Goal: Information Seeking & Learning: Learn about a topic

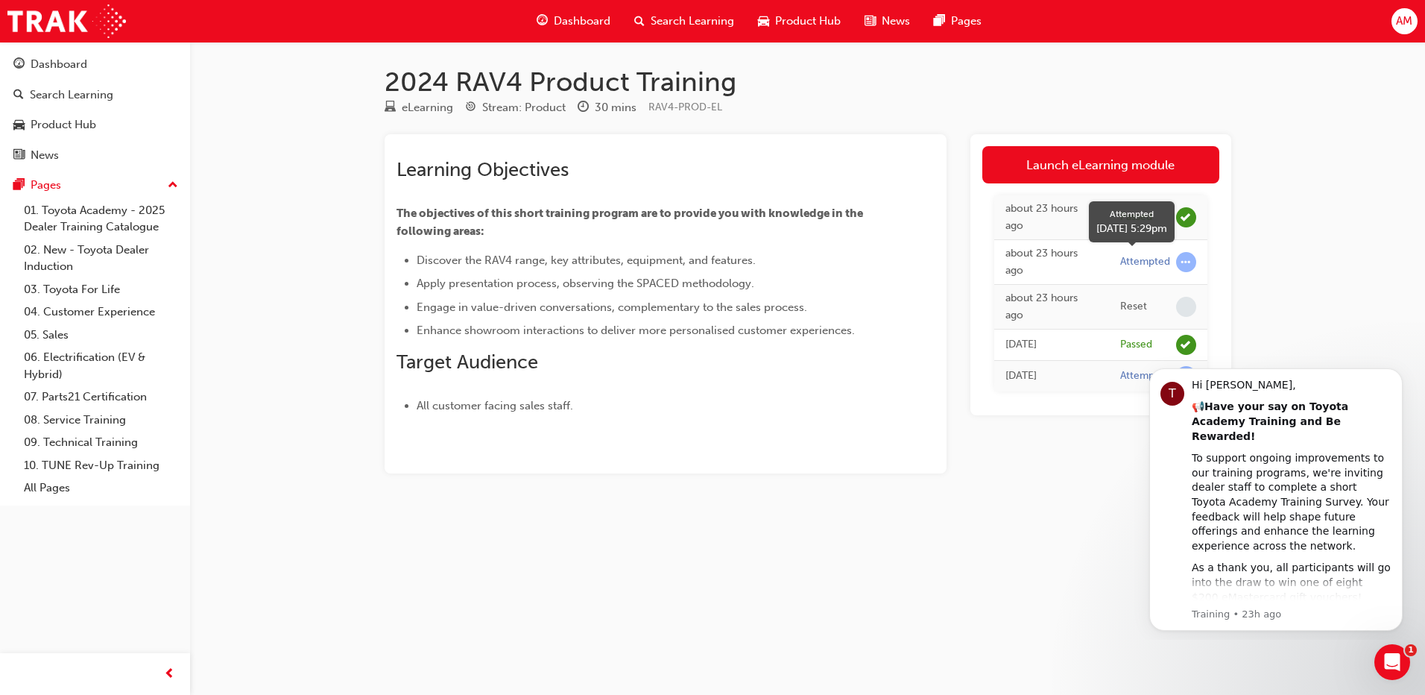
click at [1188, 263] on span "learningRecordVerb_ATTEMPT-icon" at bounding box center [1186, 262] width 20 height 20
click at [1186, 262] on span "learningRecordVerb_ATTEMPT-icon" at bounding box center [1186, 262] width 20 height 20
click at [1133, 259] on div "Attempted" at bounding box center [1145, 262] width 50 height 14
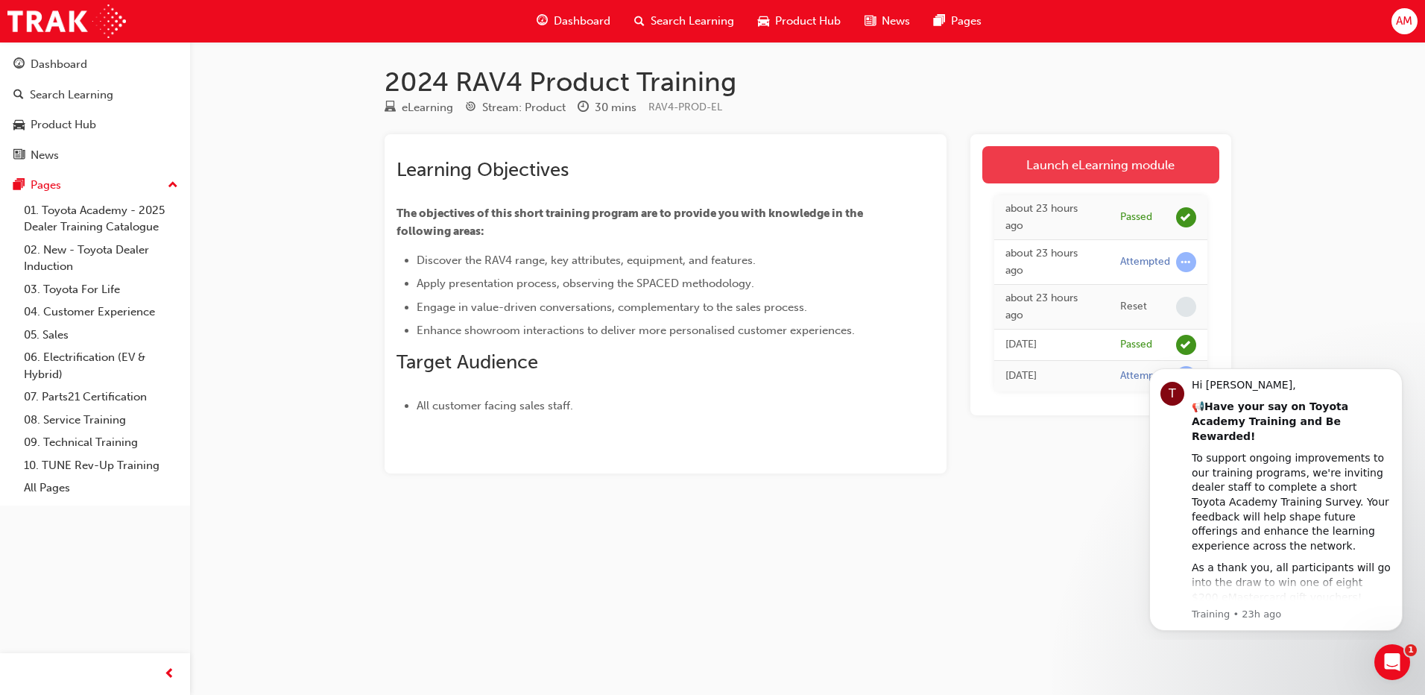
click at [1057, 177] on link "Launch eLearning module" at bounding box center [1100, 164] width 237 height 37
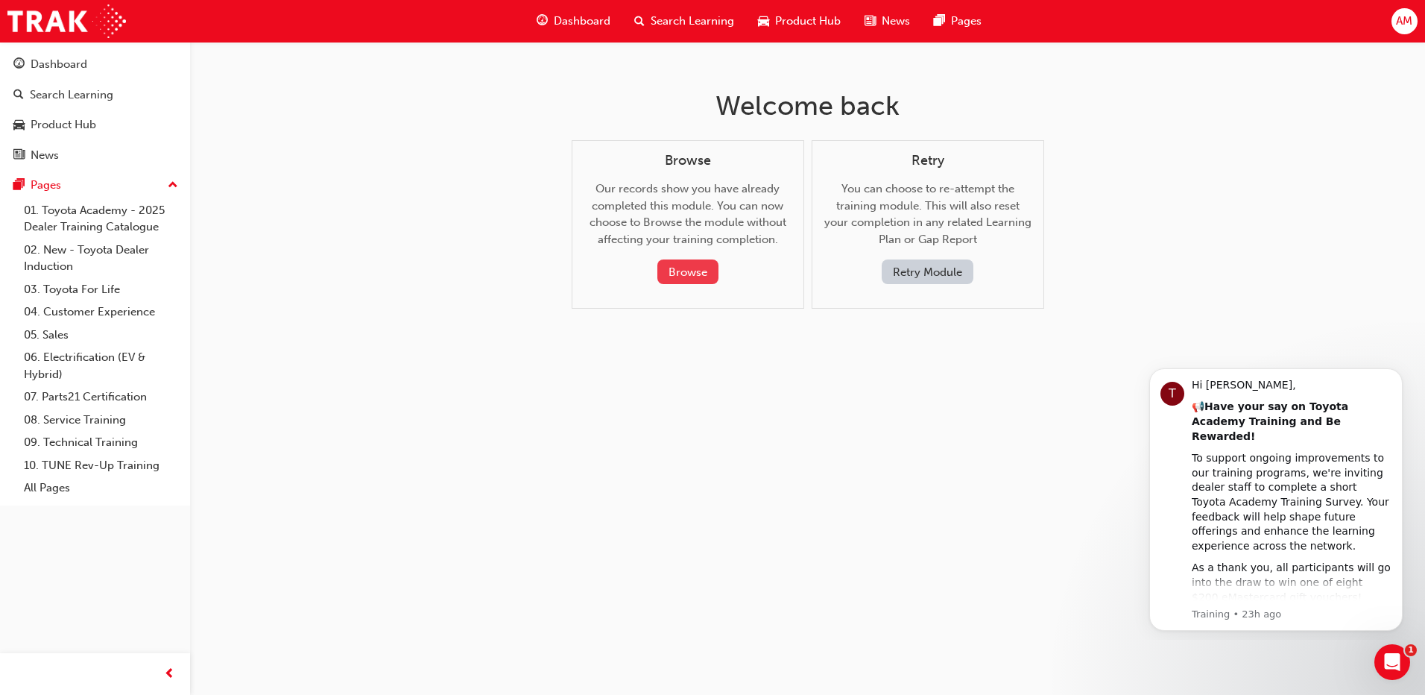
click at [705, 270] on button "Browse" at bounding box center [687, 271] width 61 height 25
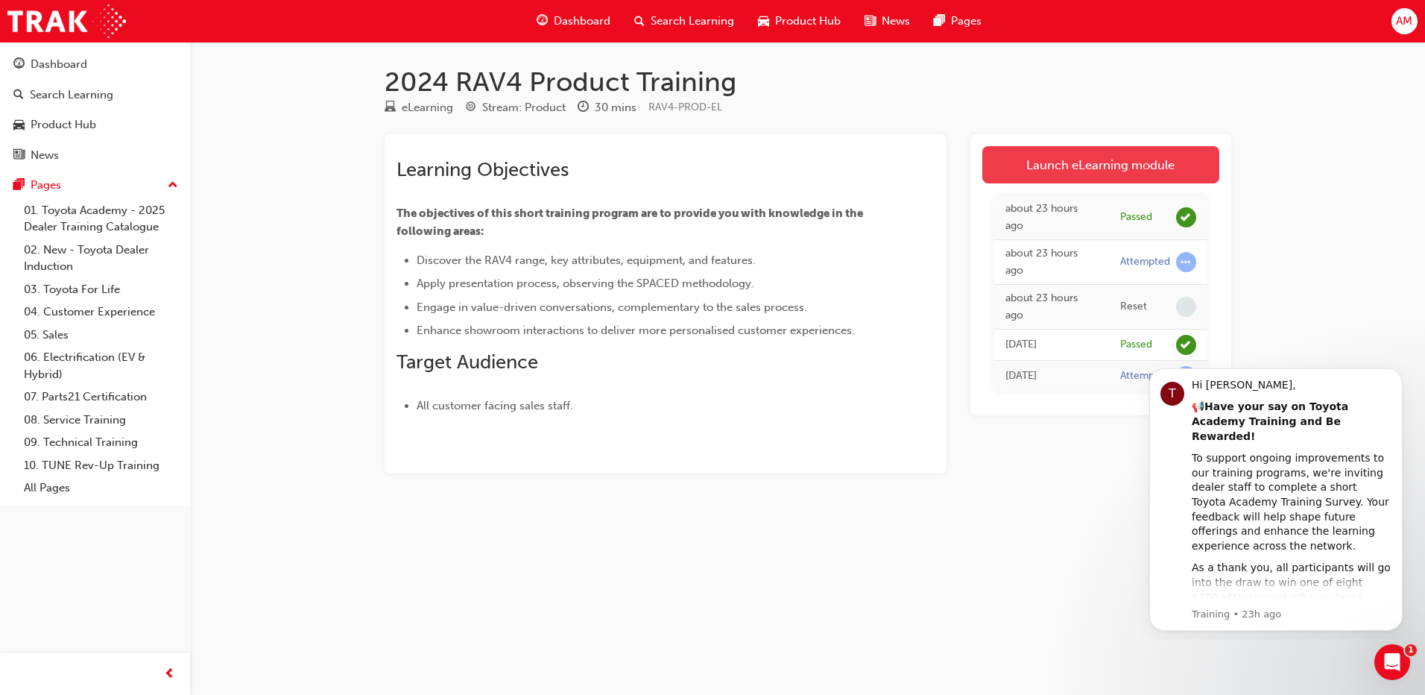
click at [1044, 173] on link "Launch eLearning module" at bounding box center [1100, 164] width 237 height 37
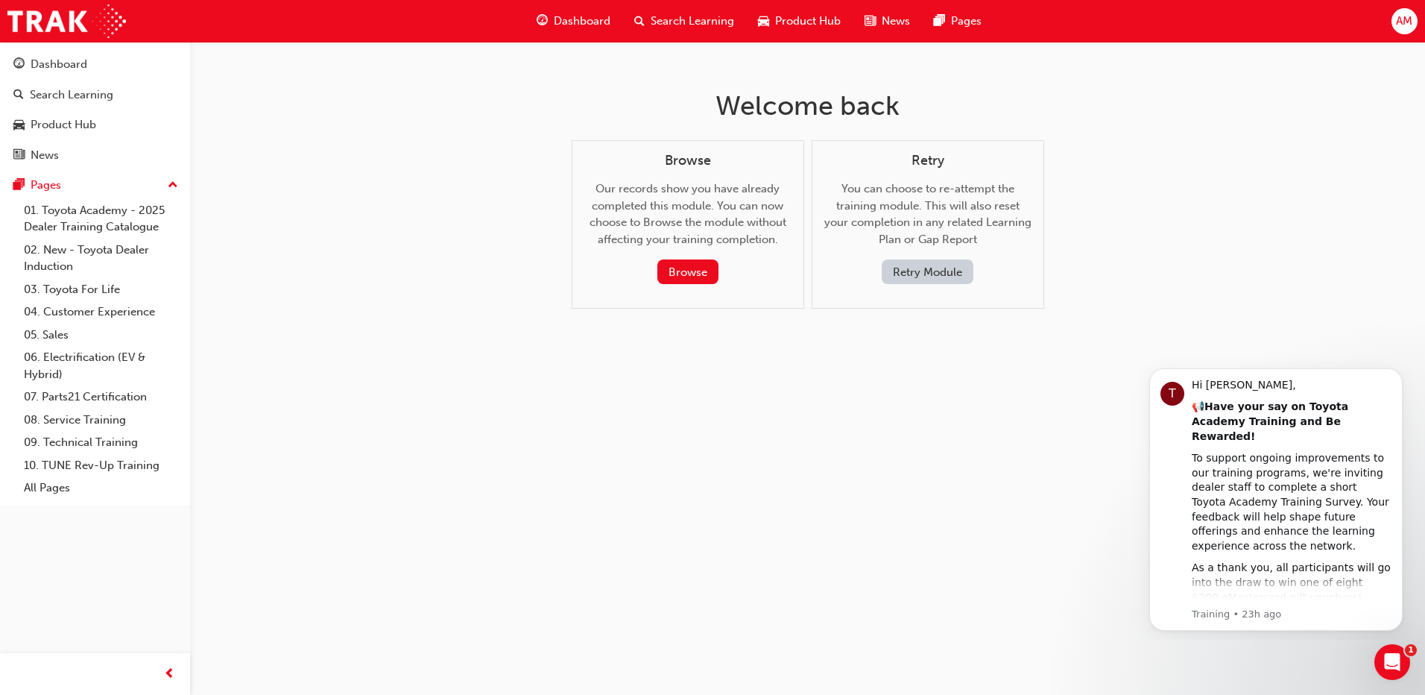
click at [954, 267] on button "Retry Module" at bounding box center [928, 271] width 92 height 25
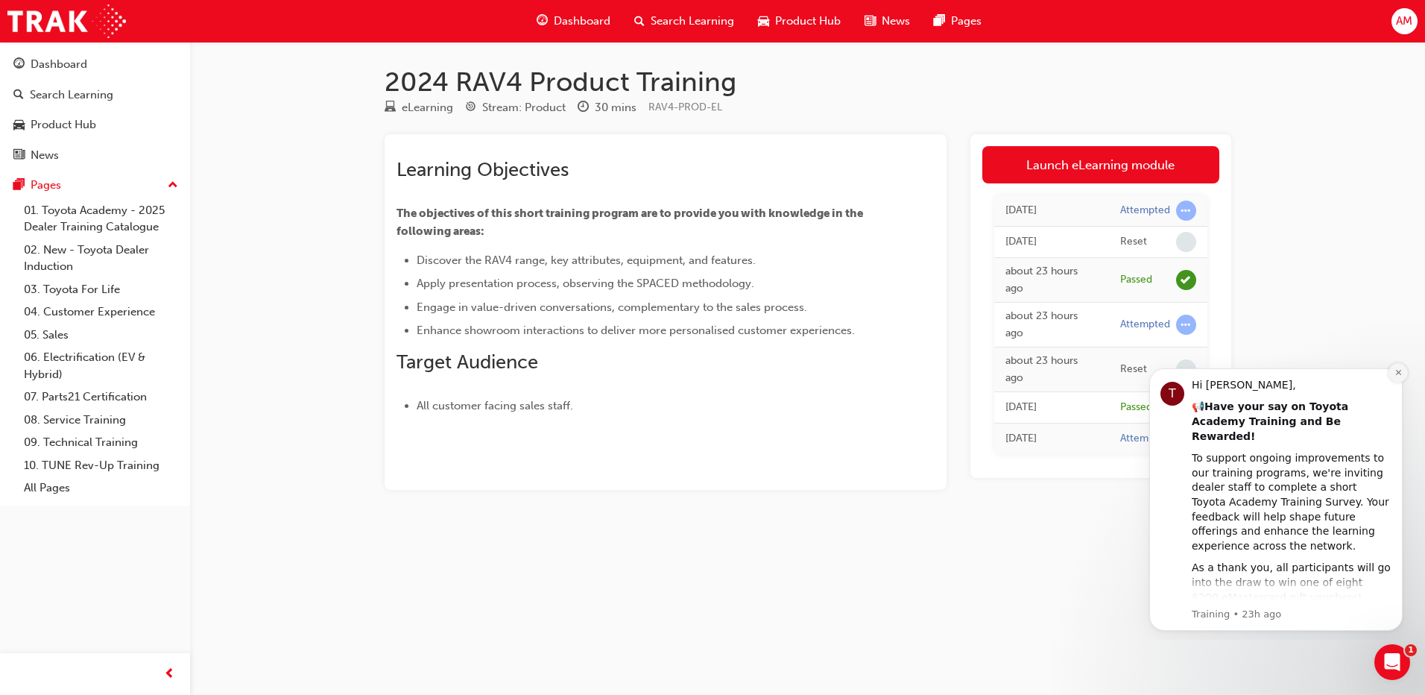
click at [1402, 376] on icon "Dismiss notification" at bounding box center [1399, 372] width 8 height 8
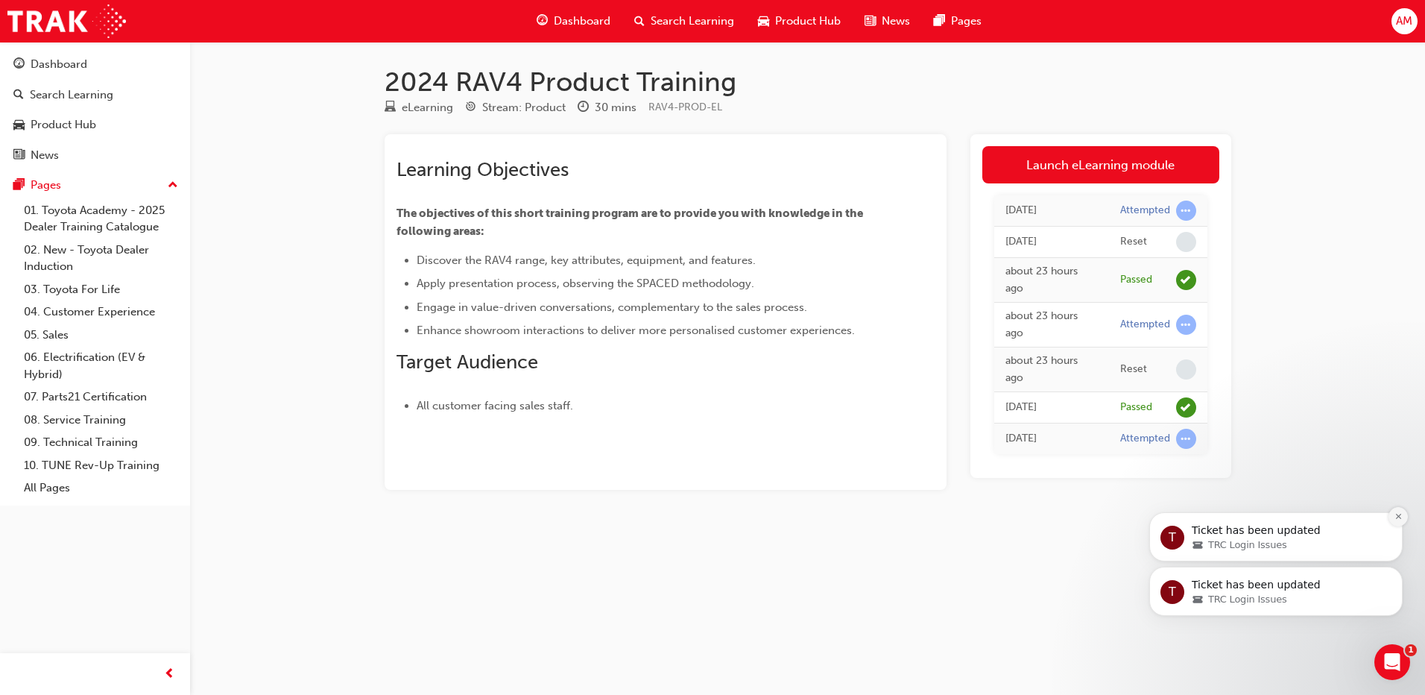
click at [1393, 517] on button "Dismiss notification" at bounding box center [1398, 516] width 19 height 19
click at [1126, 323] on div "Attempted" at bounding box center [1145, 325] width 50 height 14
click at [1185, 323] on span "learningRecordVerb_ATTEMPT-icon" at bounding box center [1186, 325] width 20 height 20
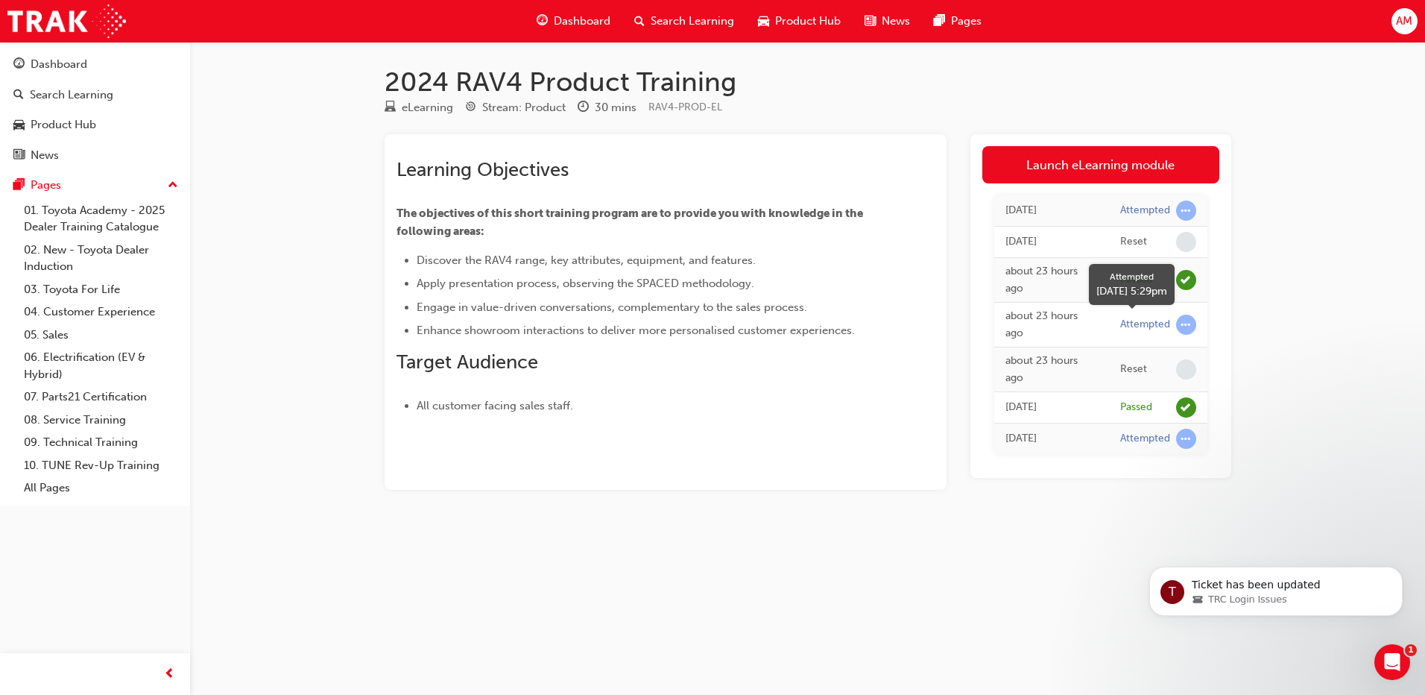
click at [1185, 323] on span "learningRecordVerb_ATTEMPT-icon" at bounding box center [1186, 325] width 20 height 20
click at [1186, 438] on span "learningRecordVerb_ATTEMPT-icon" at bounding box center [1186, 439] width 20 height 20
click at [1185, 438] on span "learningRecordVerb_ATTEMPT-icon" at bounding box center [1186, 439] width 20 height 20
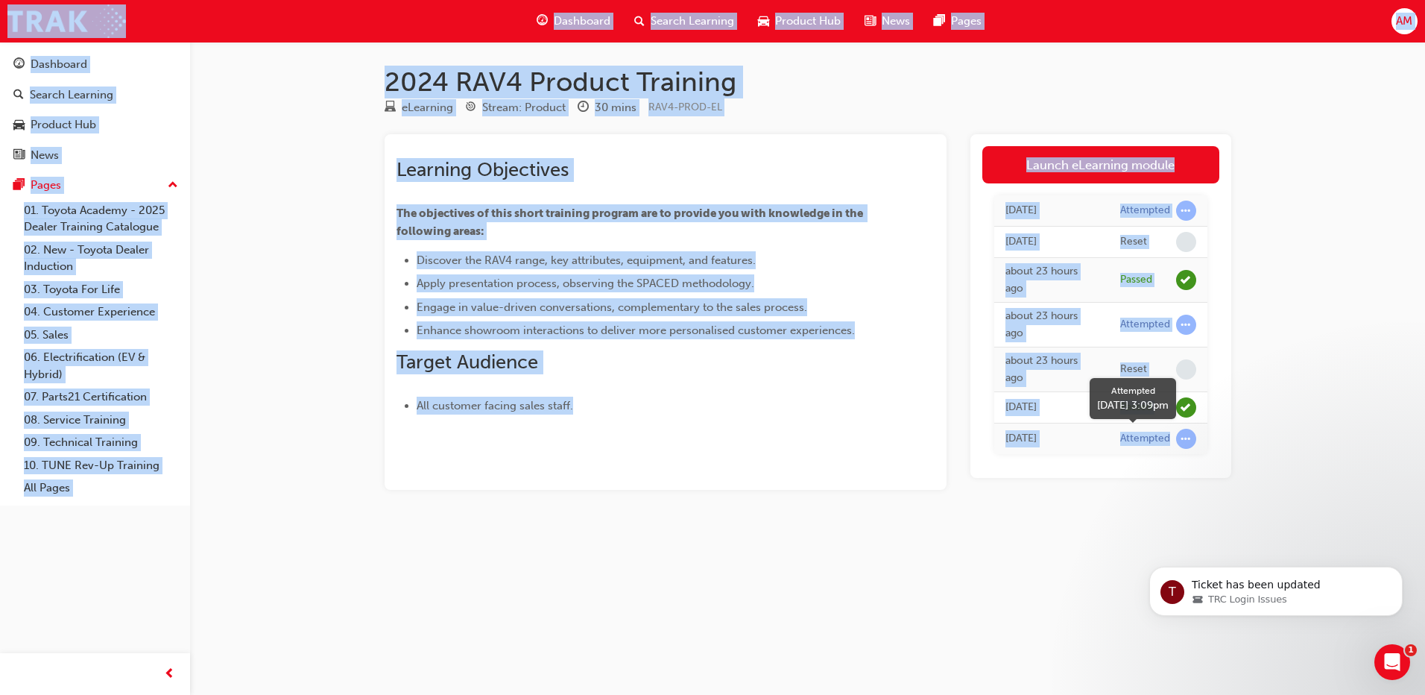
click at [1185, 438] on span "learningRecordVerb_ATTEMPT-icon" at bounding box center [1186, 439] width 20 height 20
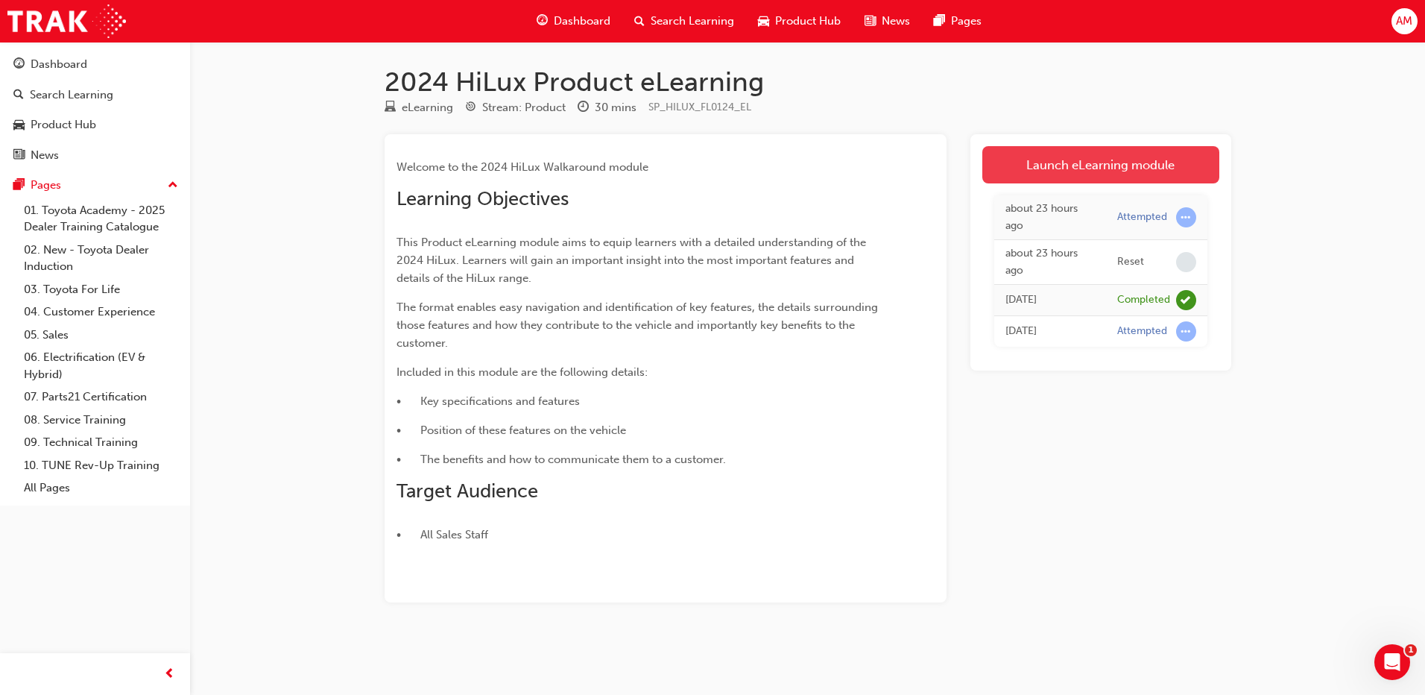
click at [1082, 165] on link "Launch eLearning module" at bounding box center [1100, 164] width 237 height 37
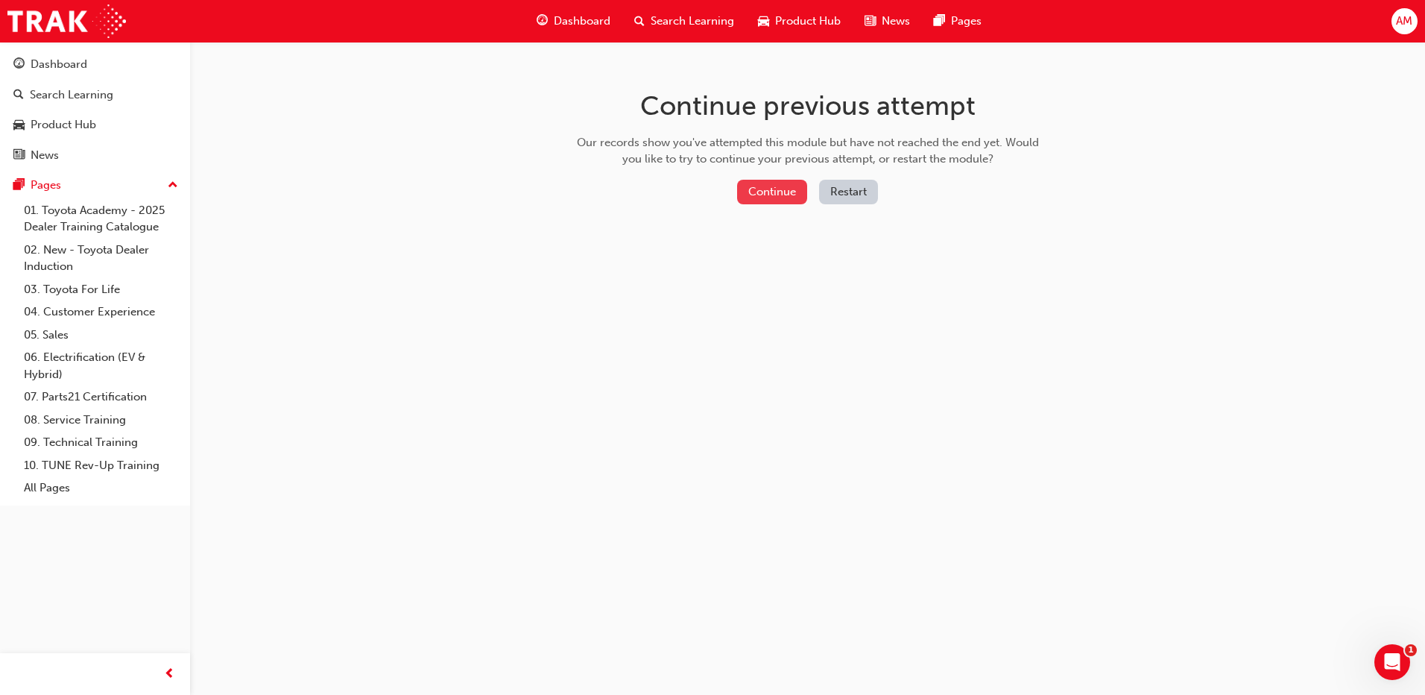
click at [787, 194] on button "Continue" at bounding box center [772, 192] width 70 height 25
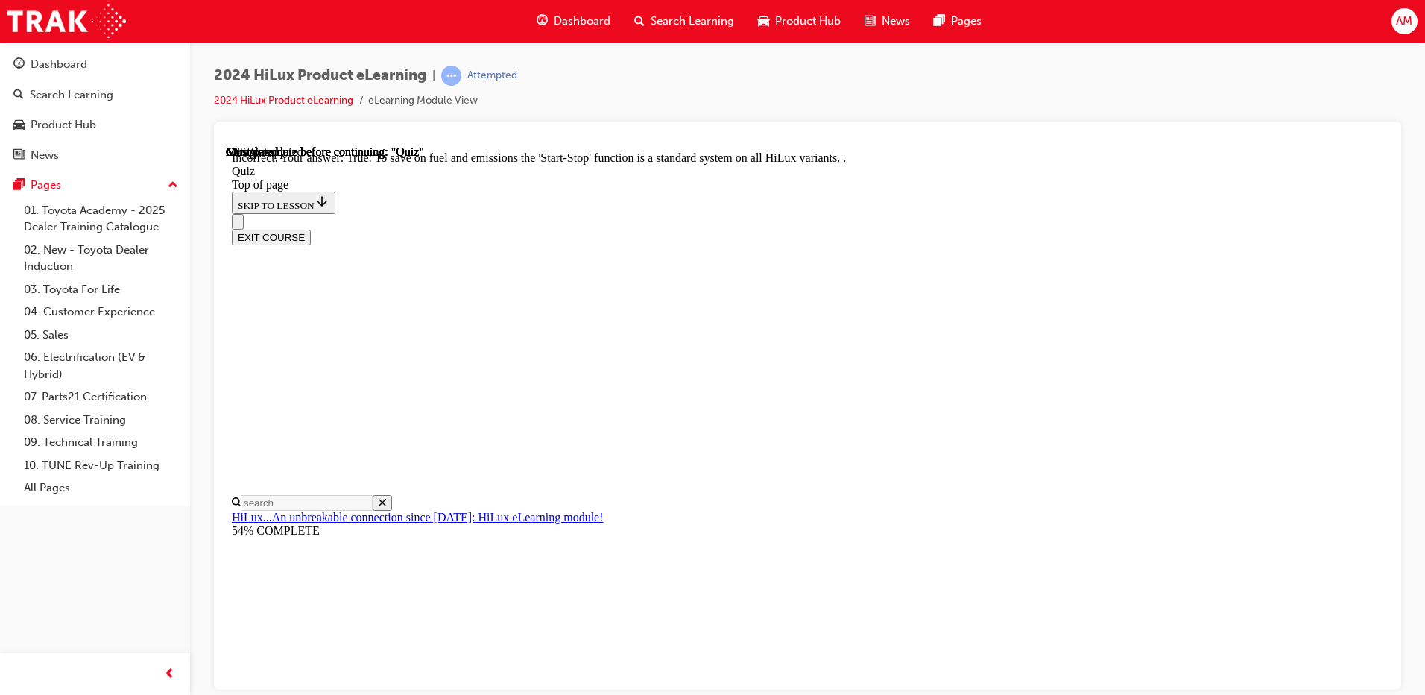
scroll to position [170, 0]
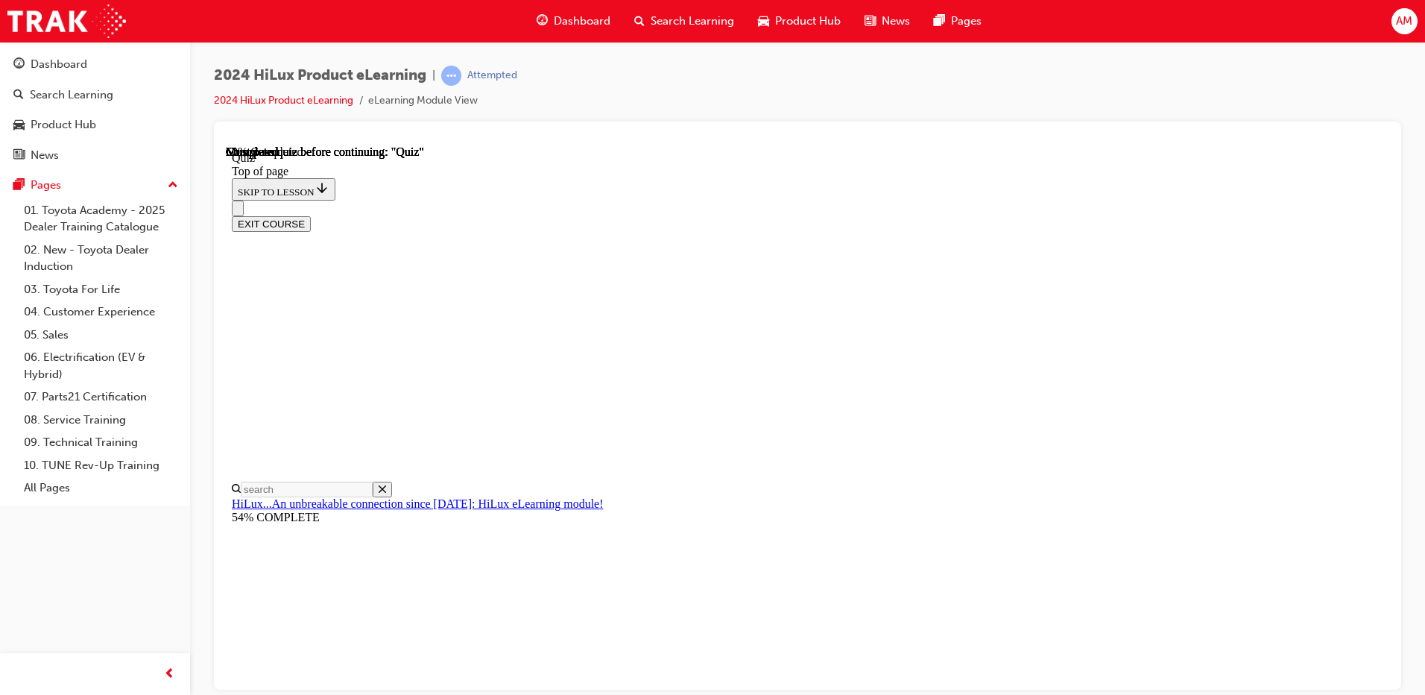
scroll to position [119, 0]
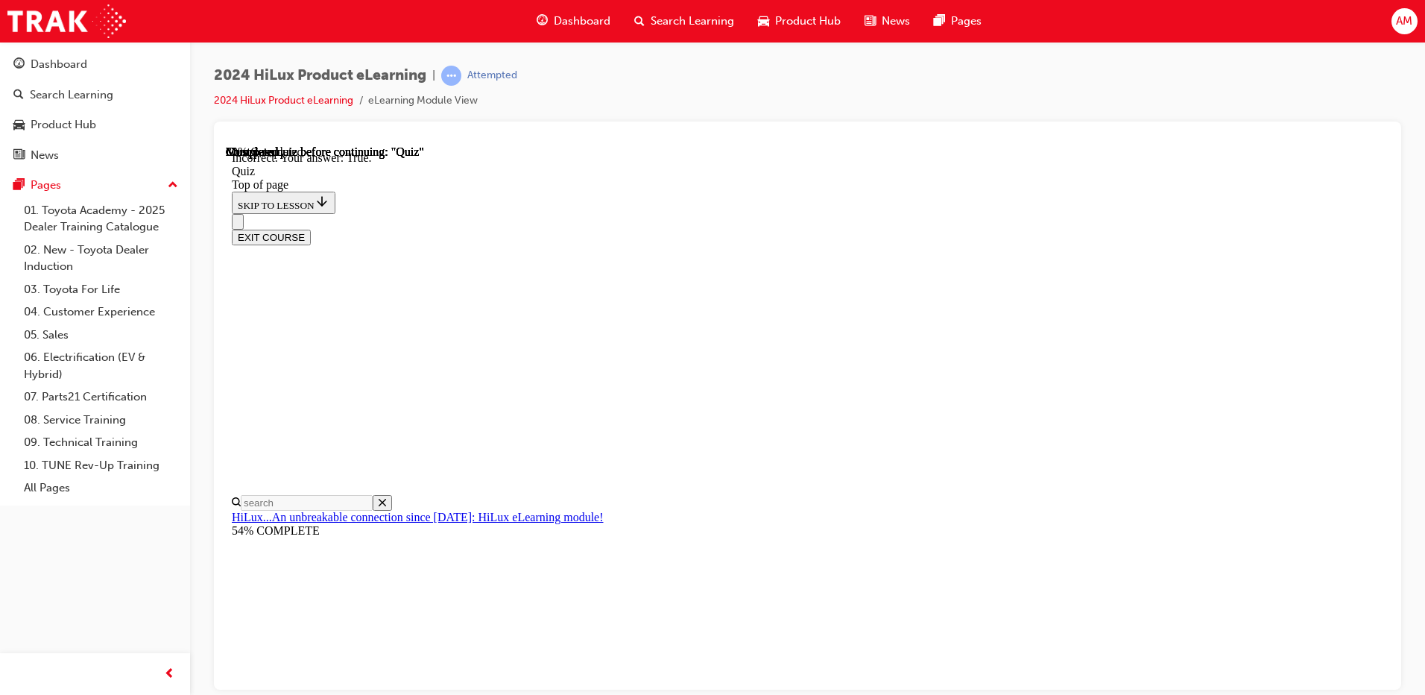
scroll to position [165, 0]
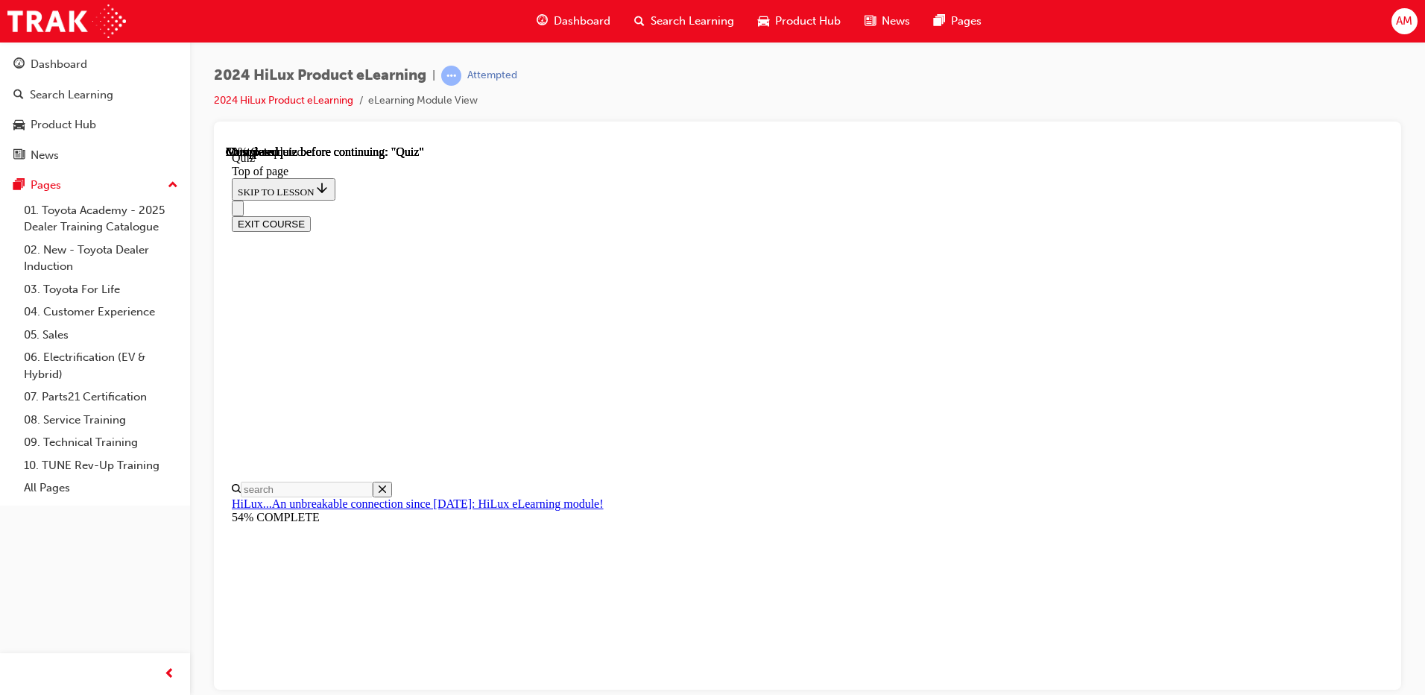
scroll to position [128, 0]
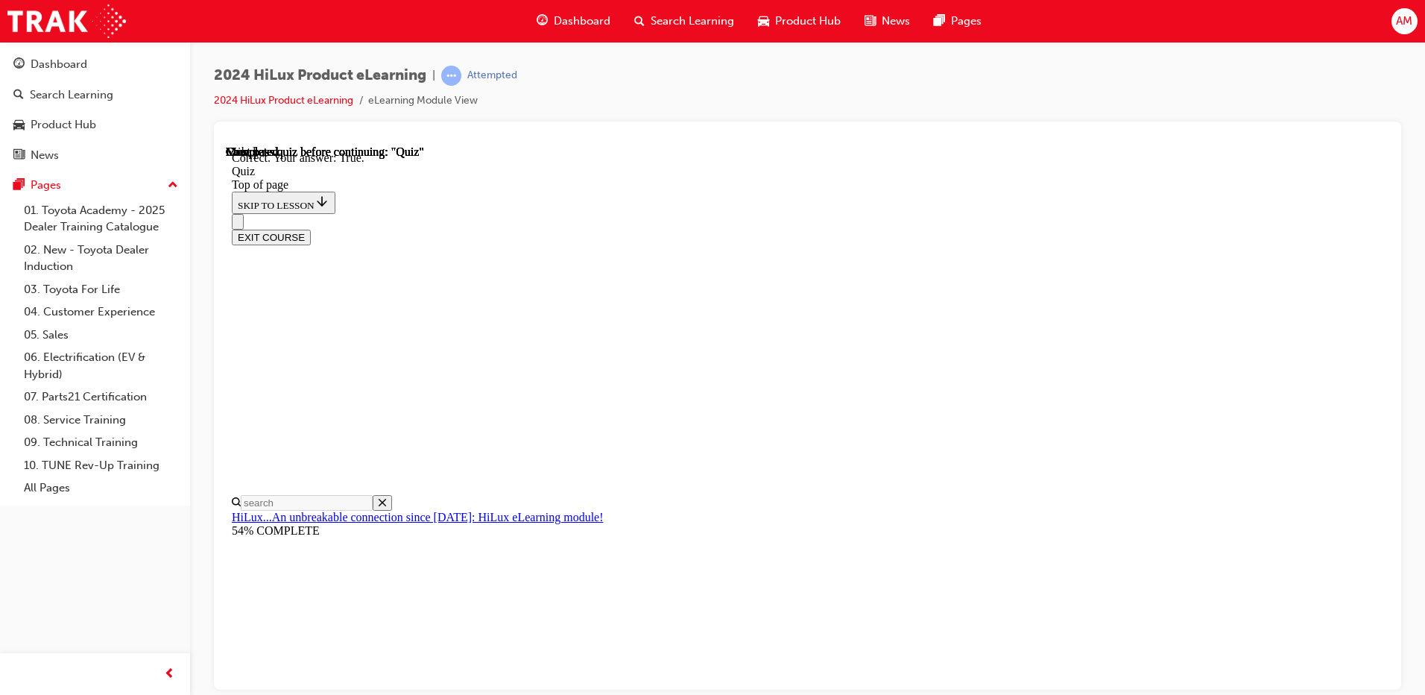
scroll to position [191, 0]
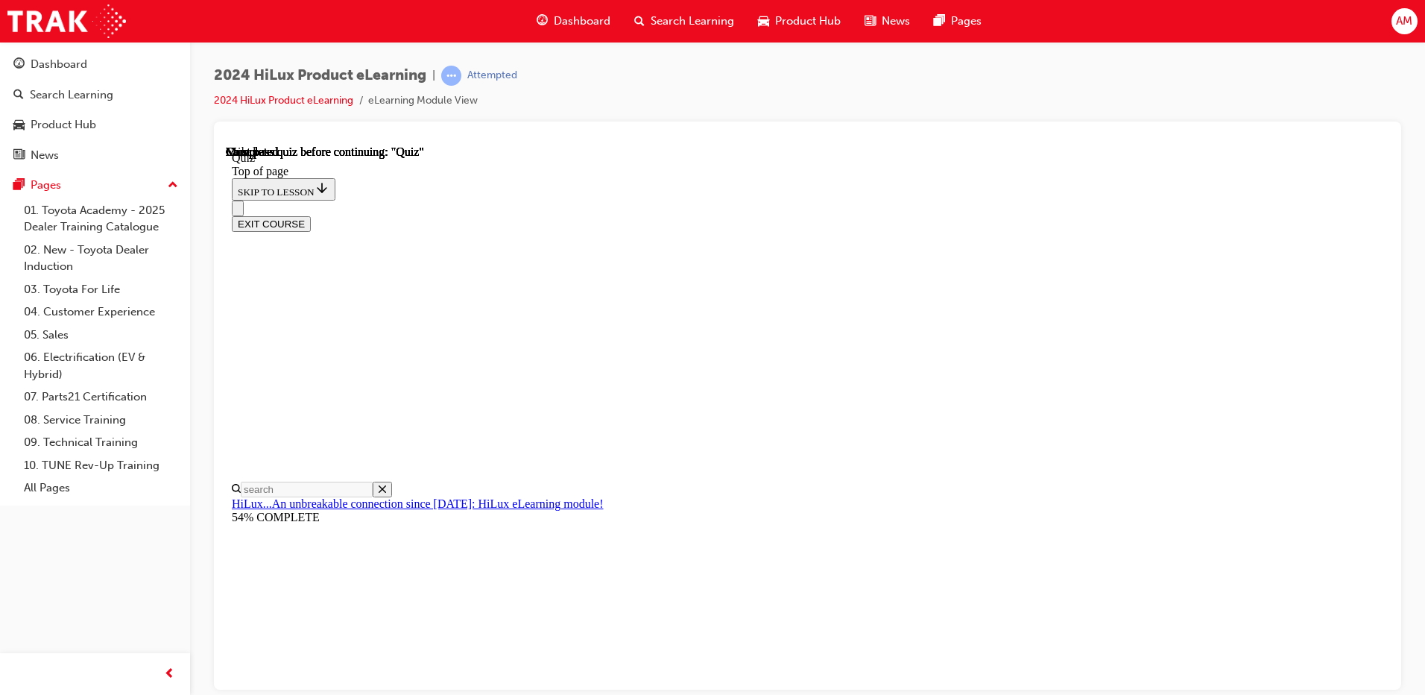
scroll to position [265, 0]
drag, startPoint x: 677, startPoint y: 546, endPoint x: 674, endPoint y: 555, distance: 9.4
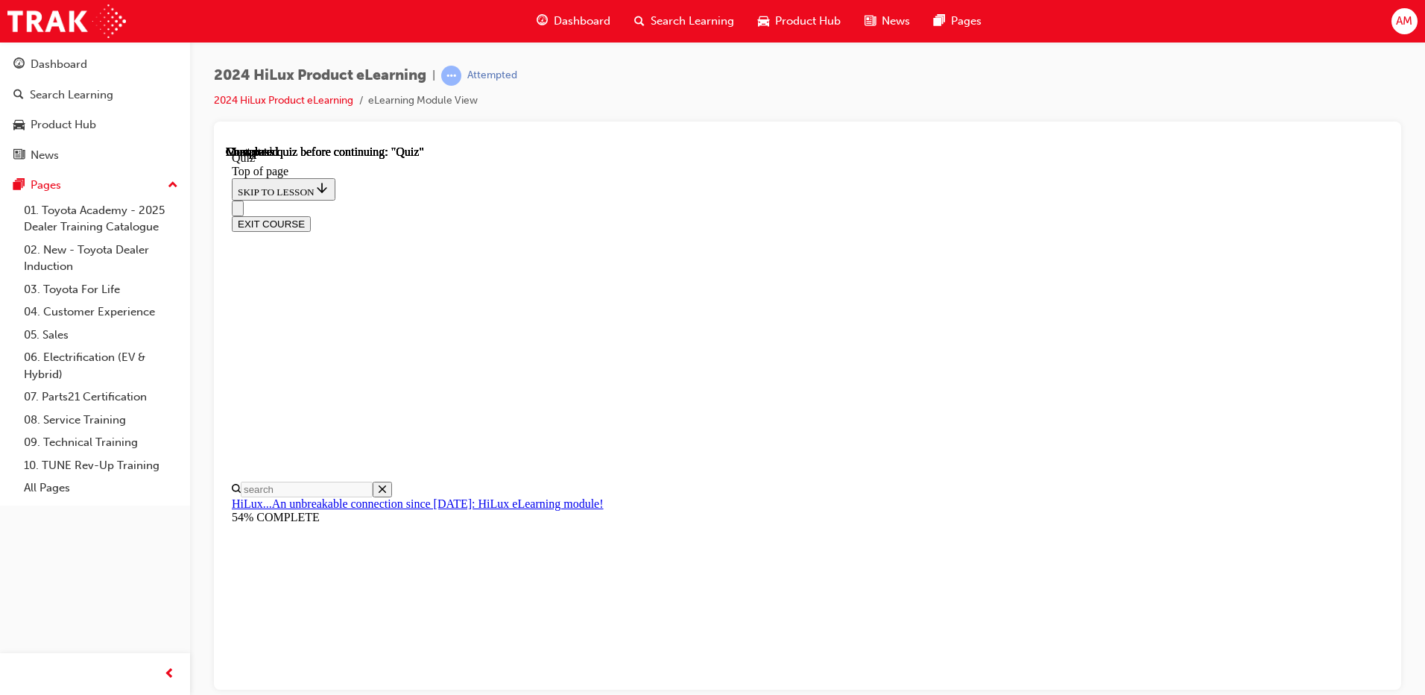
drag, startPoint x: 675, startPoint y: 600, endPoint x: 710, endPoint y: 599, distance: 34.3
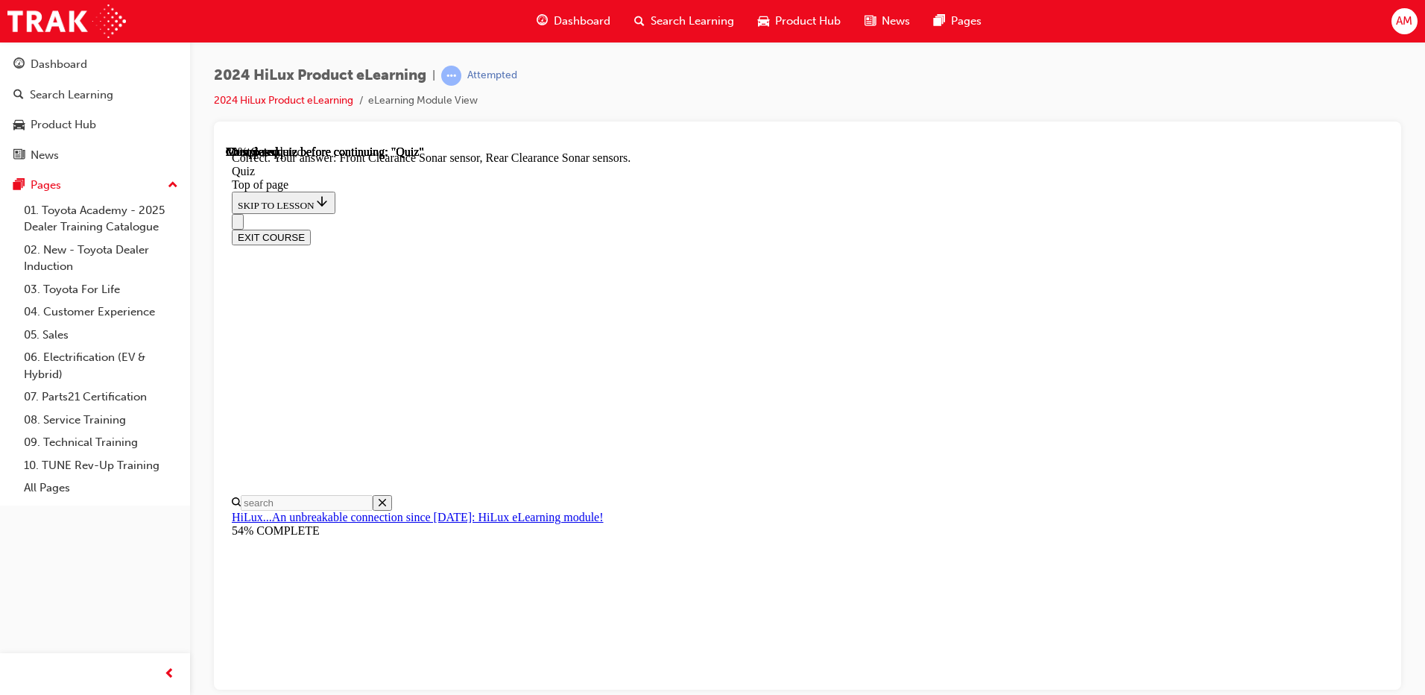
scroll to position [259, 0]
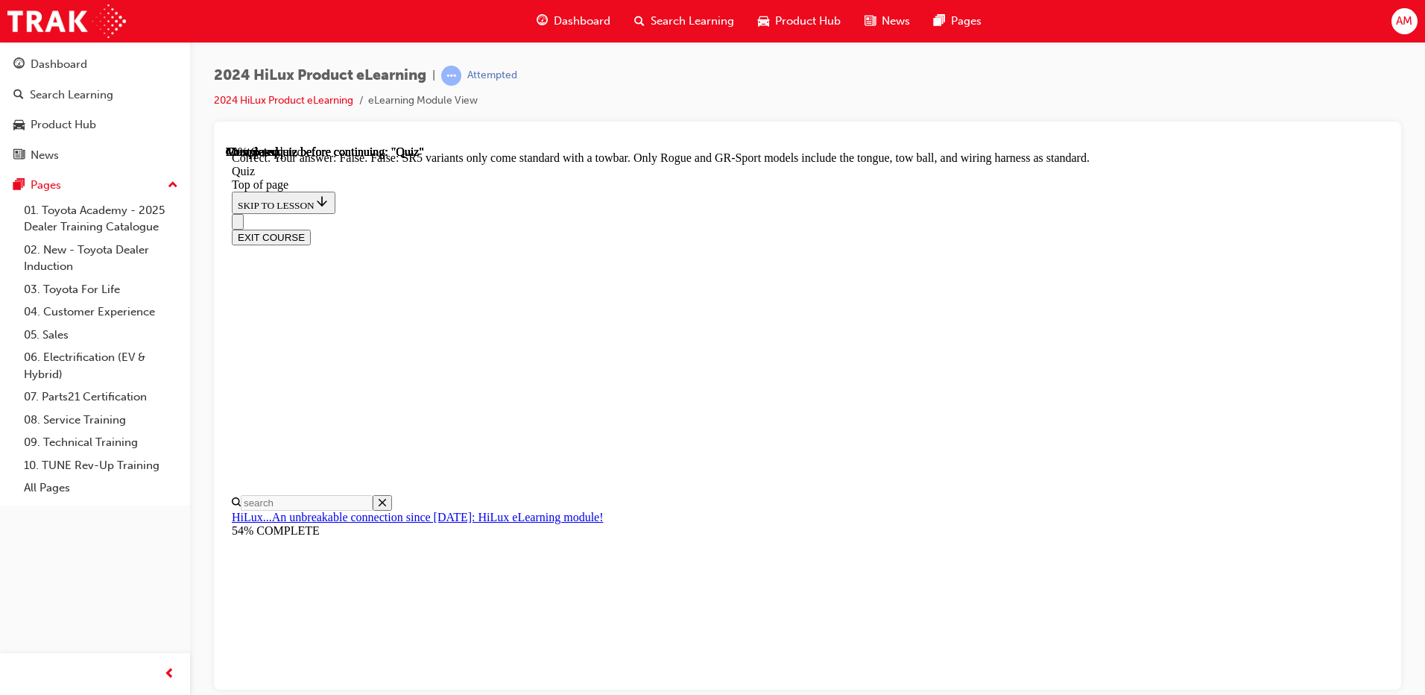
scroll to position [257, 0]
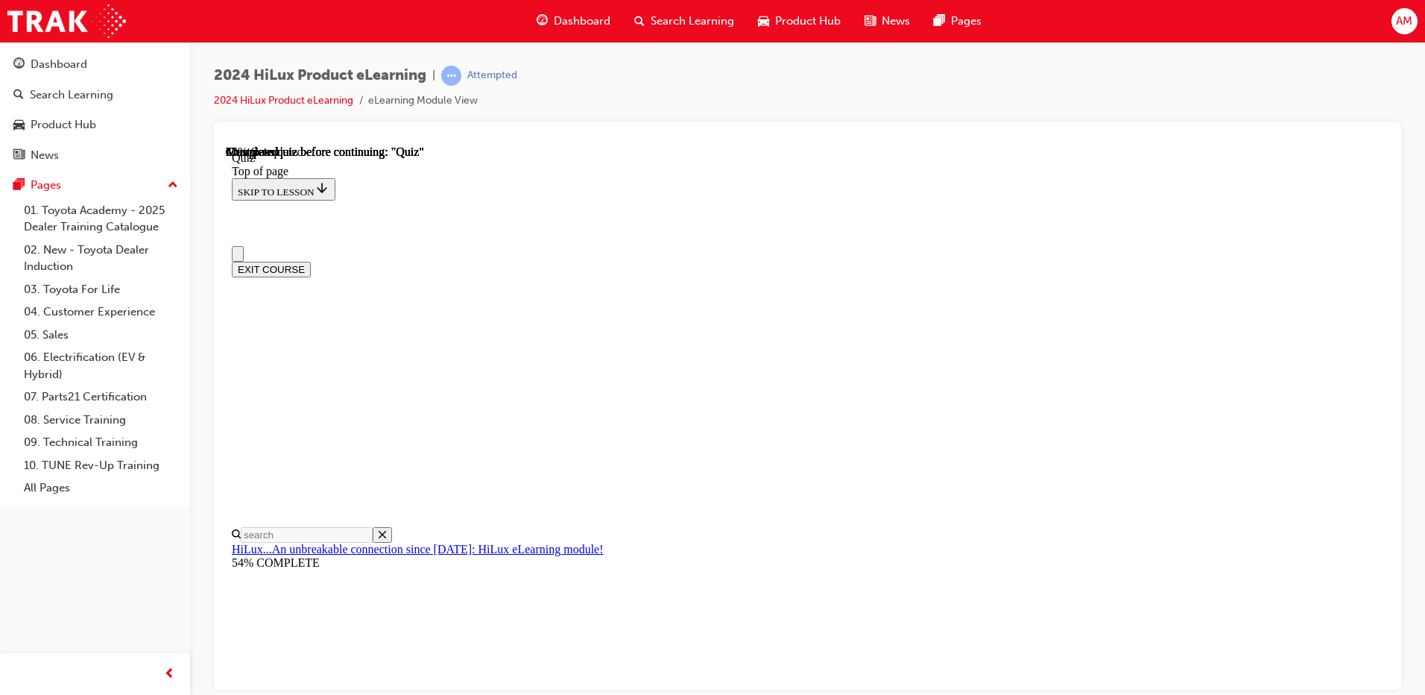
scroll to position [0, 0]
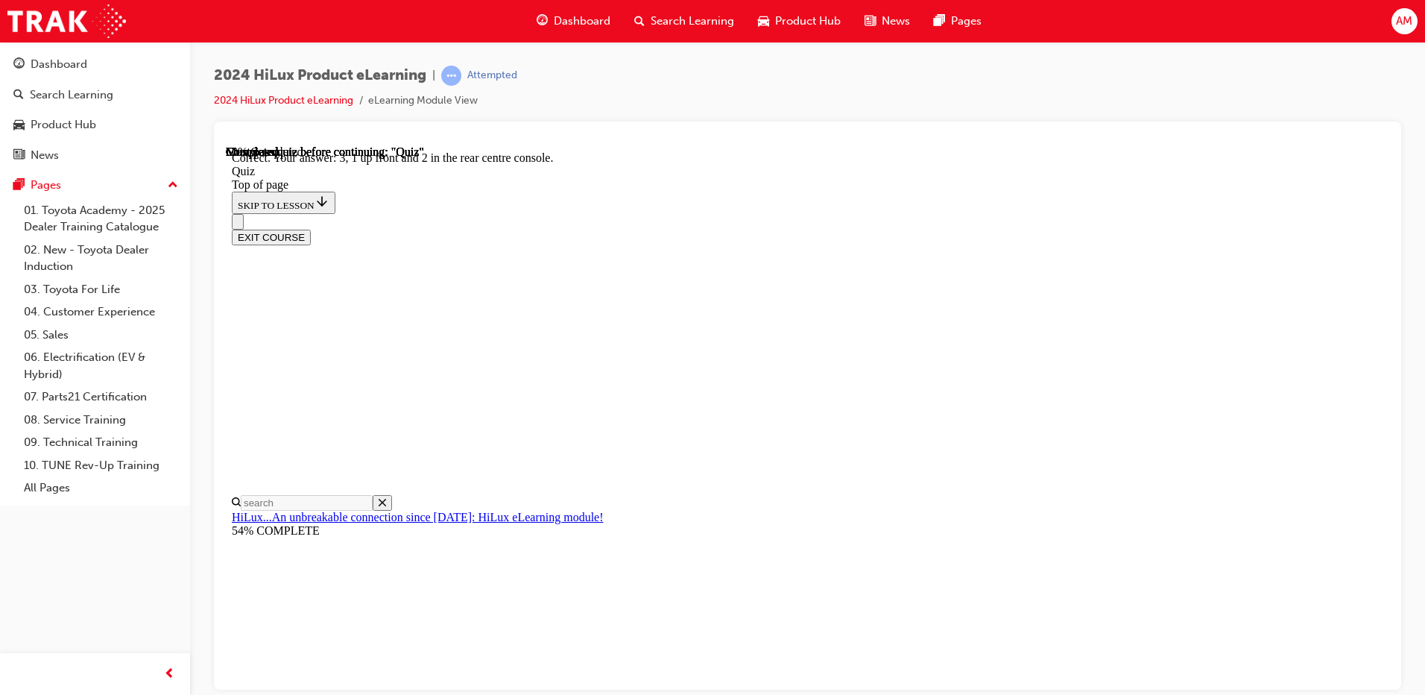
scroll to position [225, 0]
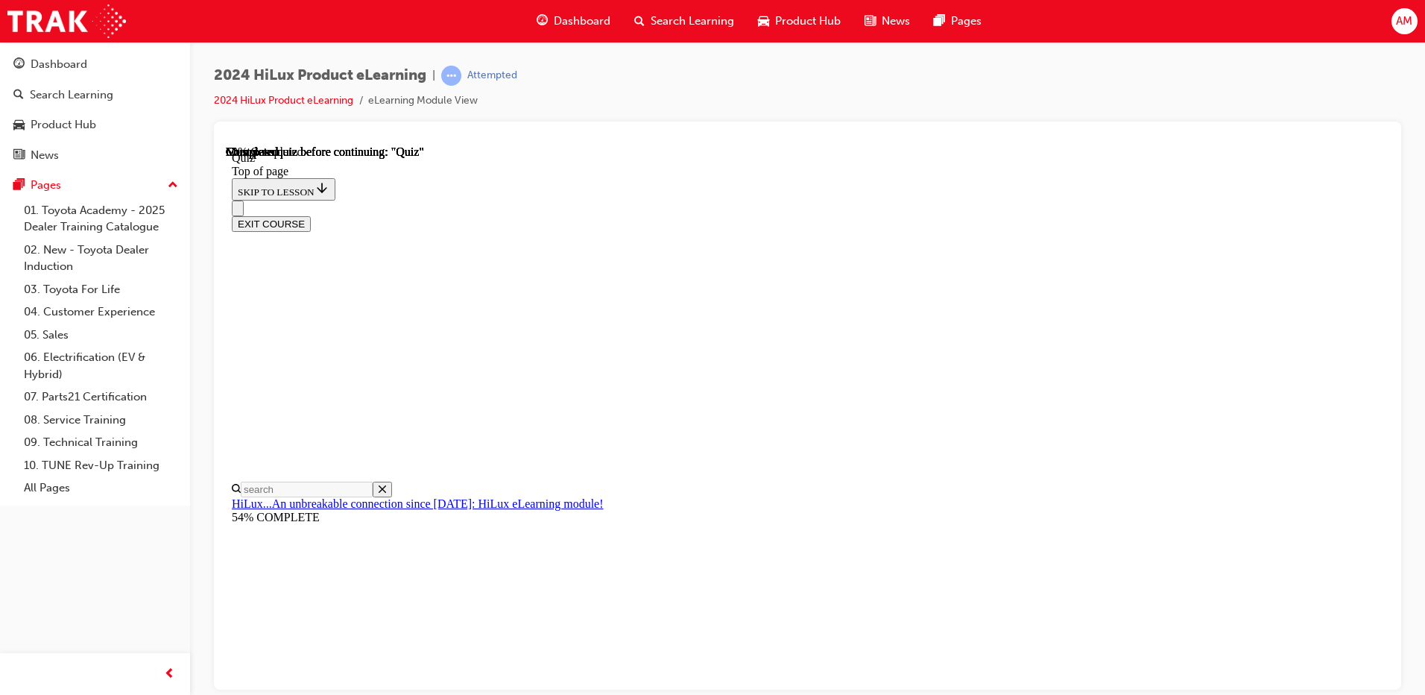
scroll to position [123, 0]
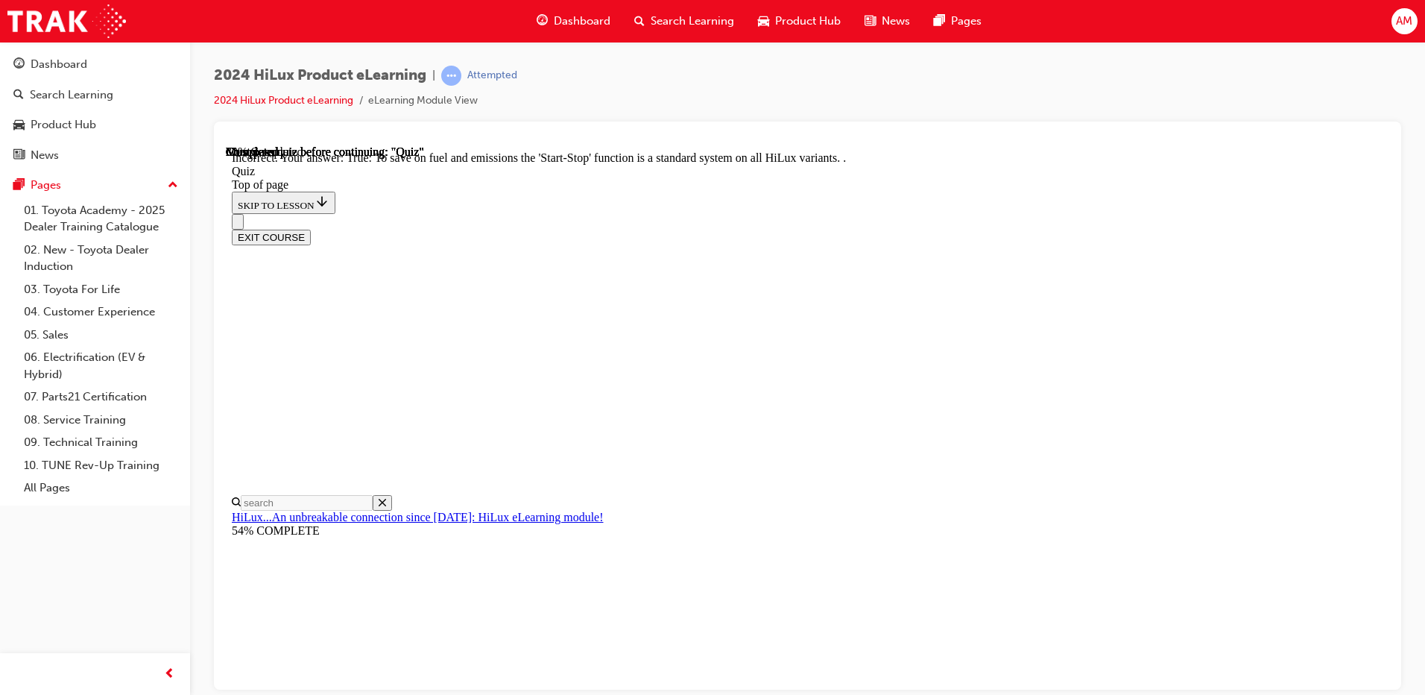
scroll to position [170, 0]
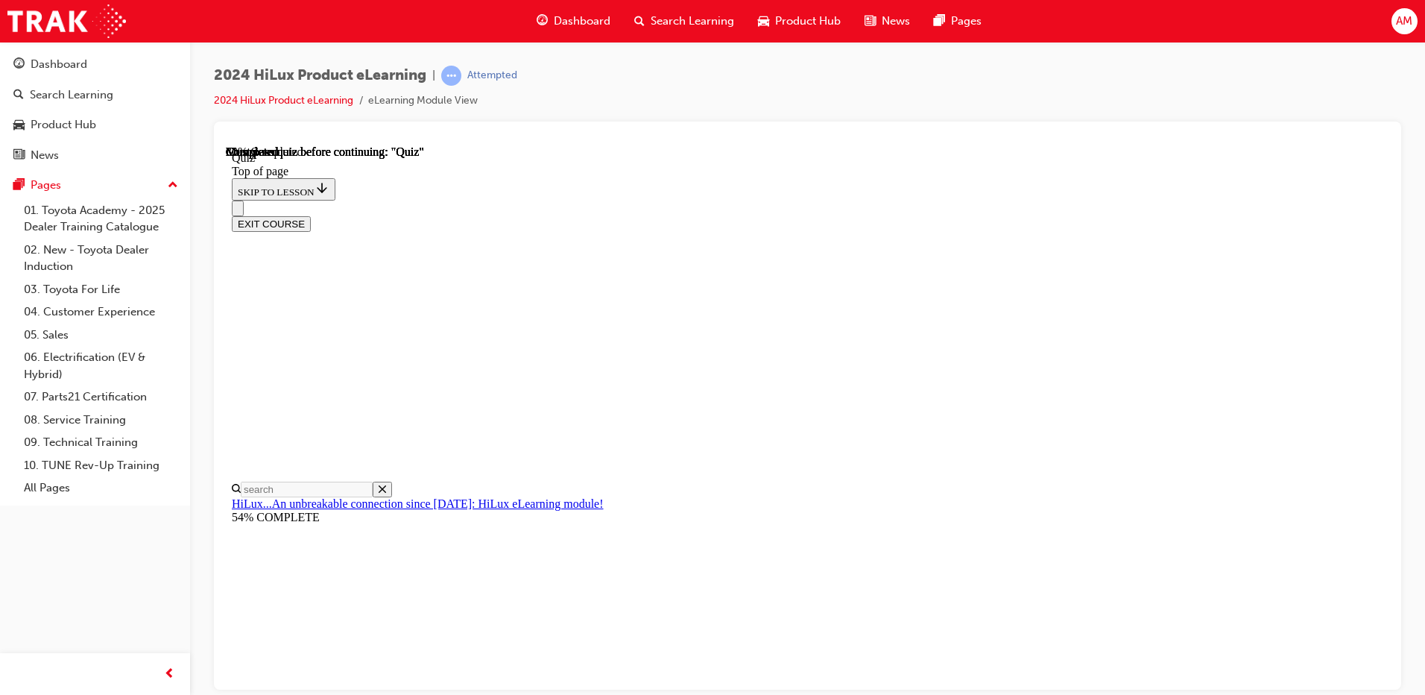
scroll to position [128, 0]
drag, startPoint x: 674, startPoint y: 453, endPoint x: 695, endPoint y: 461, distance: 22.9
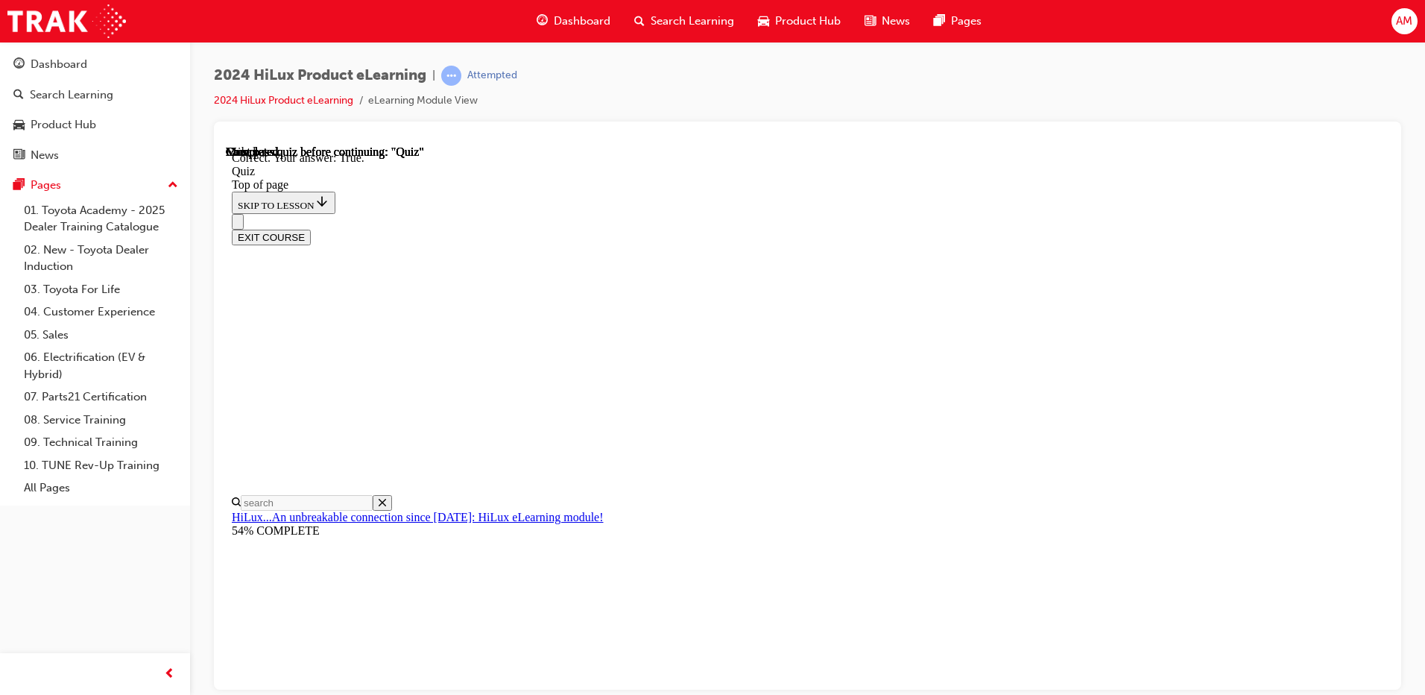
scroll to position [191, 0]
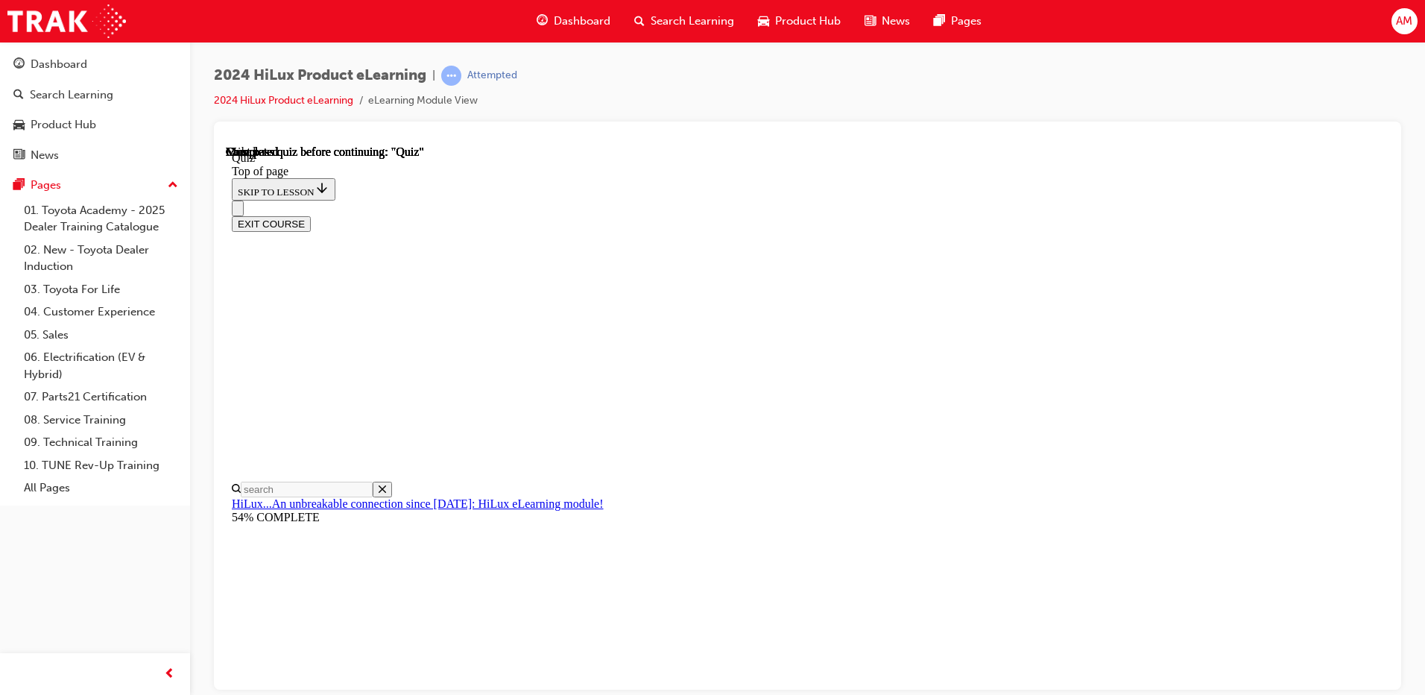
scroll to position [265, 0]
drag, startPoint x: 684, startPoint y: 476, endPoint x: 699, endPoint y: 487, distance: 18.6
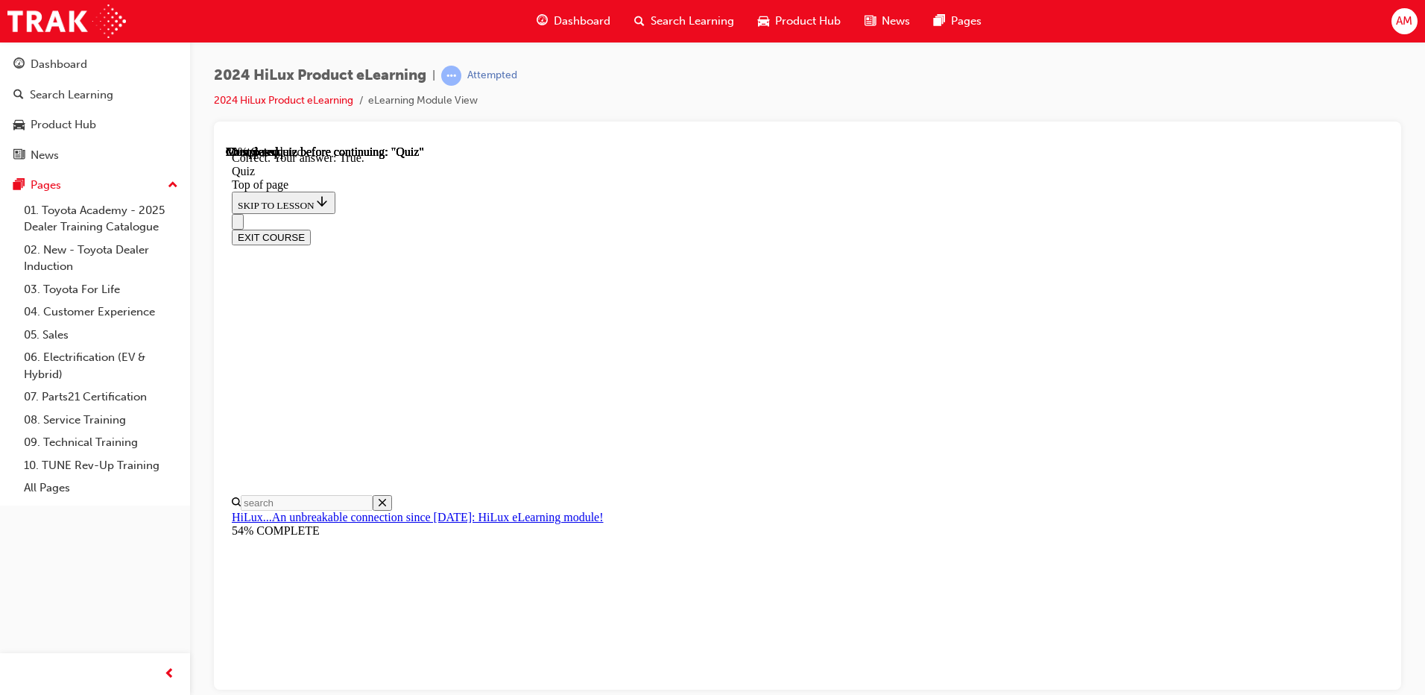
scroll to position [191, 0]
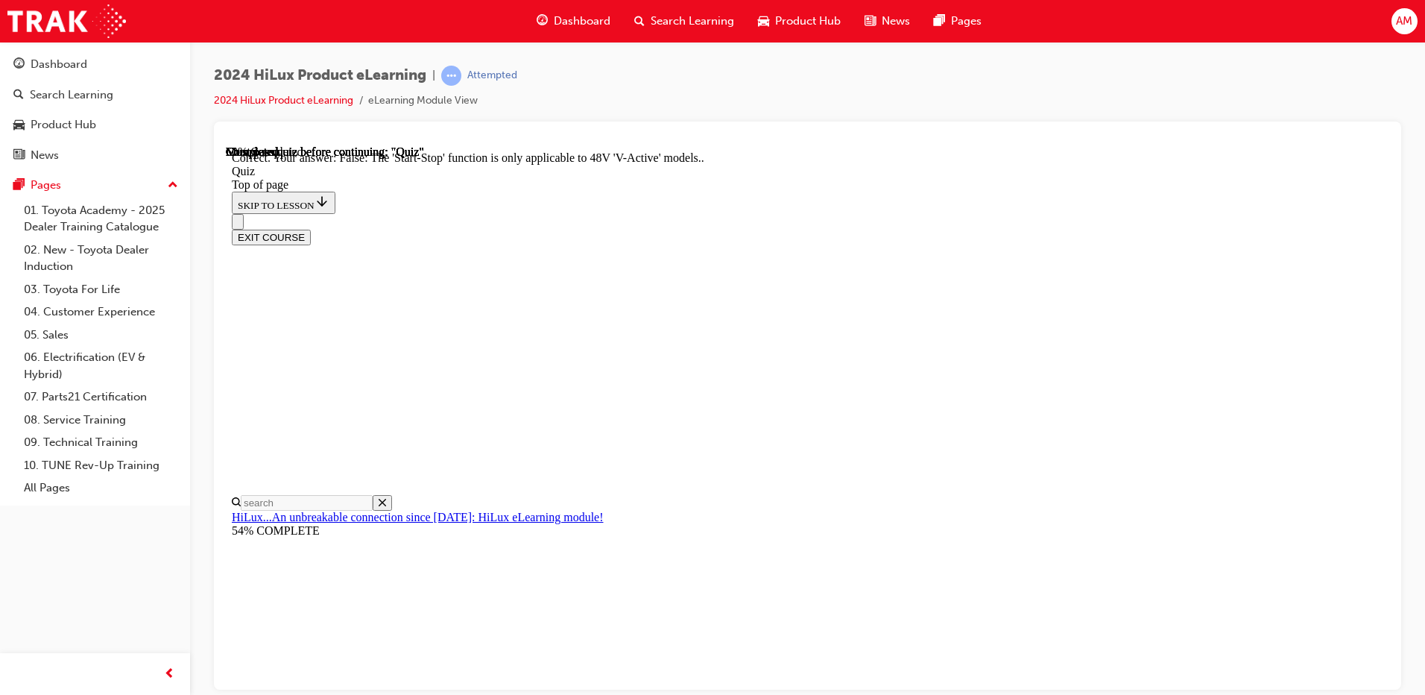
scroll to position [170, 0]
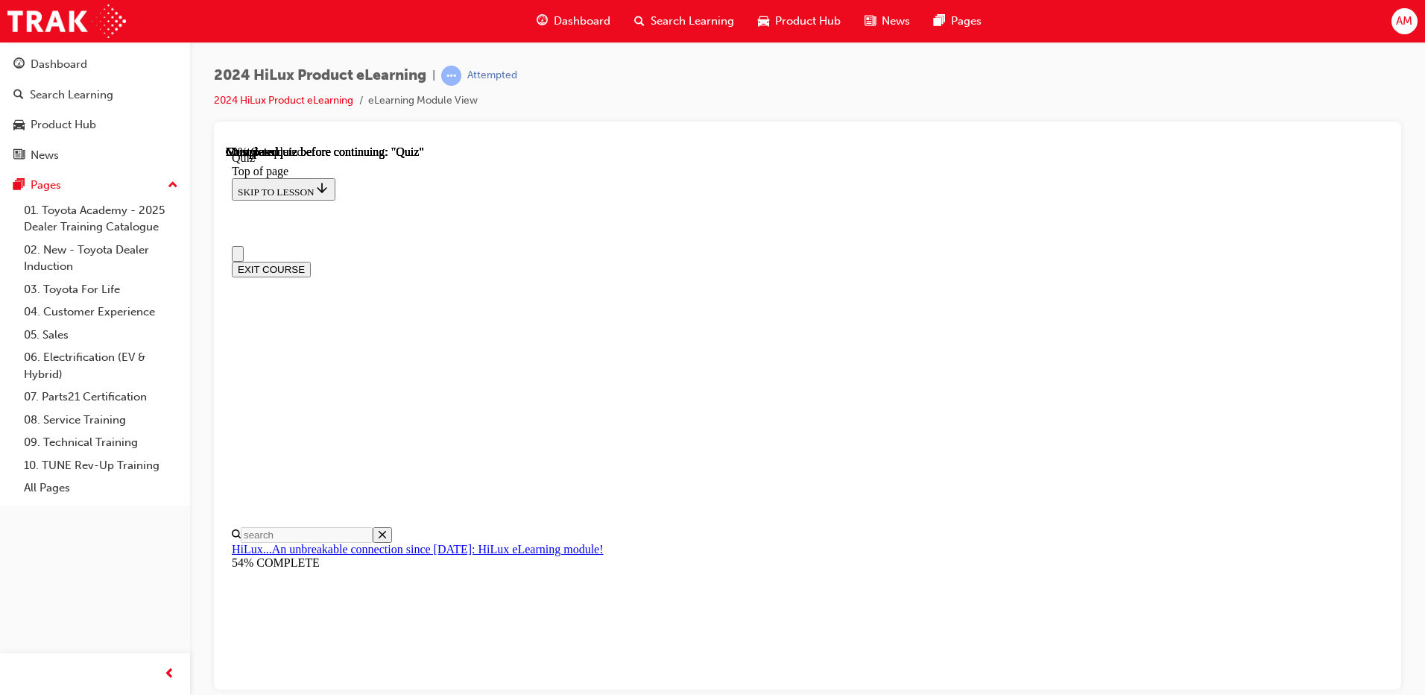
scroll to position [0, 0]
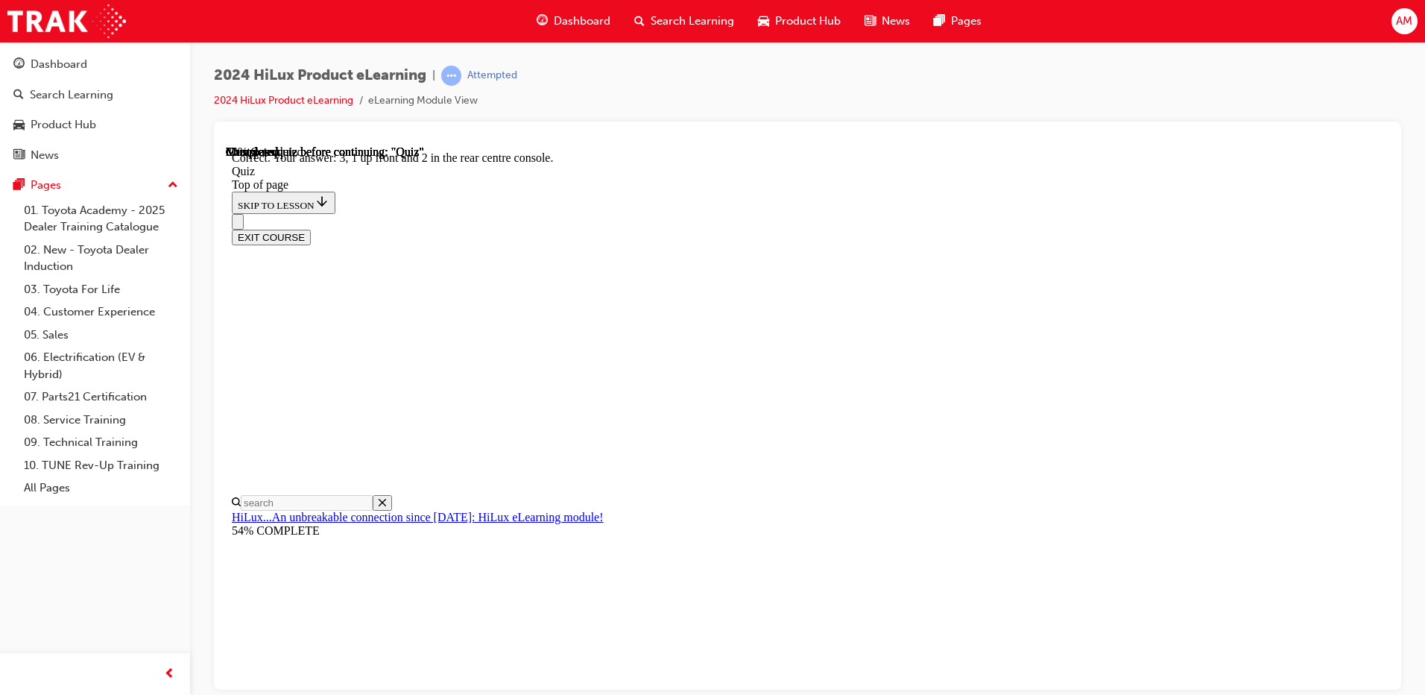
scroll to position [225, 0]
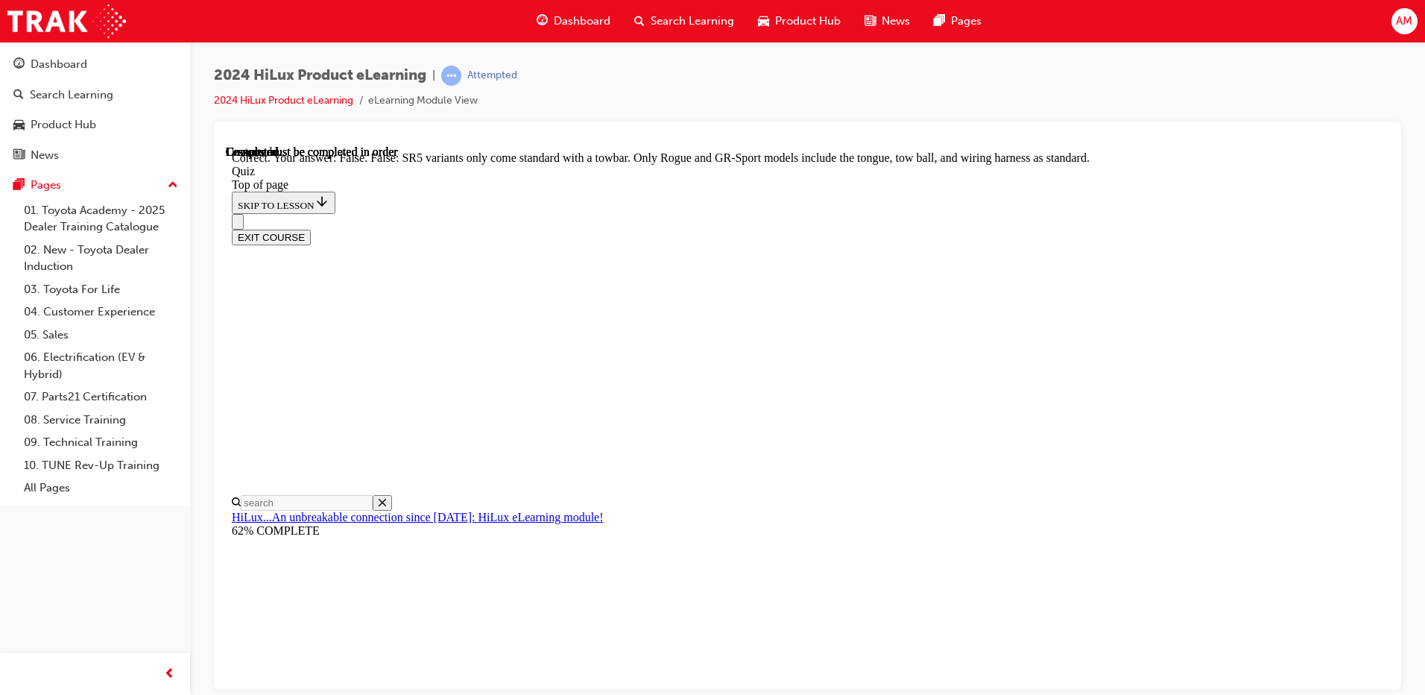
scroll to position [257, 0]
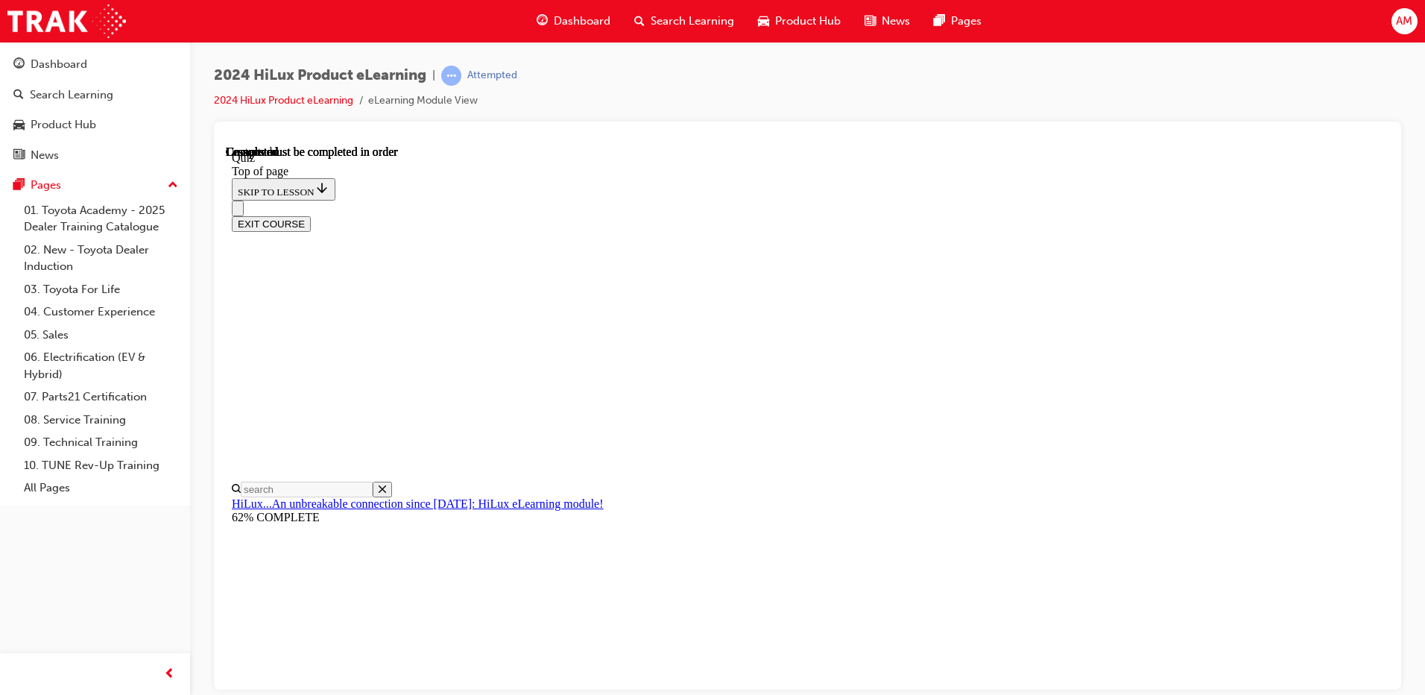
scroll to position [265, 0]
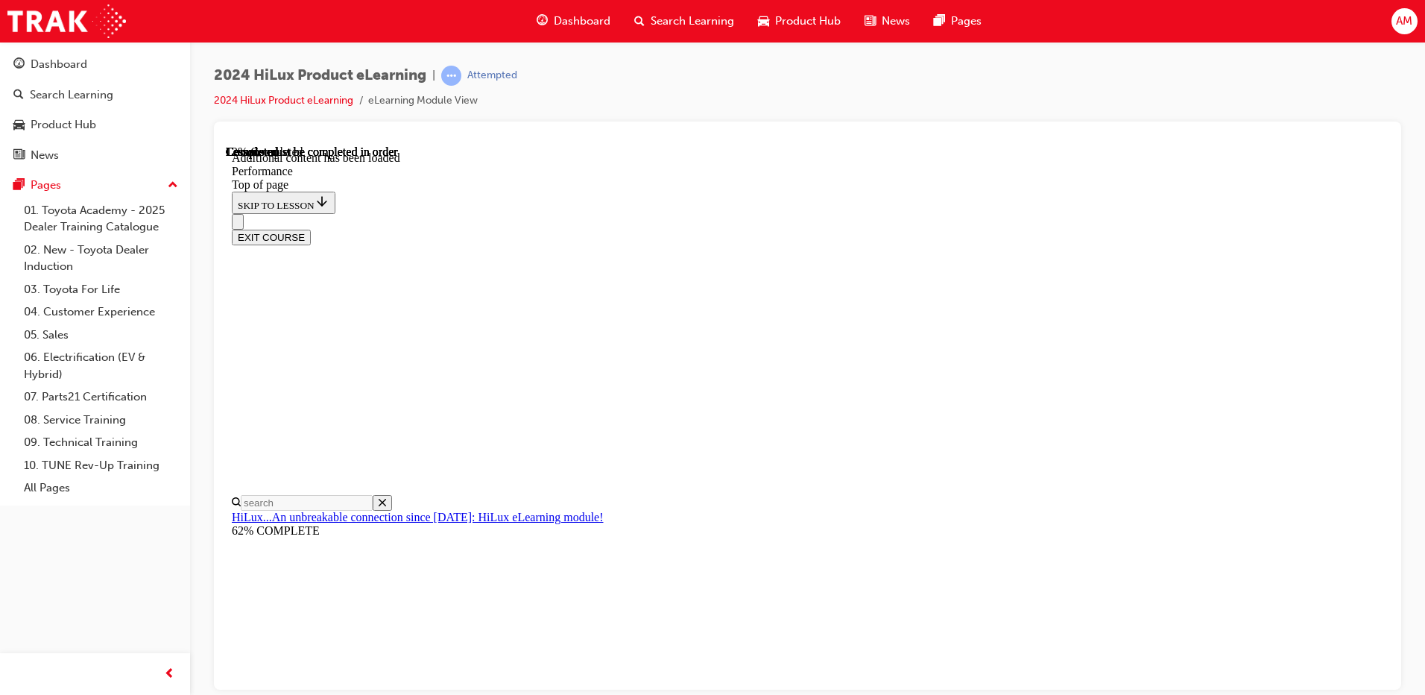
scroll to position [1268, 0]
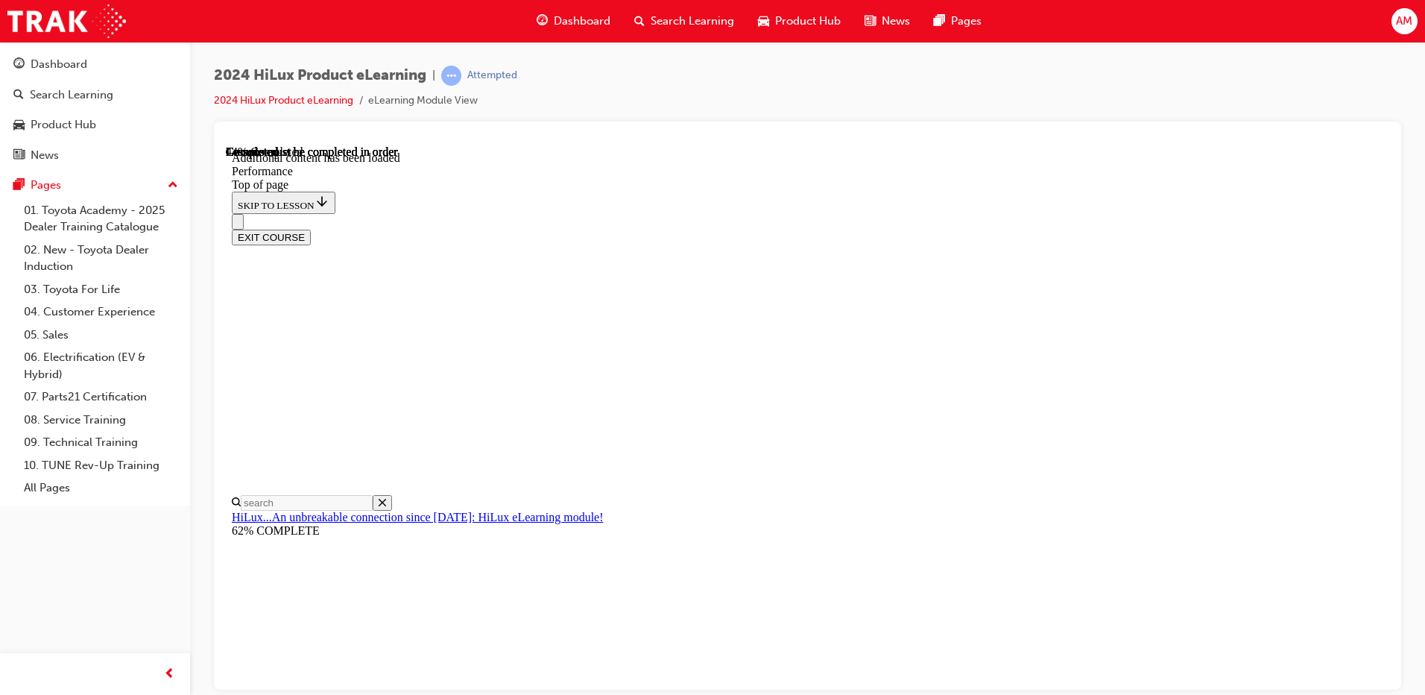
scroll to position [6506, 0]
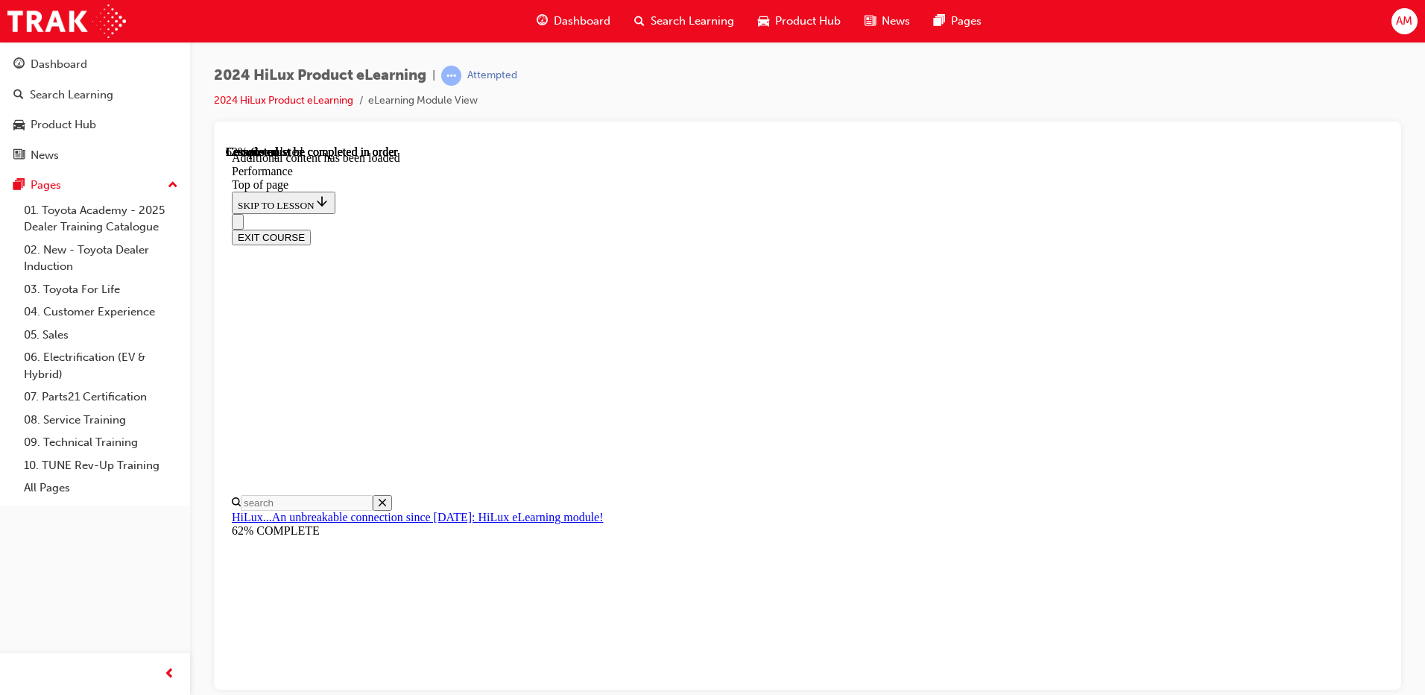
scroll to position [8504, 0]
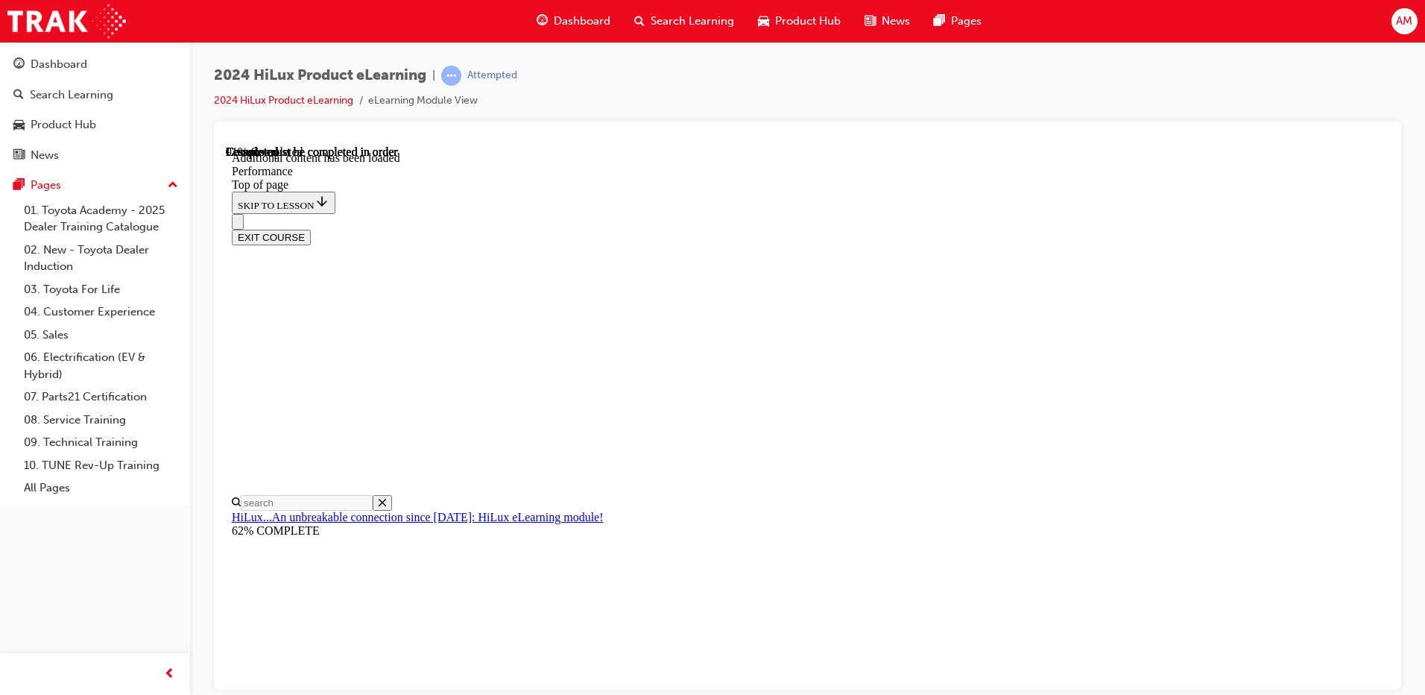
scroll to position [9813, 0]
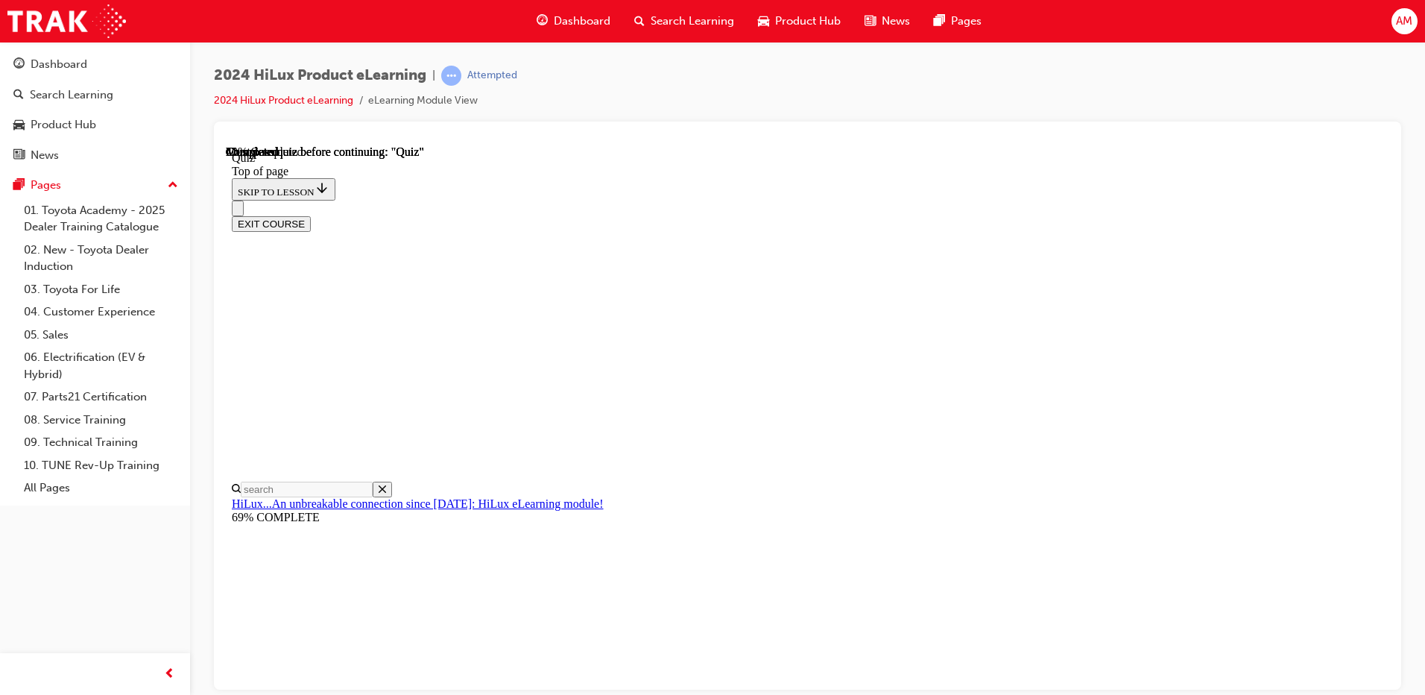
scroll to position [150, 0]
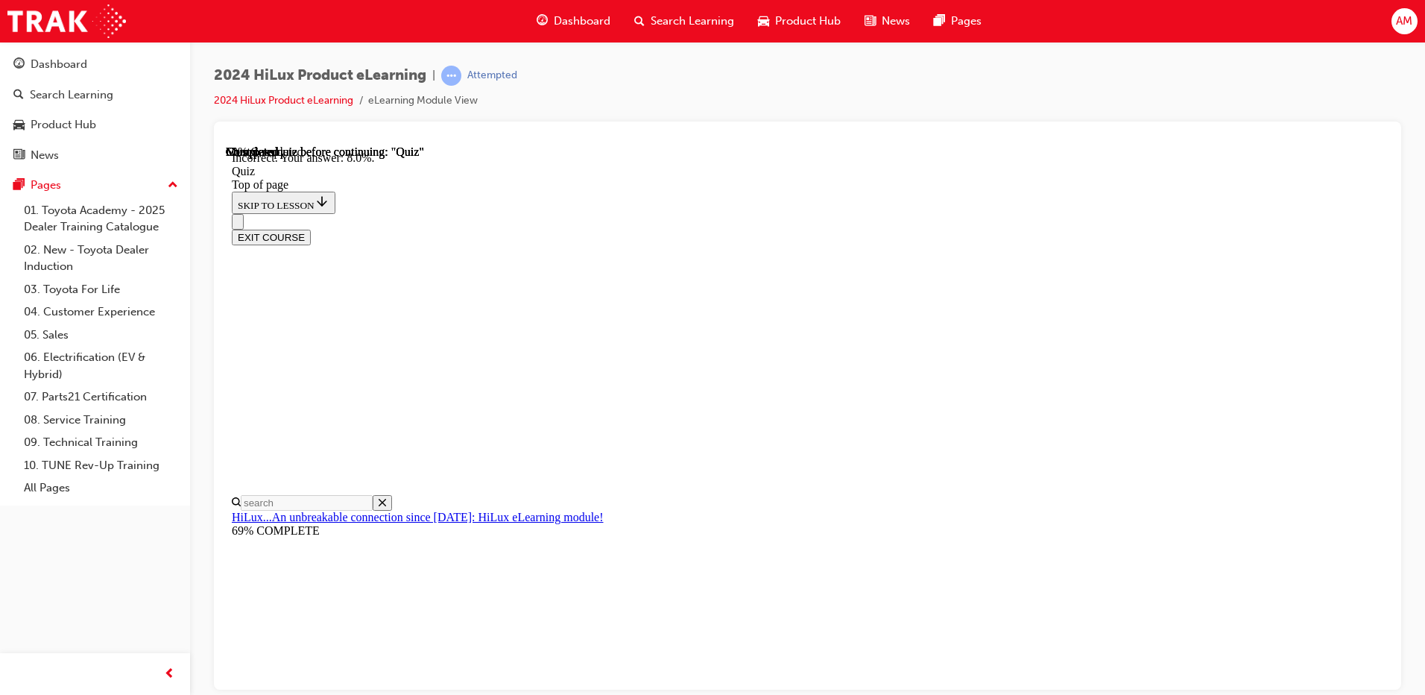
scroll to position [335, 0]
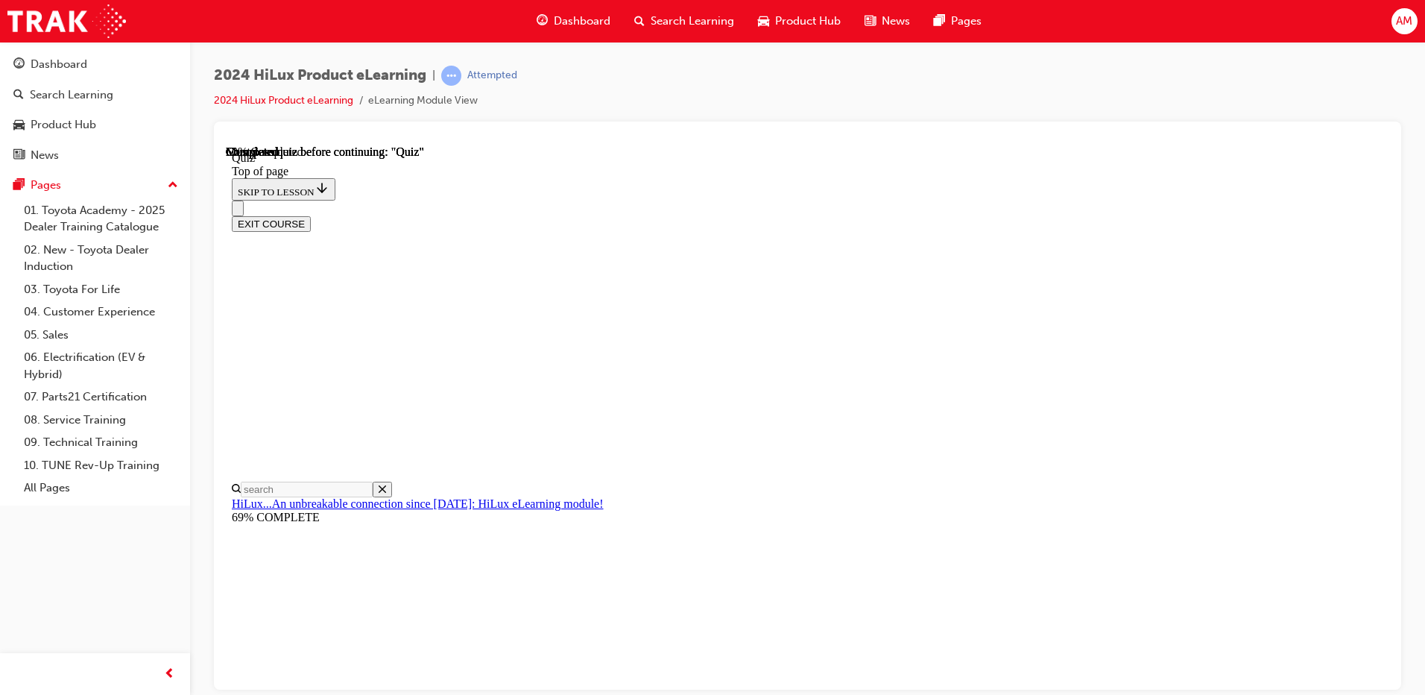
scroll to position [427, 0]
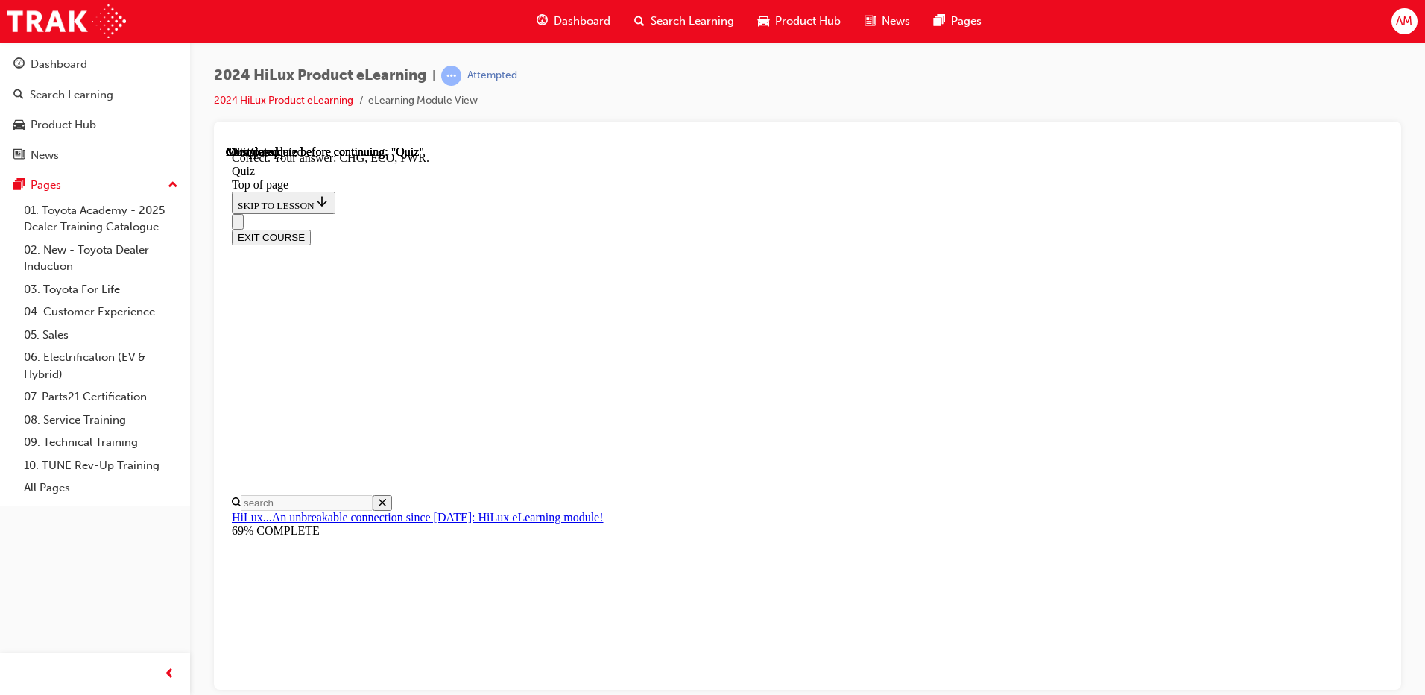
scroll to position [474, 0]
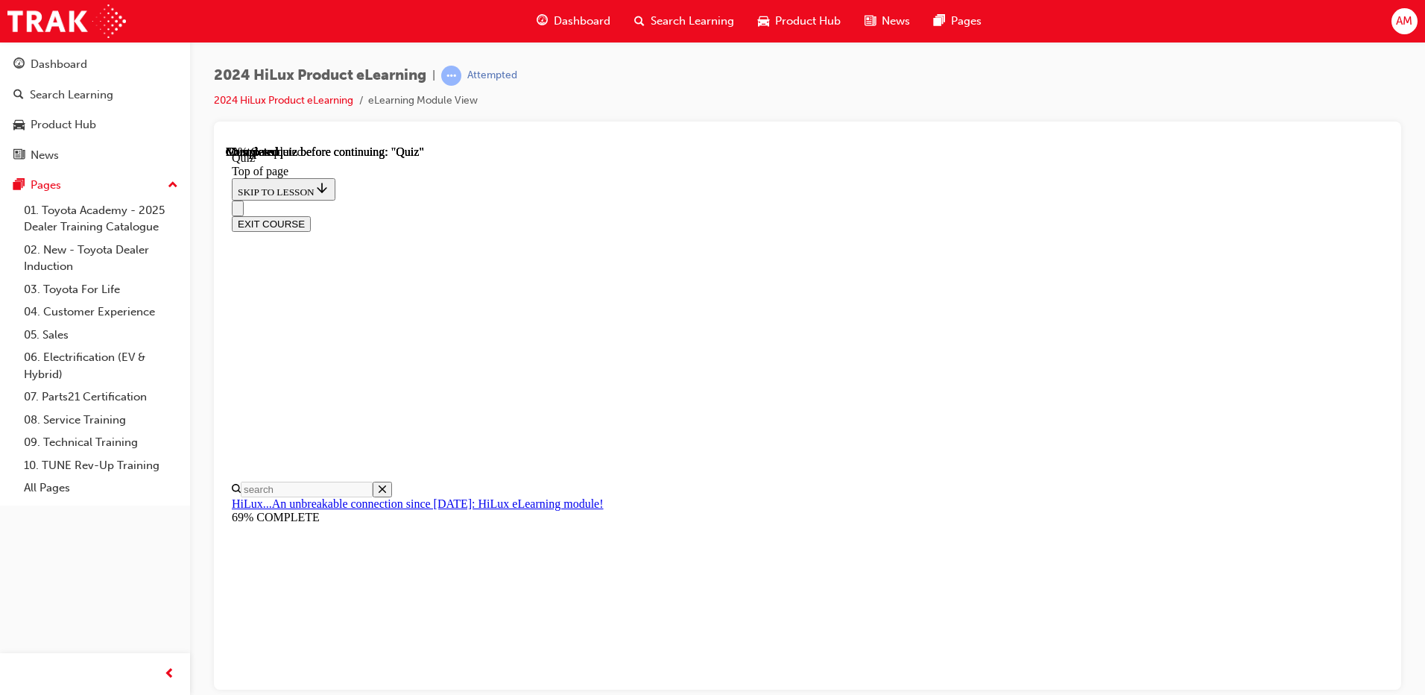
scroll to position [149, 0]
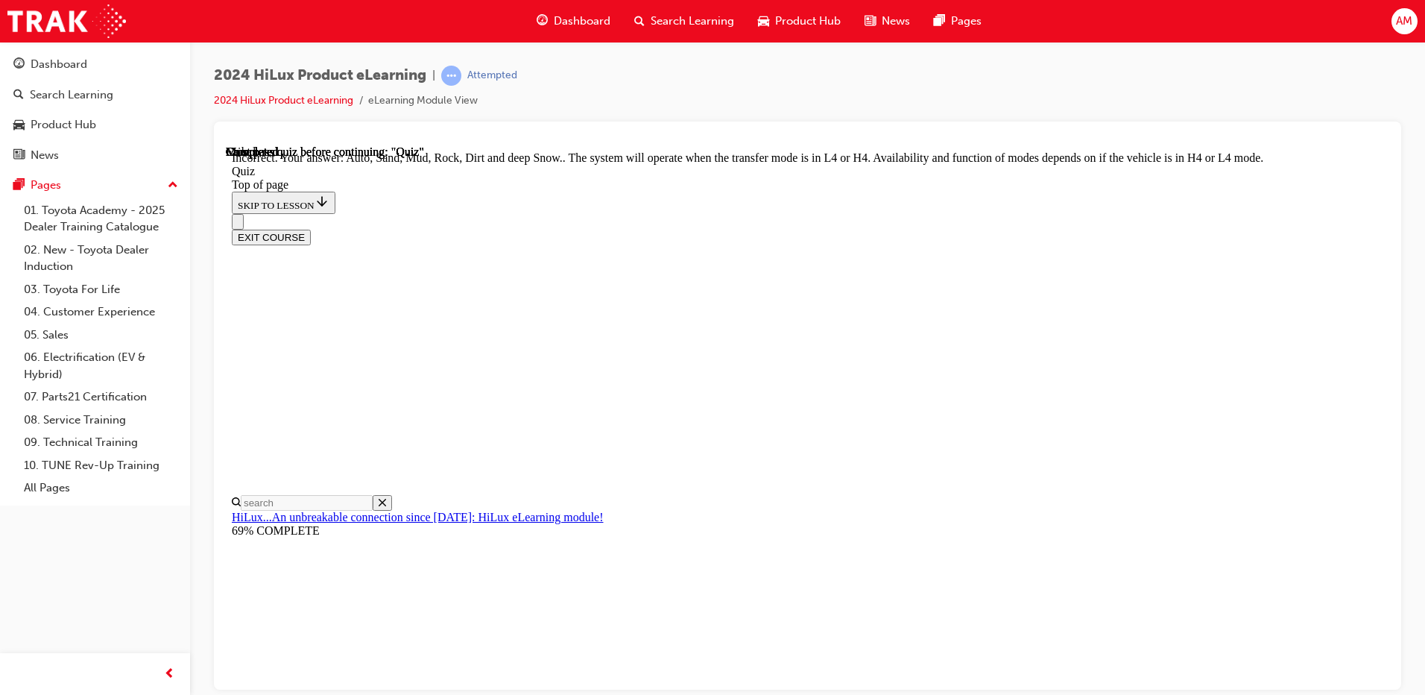
scroll to position [394, 0]
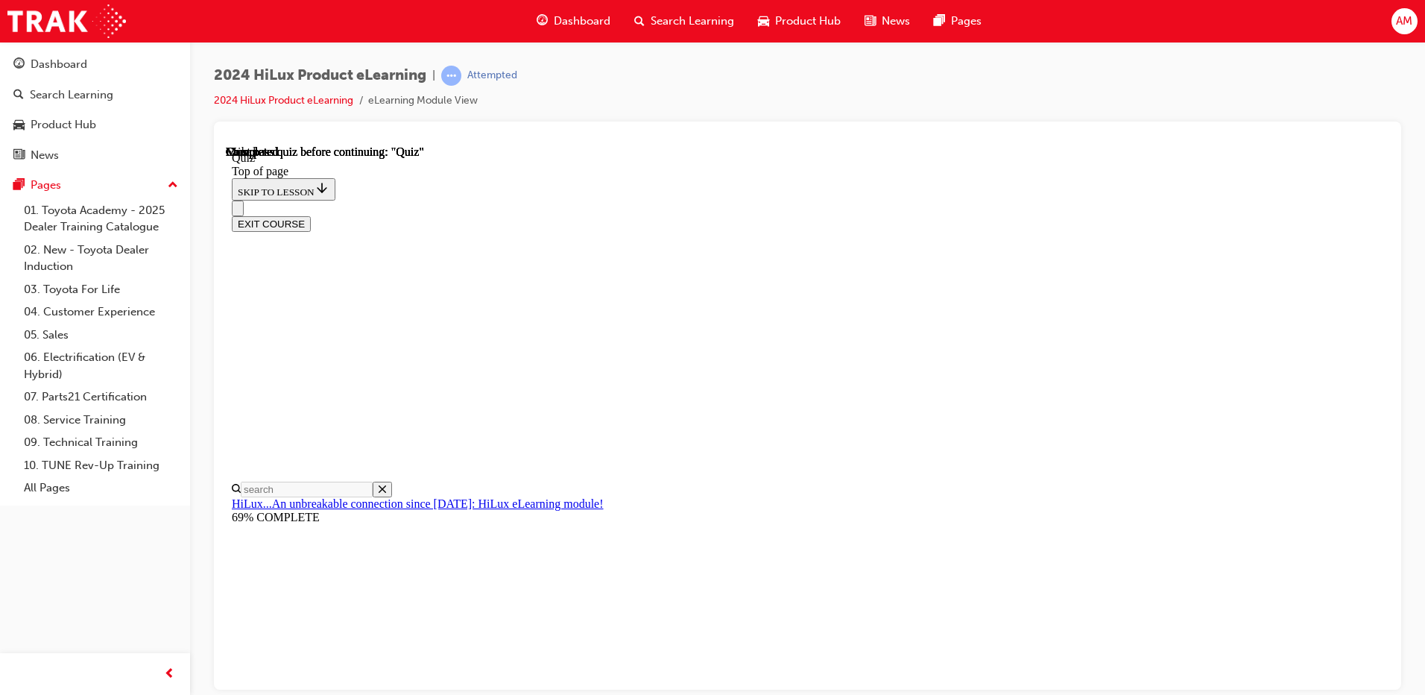
scroll to position [265, 0]
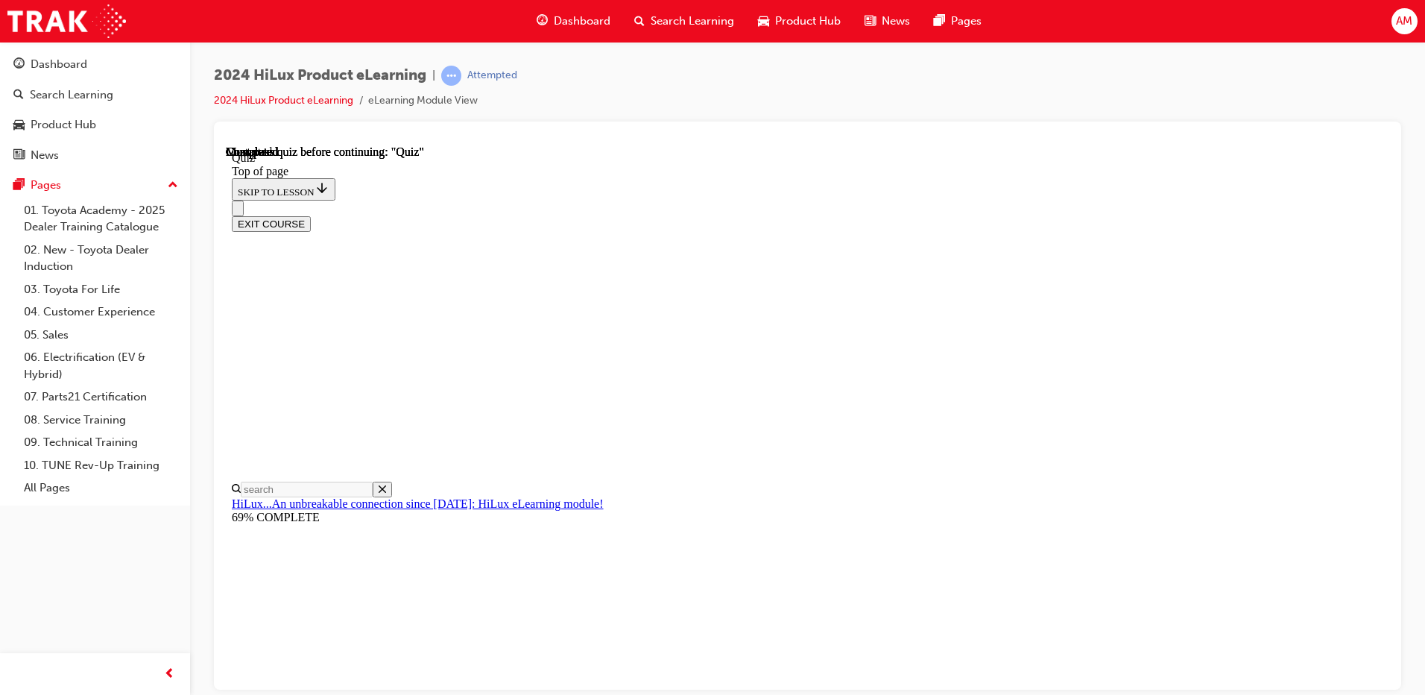
drag, startPoint x: 689, startPoint y: 401, endPoint x: 693, endPoint y: 412, distance: 12.0
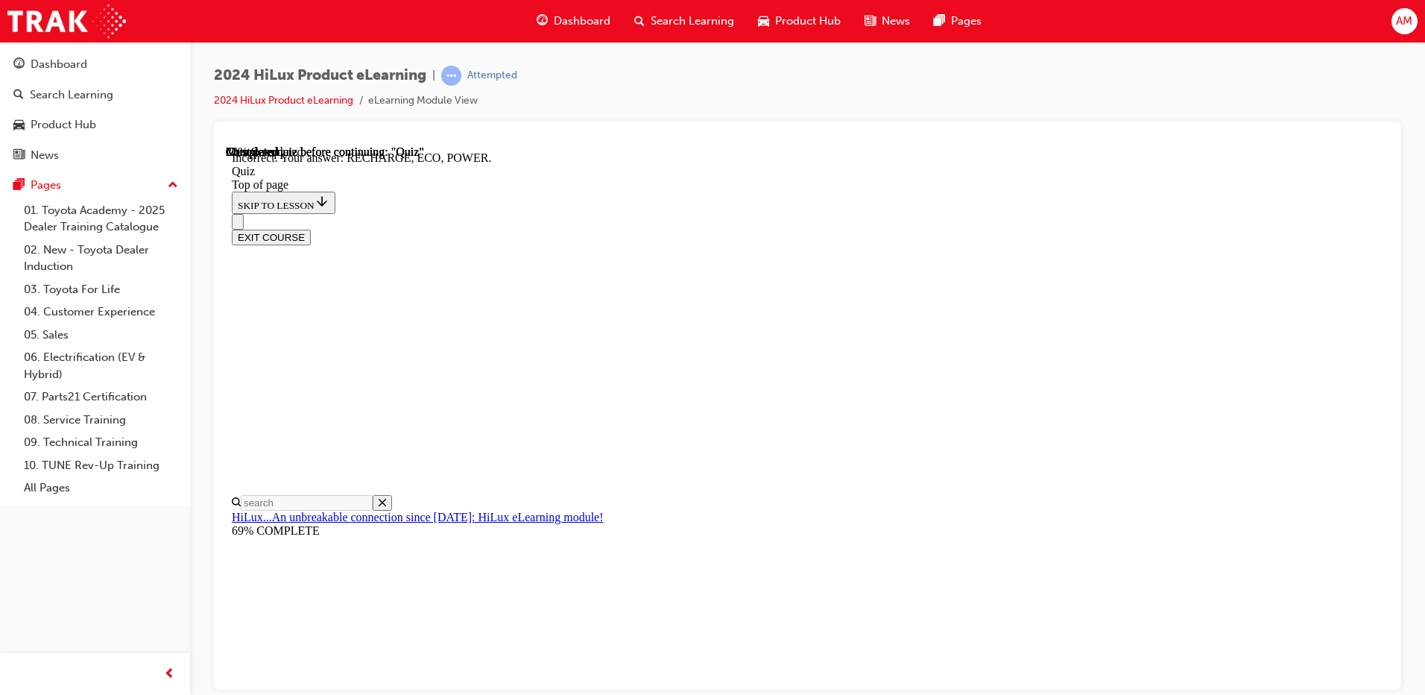
scroll to position [474, 0]
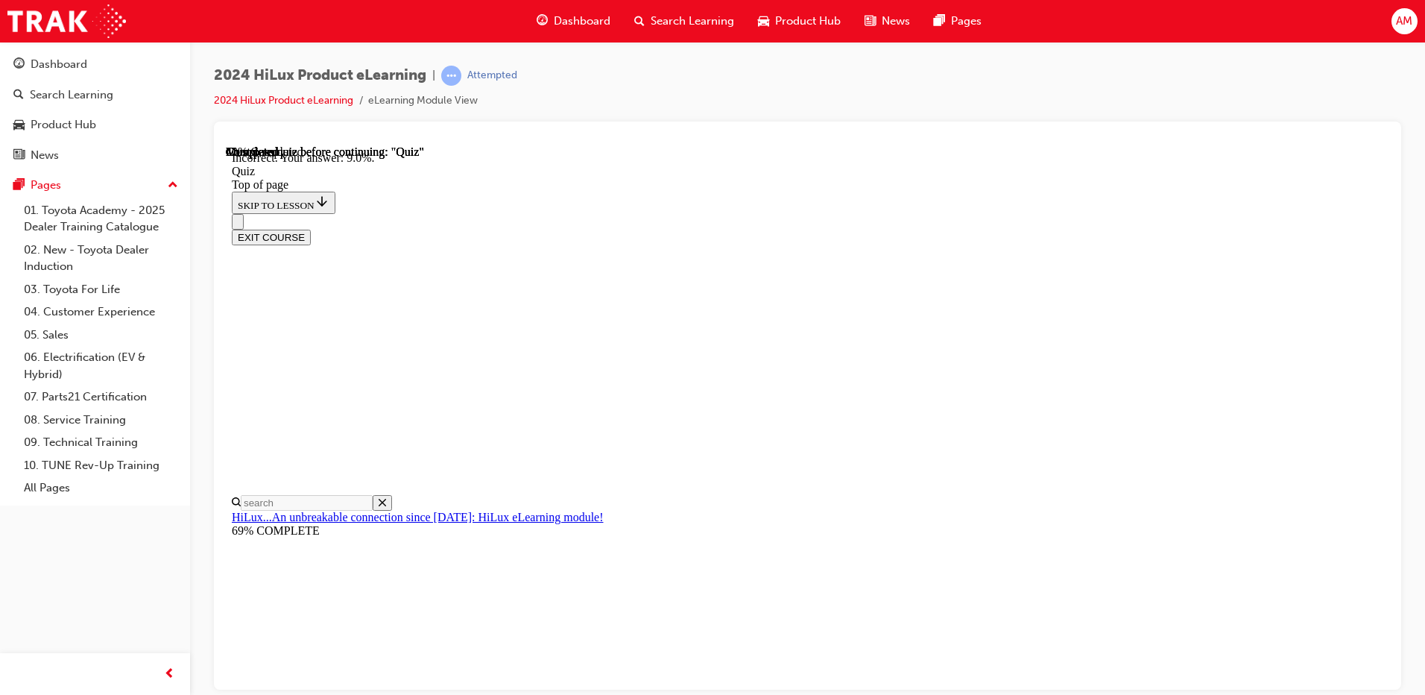
scroll to position [335, 0]
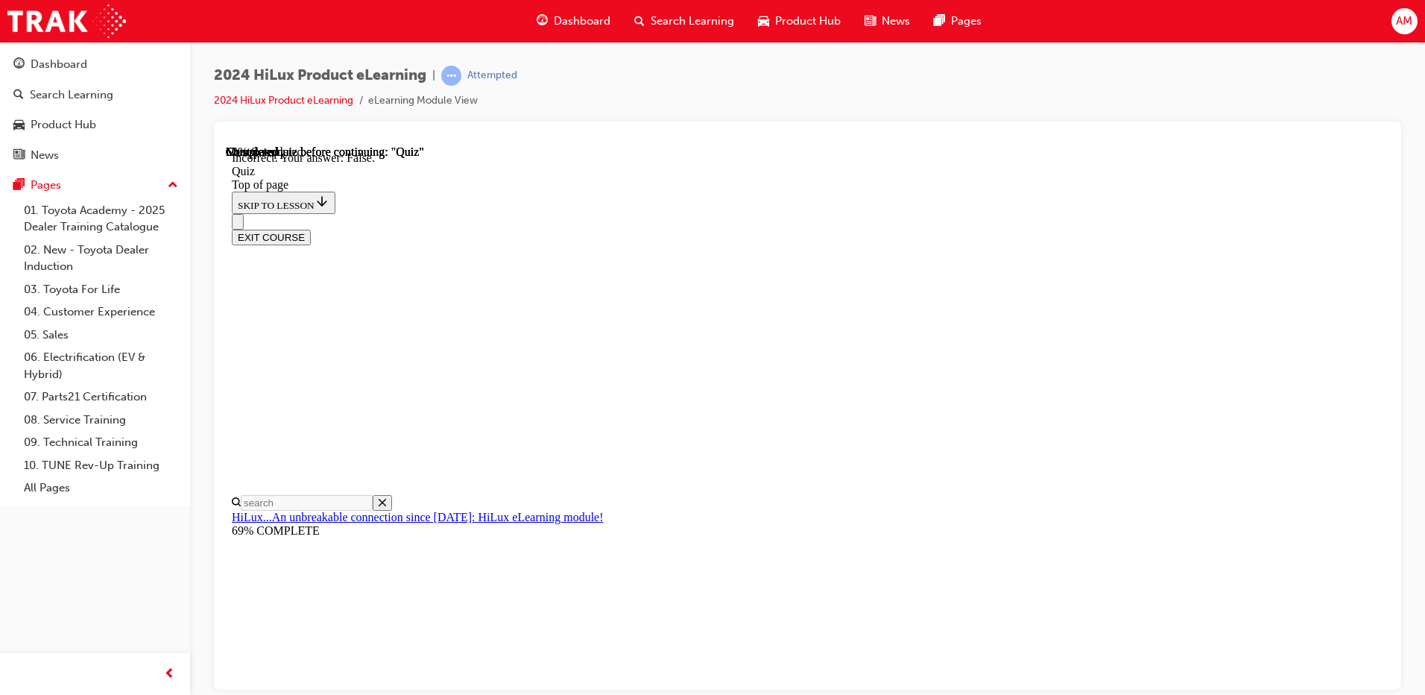
scroll to position [165, 0]
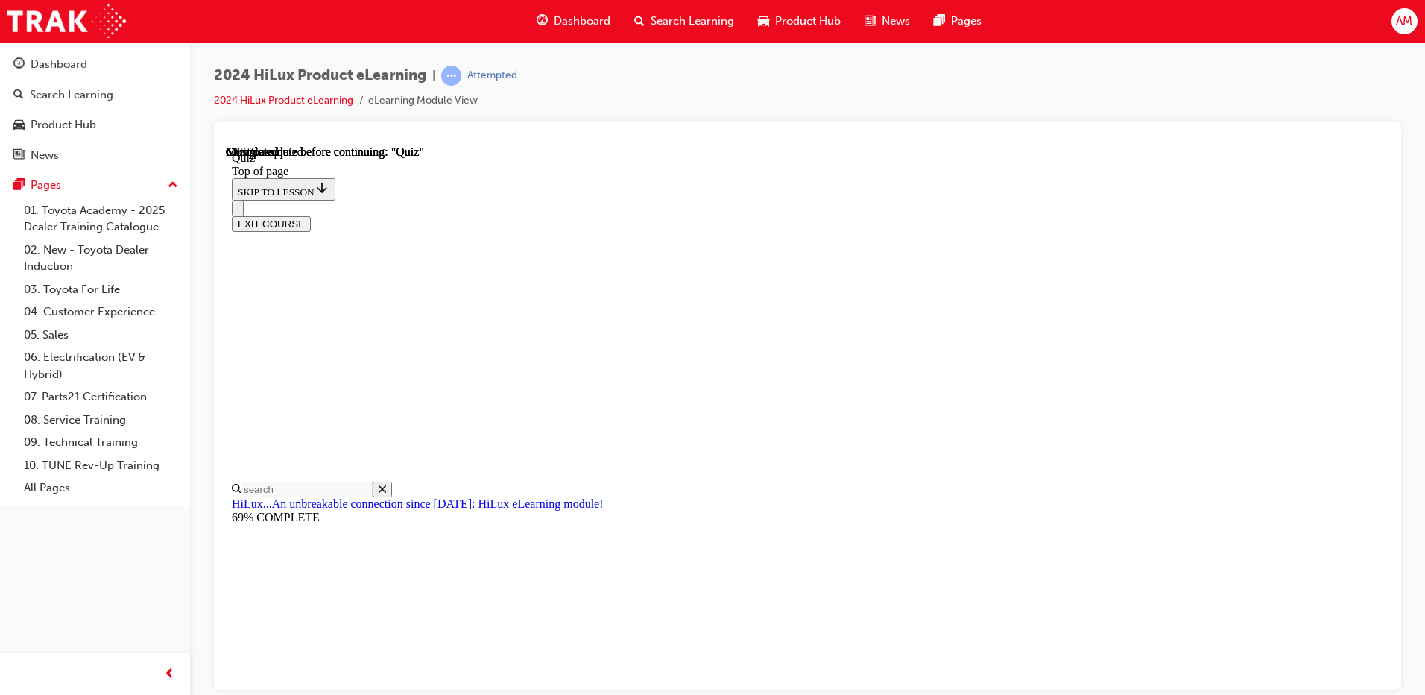
scroll to position [150, 0]
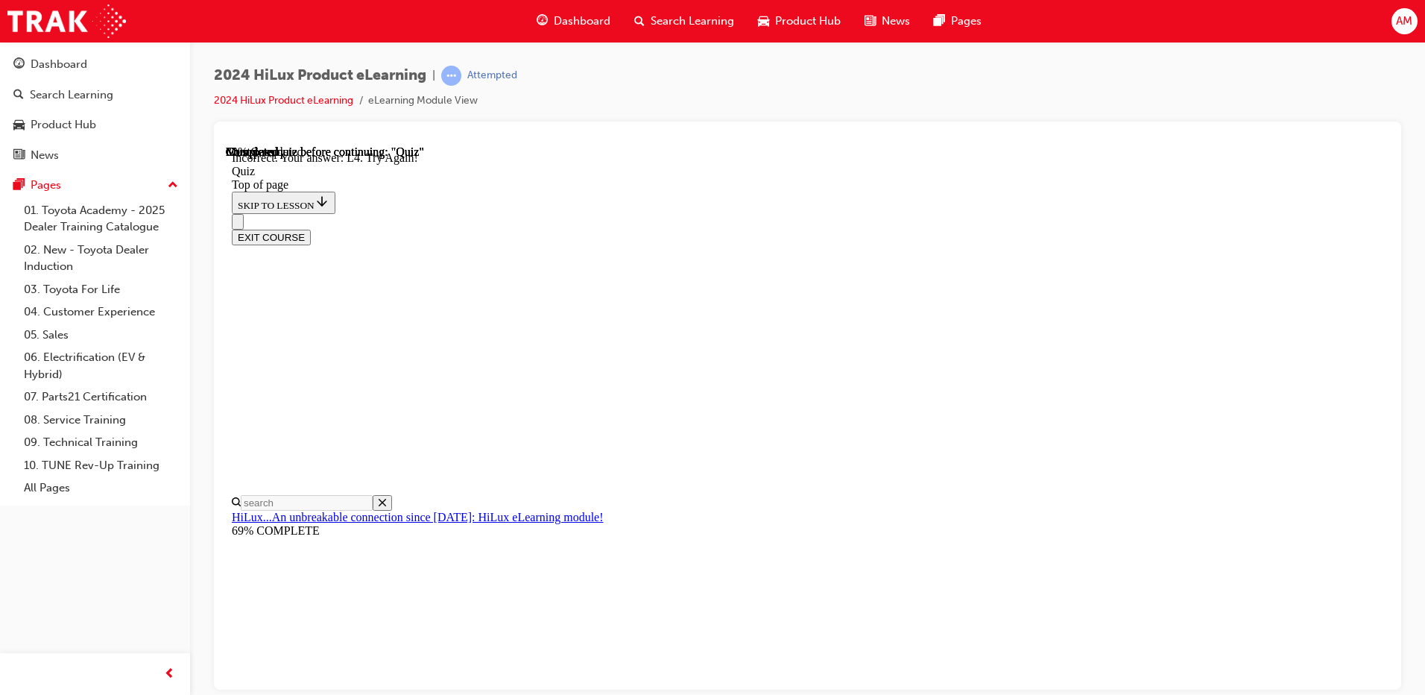
scroll to position [359, 0]
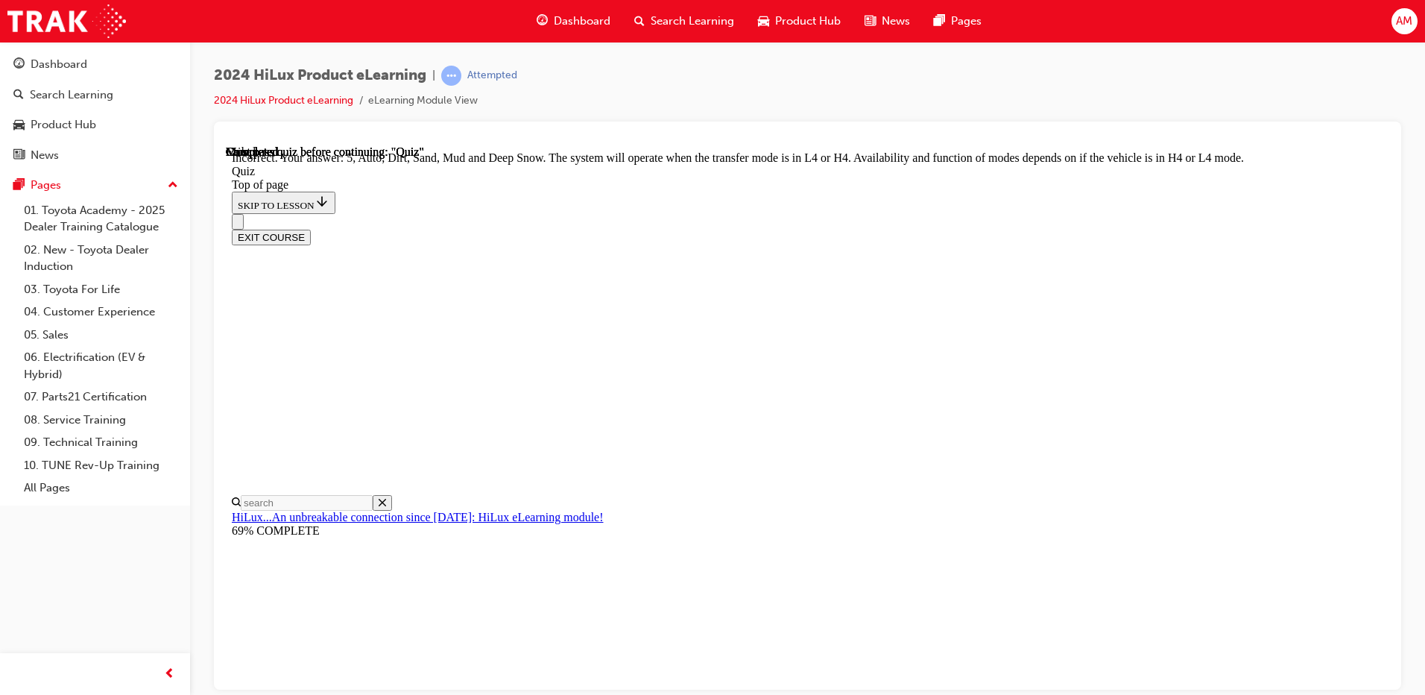
scroll to position [394, 0]
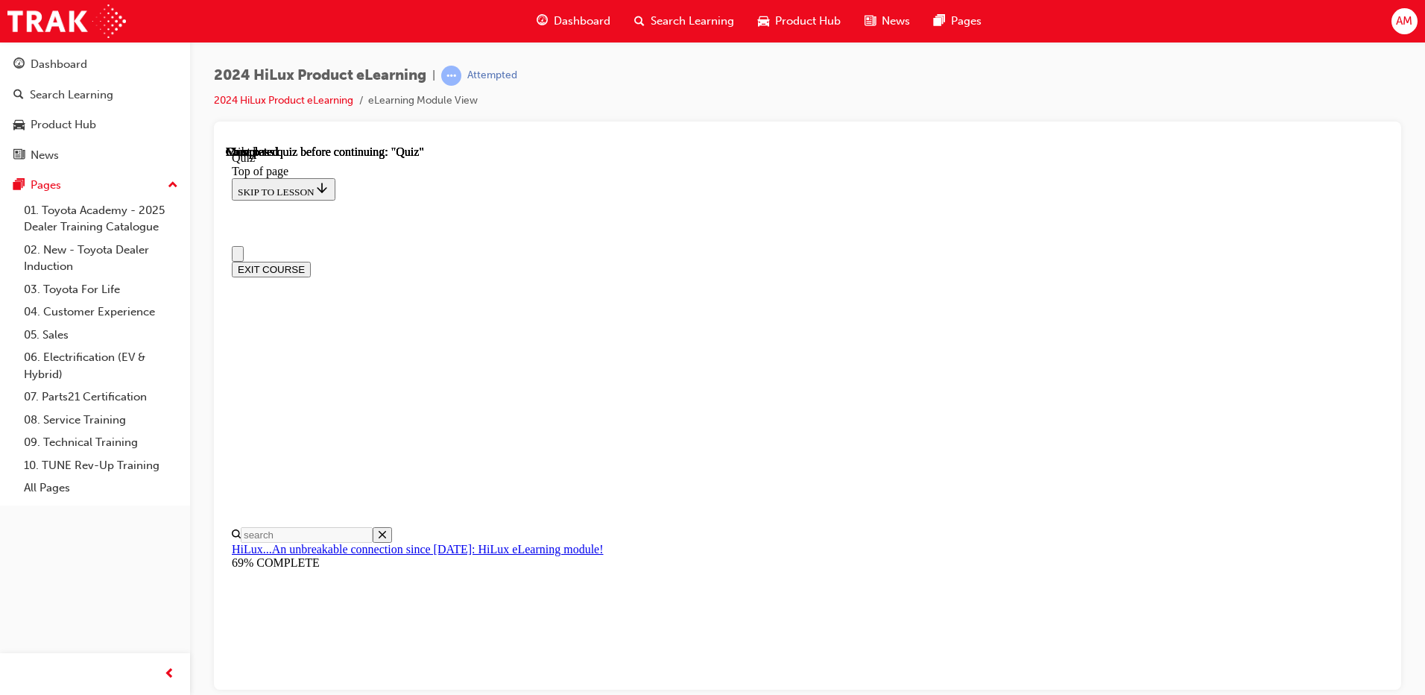
scroll to position [265, 0]
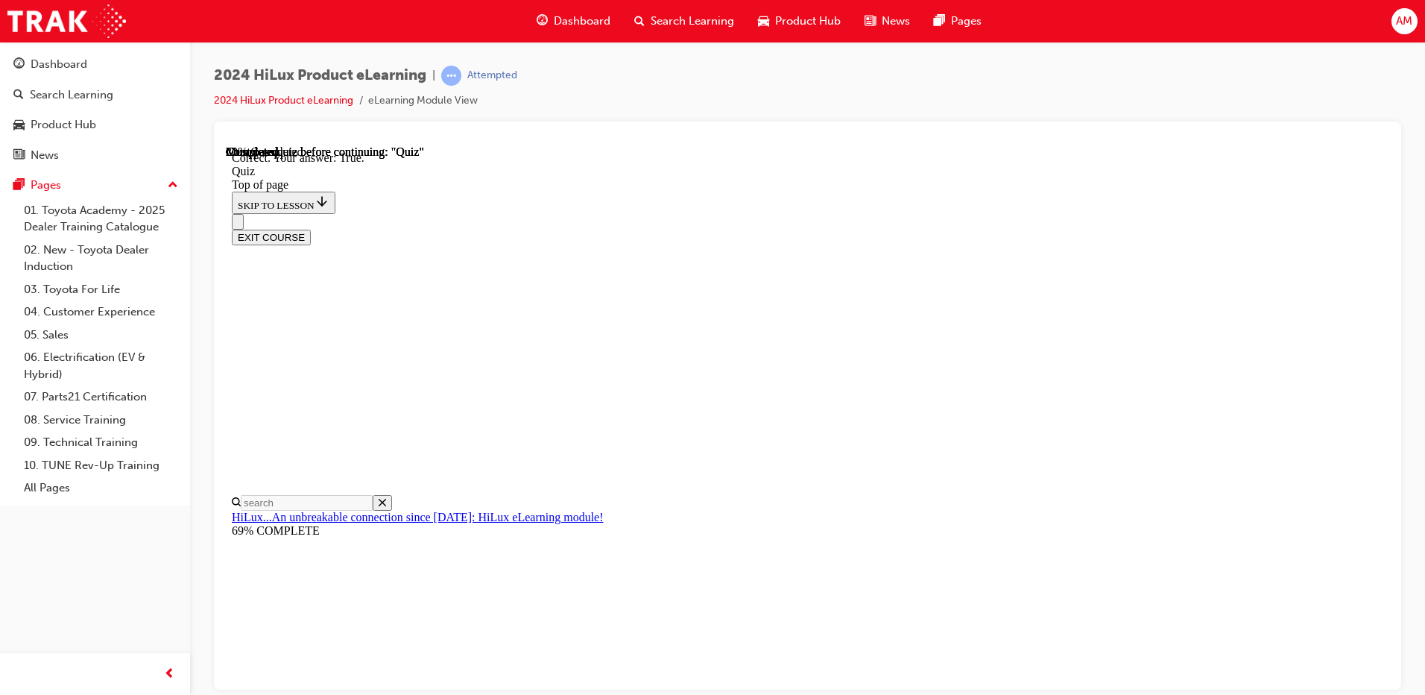
scroll to position [165, 0]
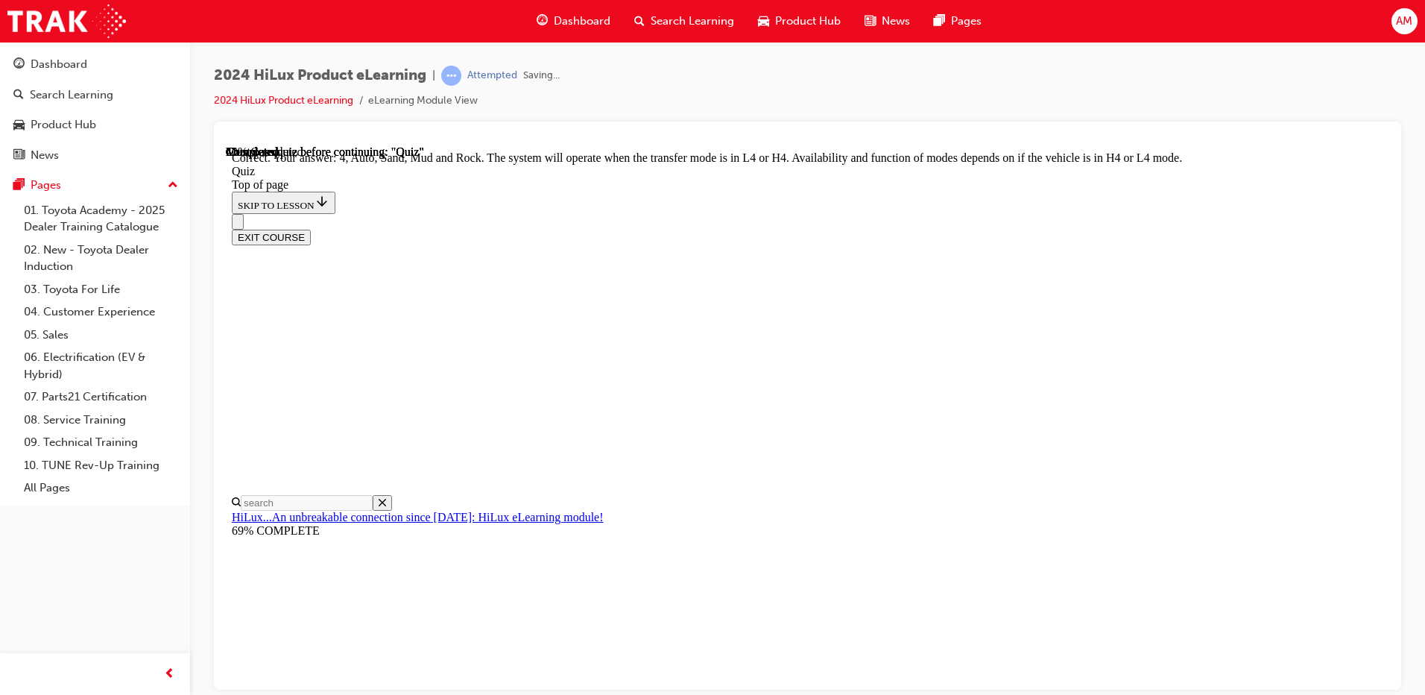
scroll to position [394, 0]
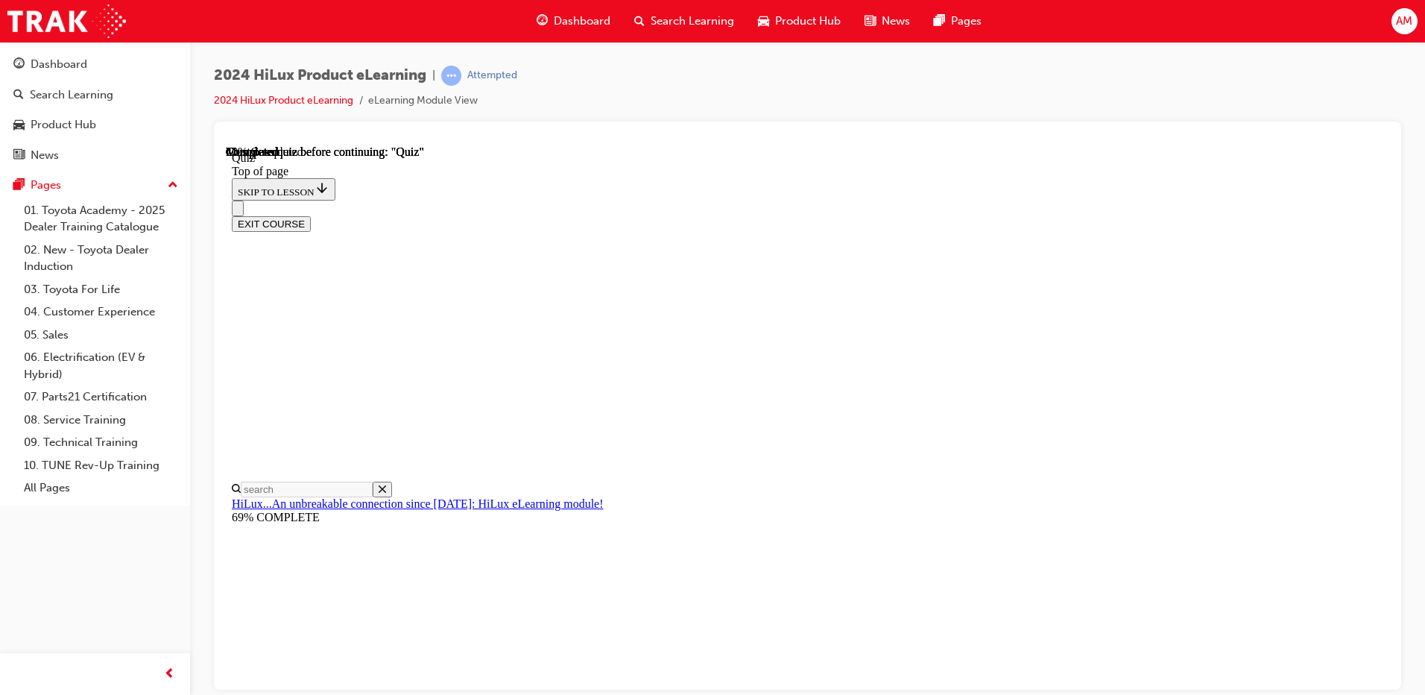
scroll to position [224, 0]
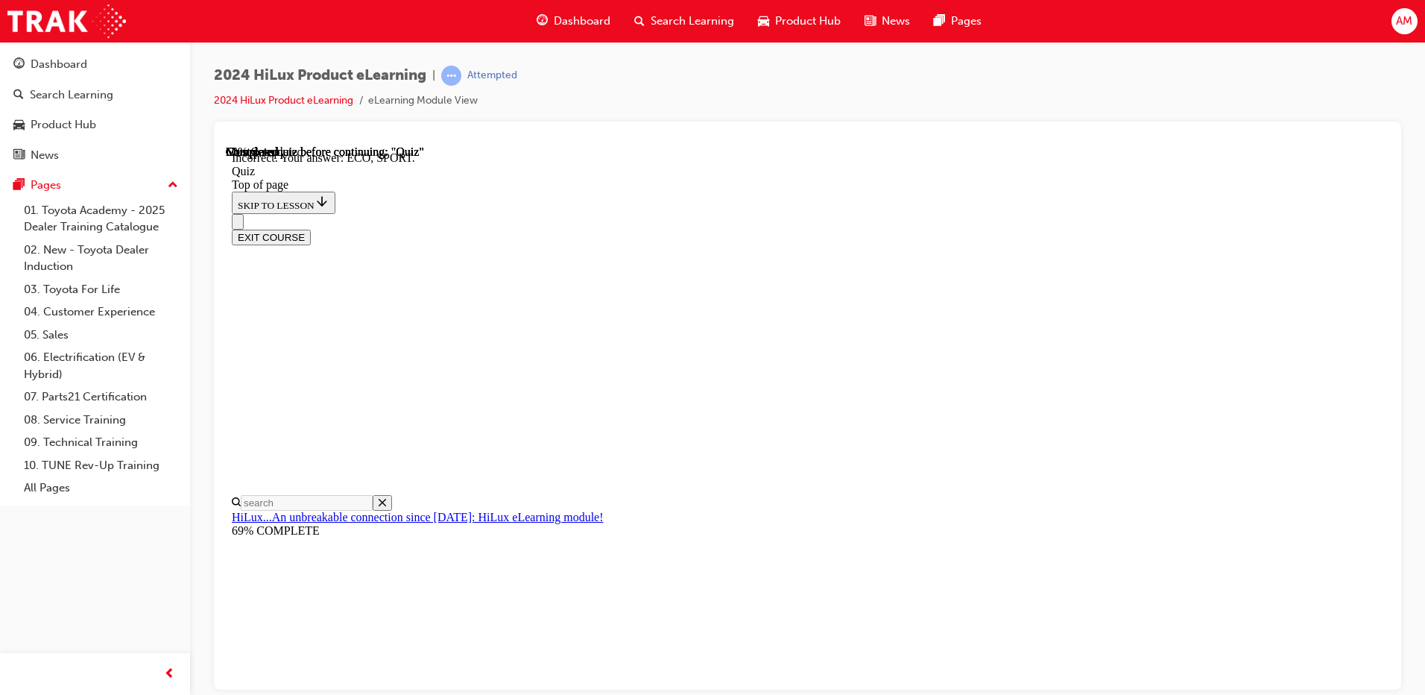
scroll to position [474, 0]
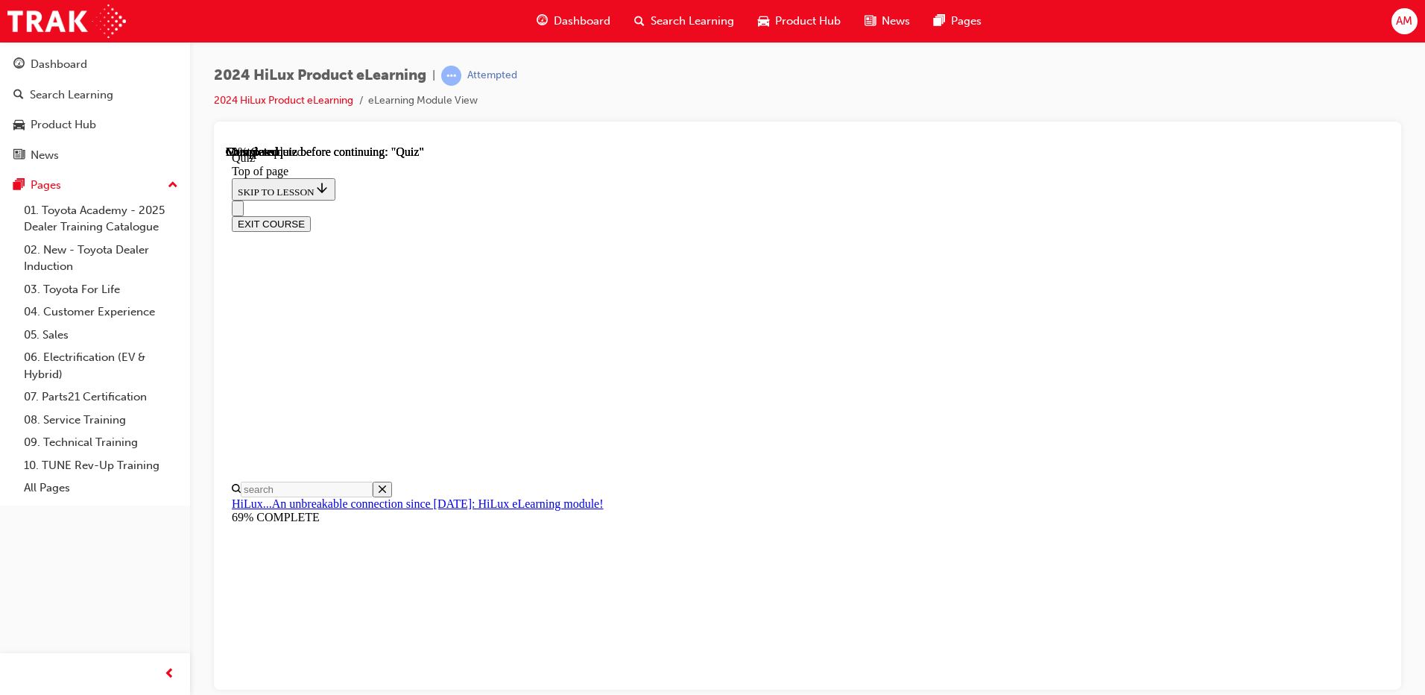
scroll to position [224, 0]
drag, startPoint x: 675, startPoint y: 455, endPoint x: 683, endPoint y: 464, distance: 11.6
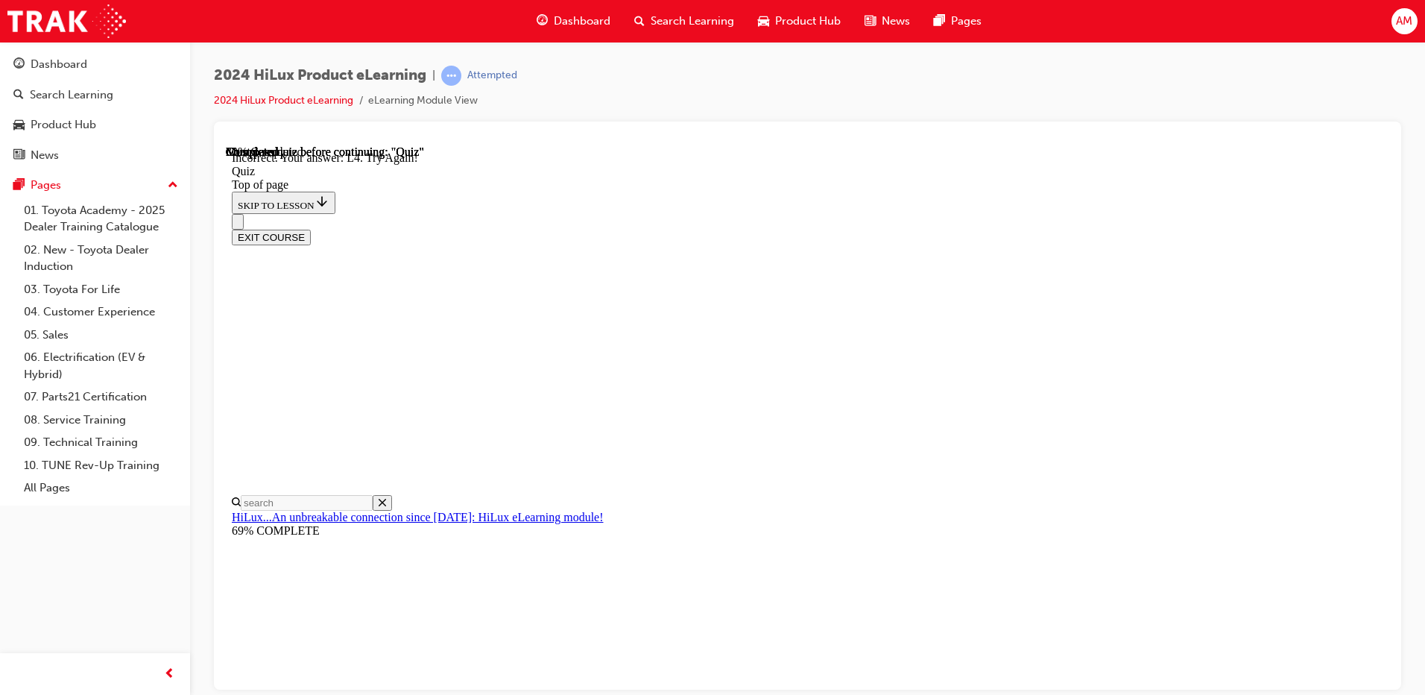
scroll to position [359, 0]
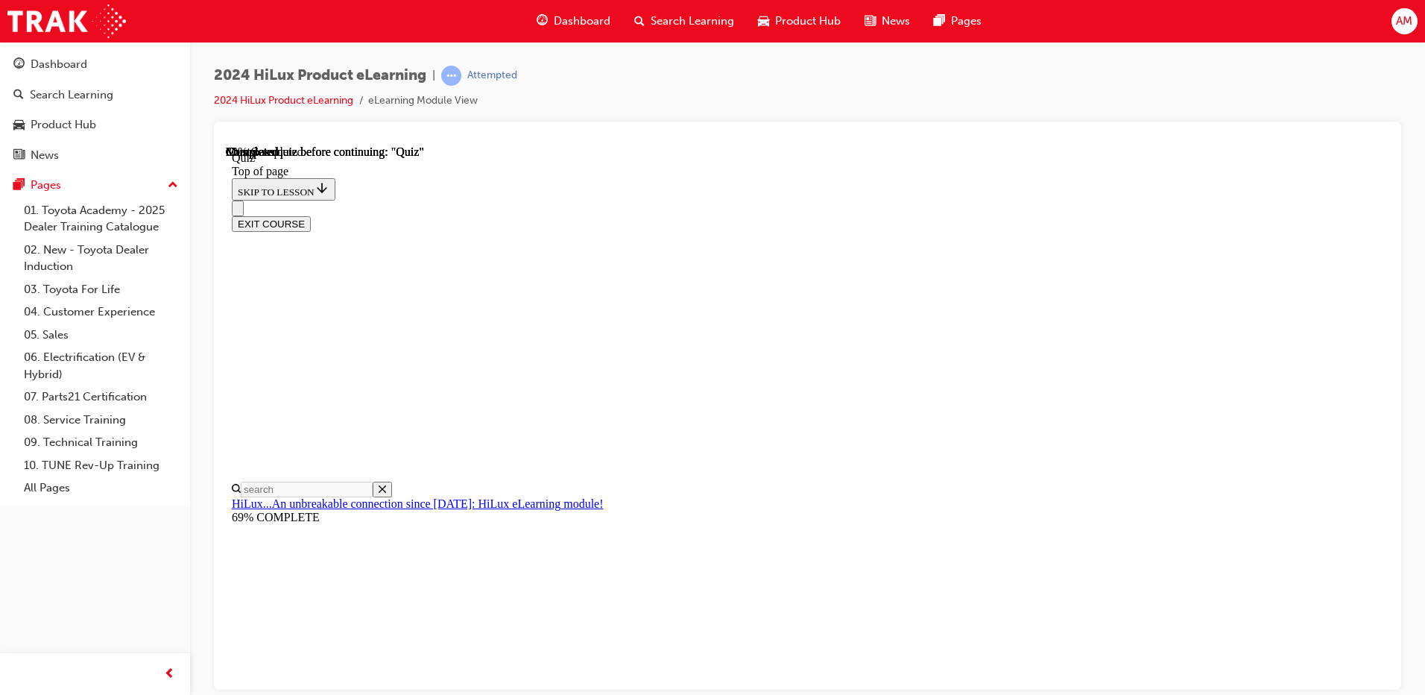
scroll to position [149, 0]
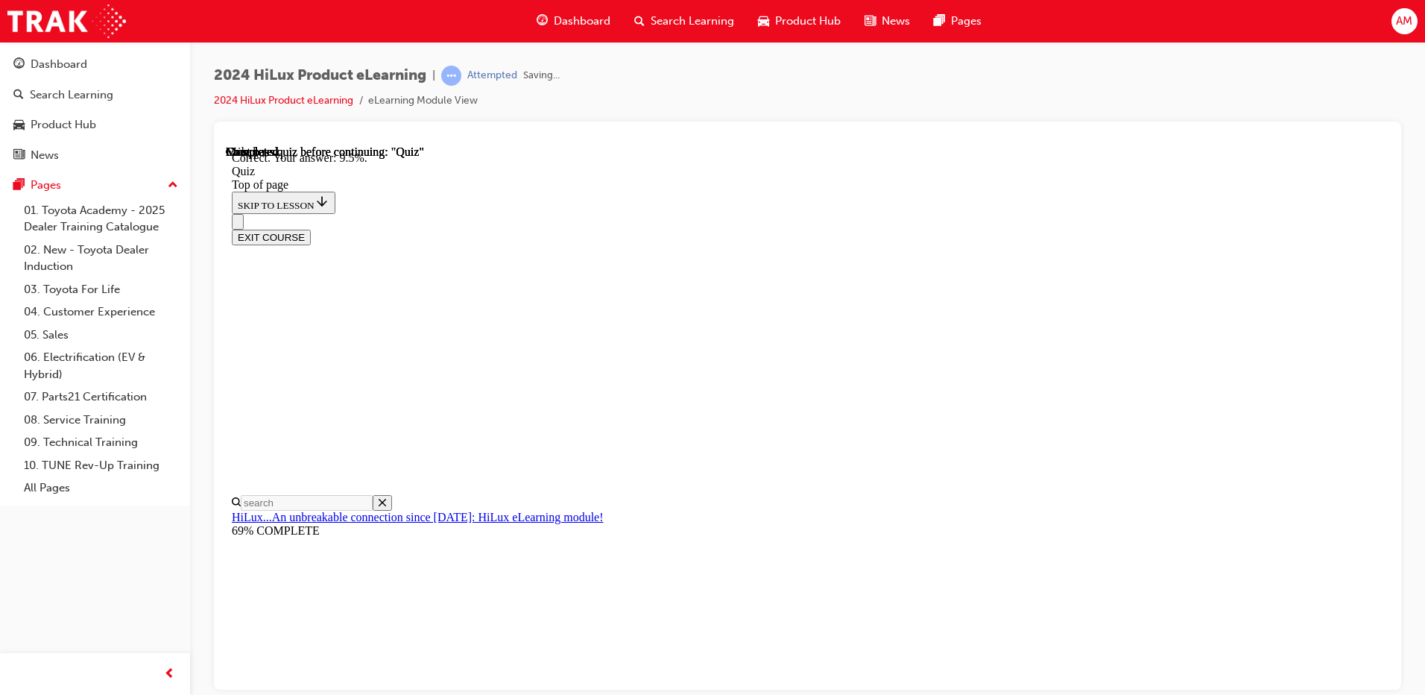
scroll to position [335, 0]
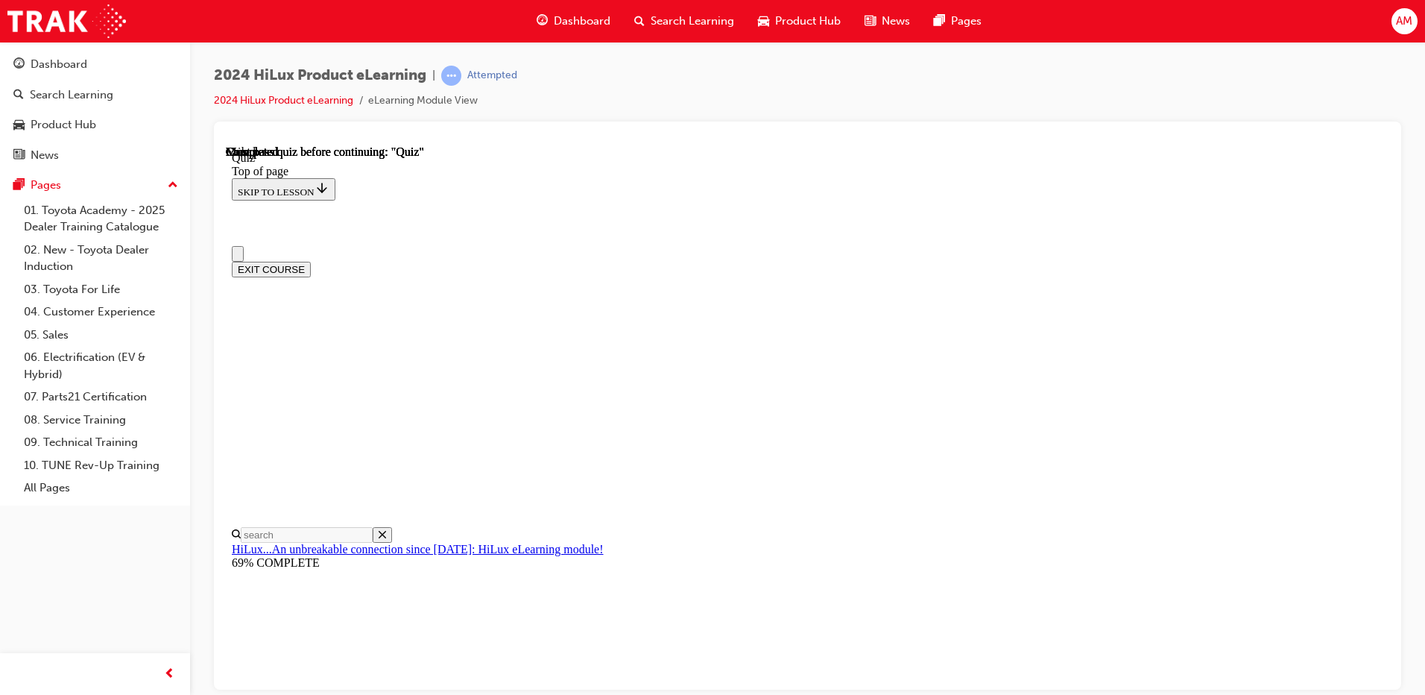
scroll to position [265, 0]
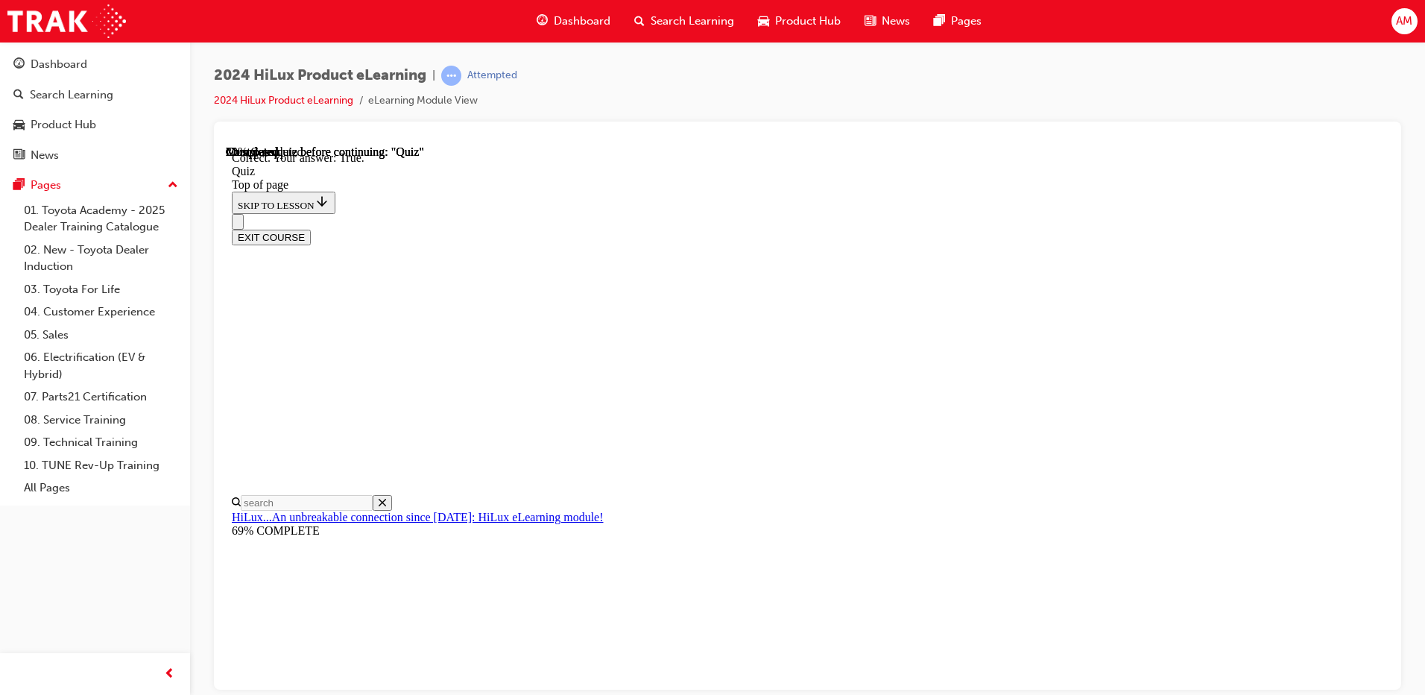
scroll to position [165, 0]
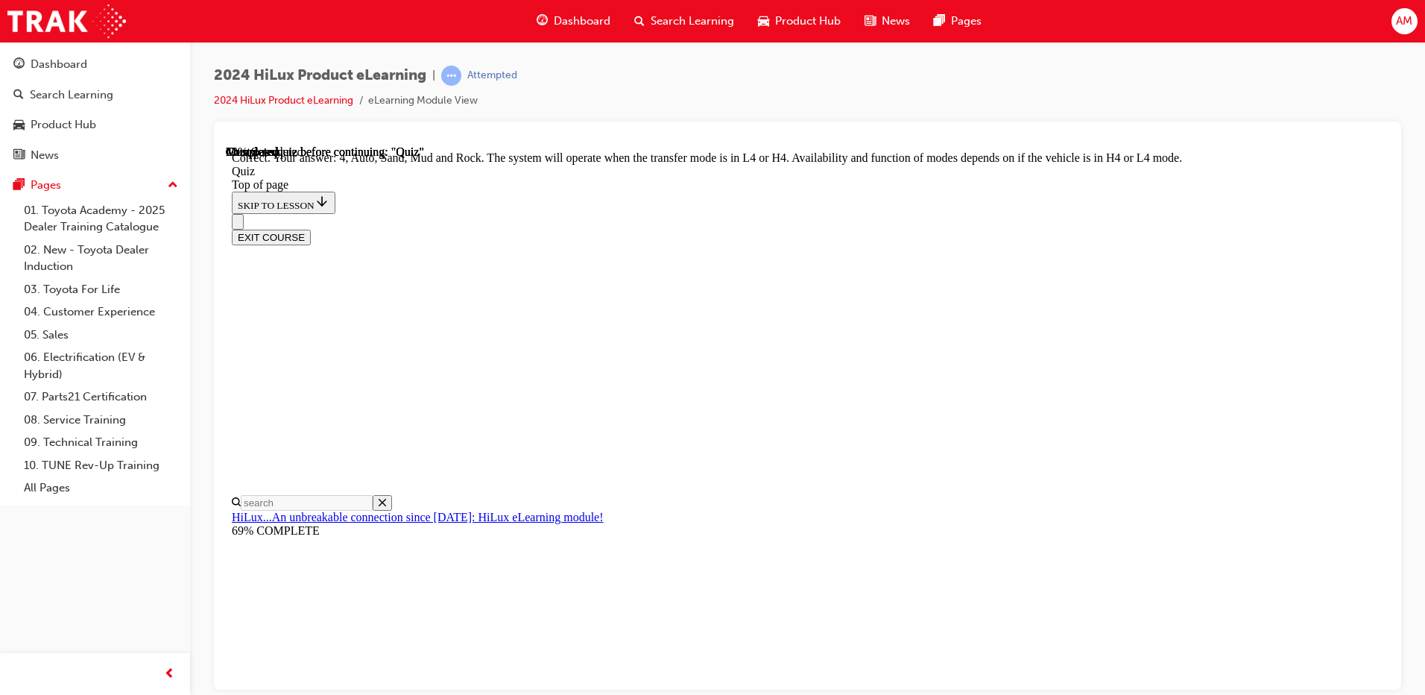
scroll to position [394, 0]
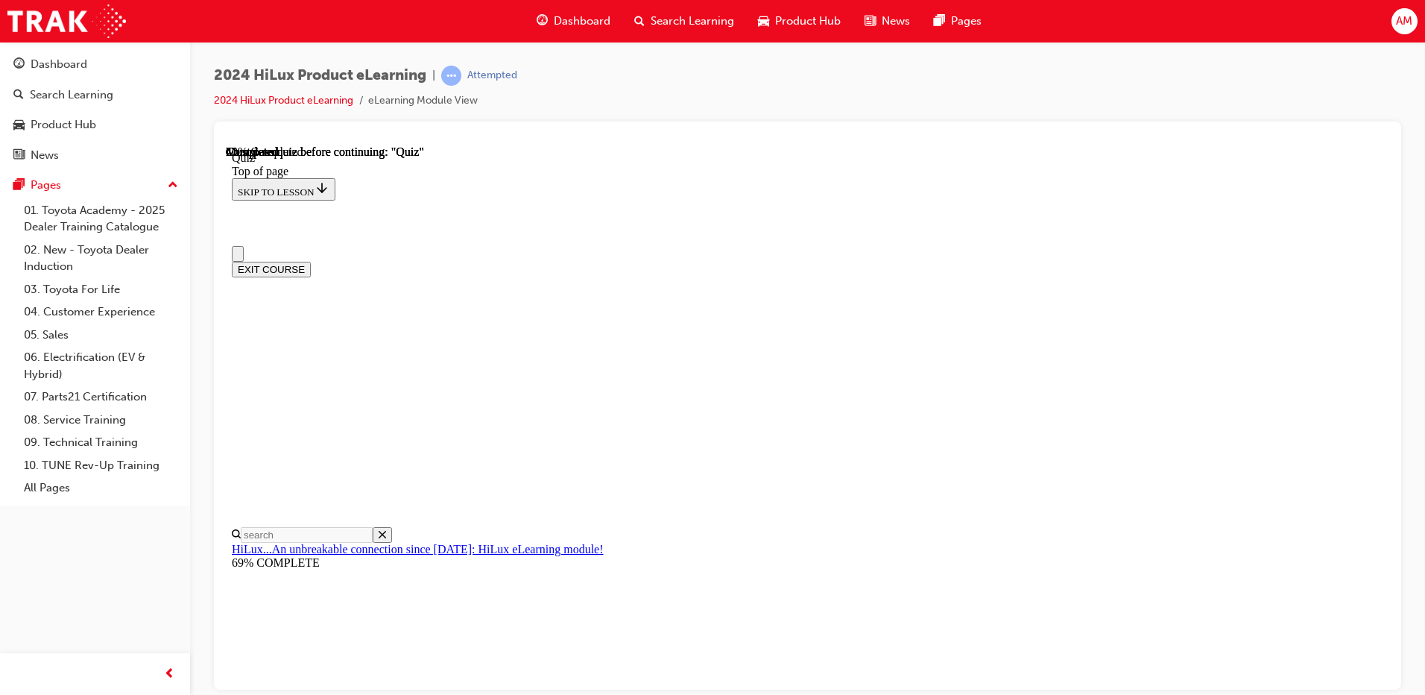
scroll to position [75, 0]
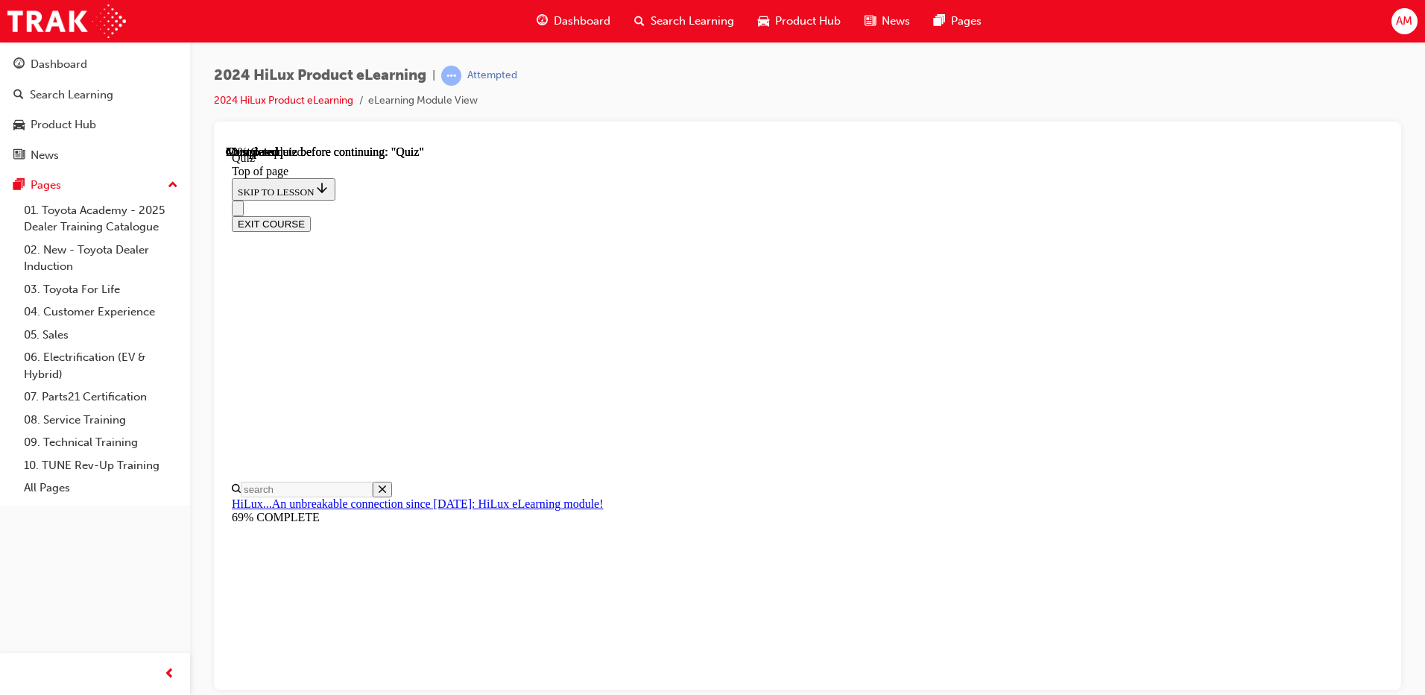
drag, startPoint x: 684, startPoint y: 486, endPoint x: 683, endPoint y: 496, distance: 9.7
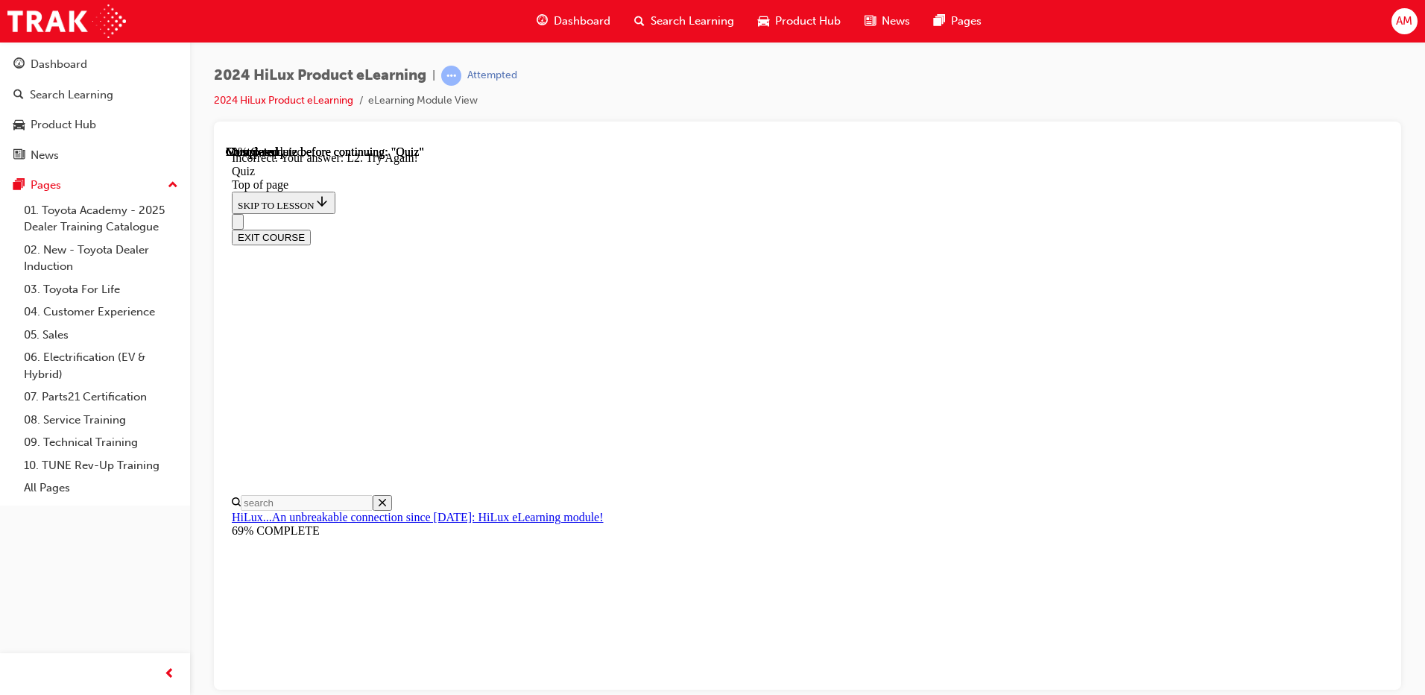
scroll to position [359, 0]
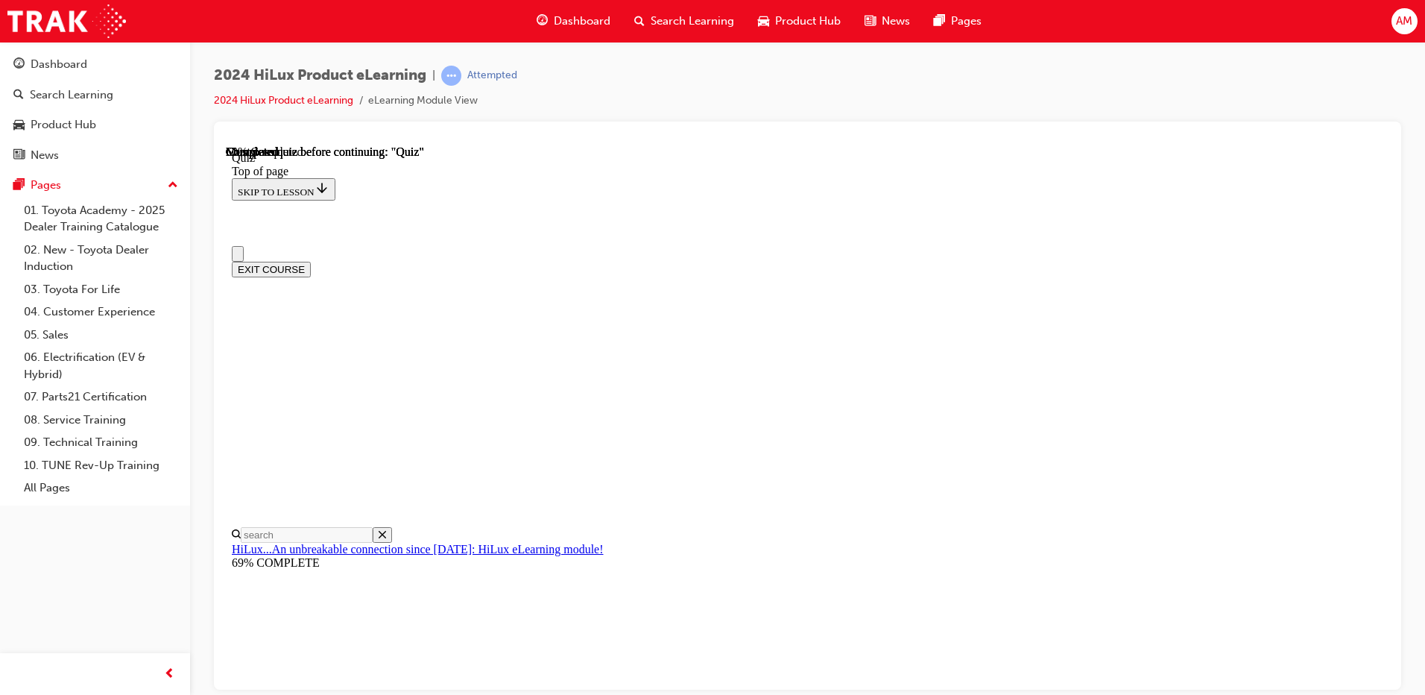
scroll to position [0, 0]
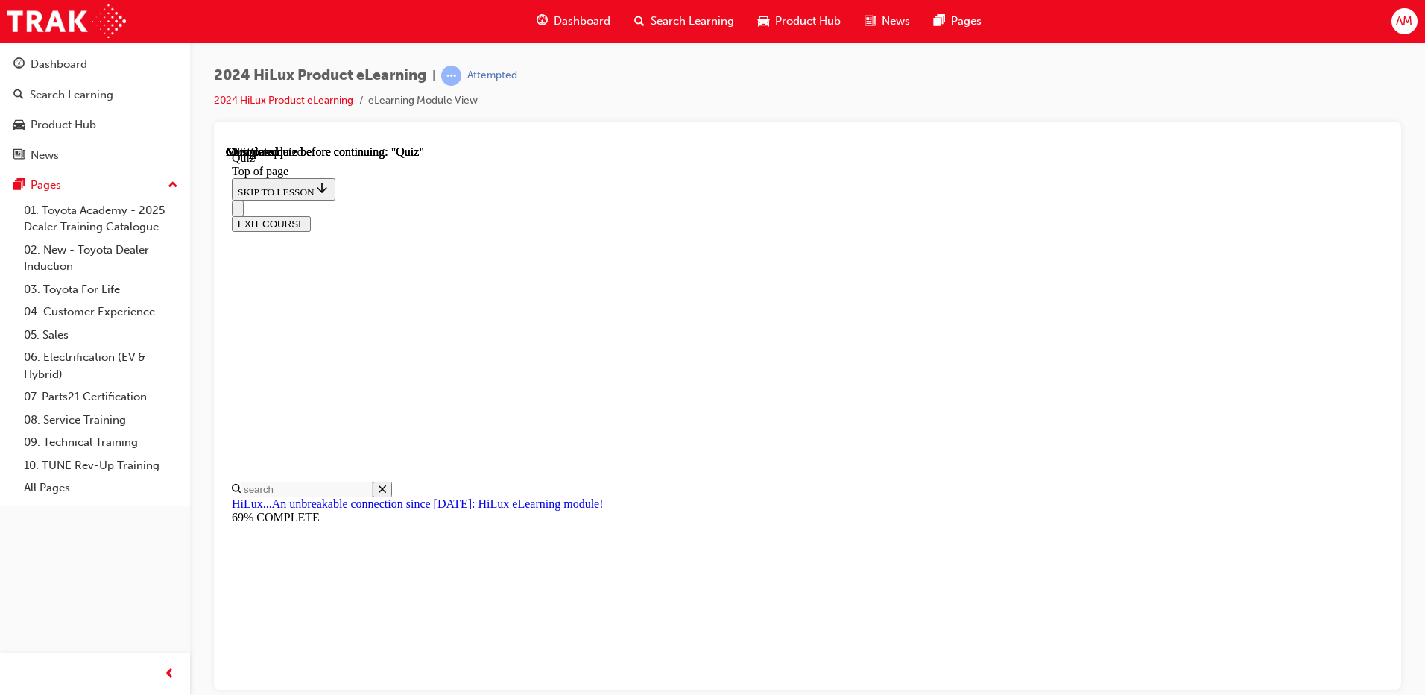
scroll to position [288, 0]
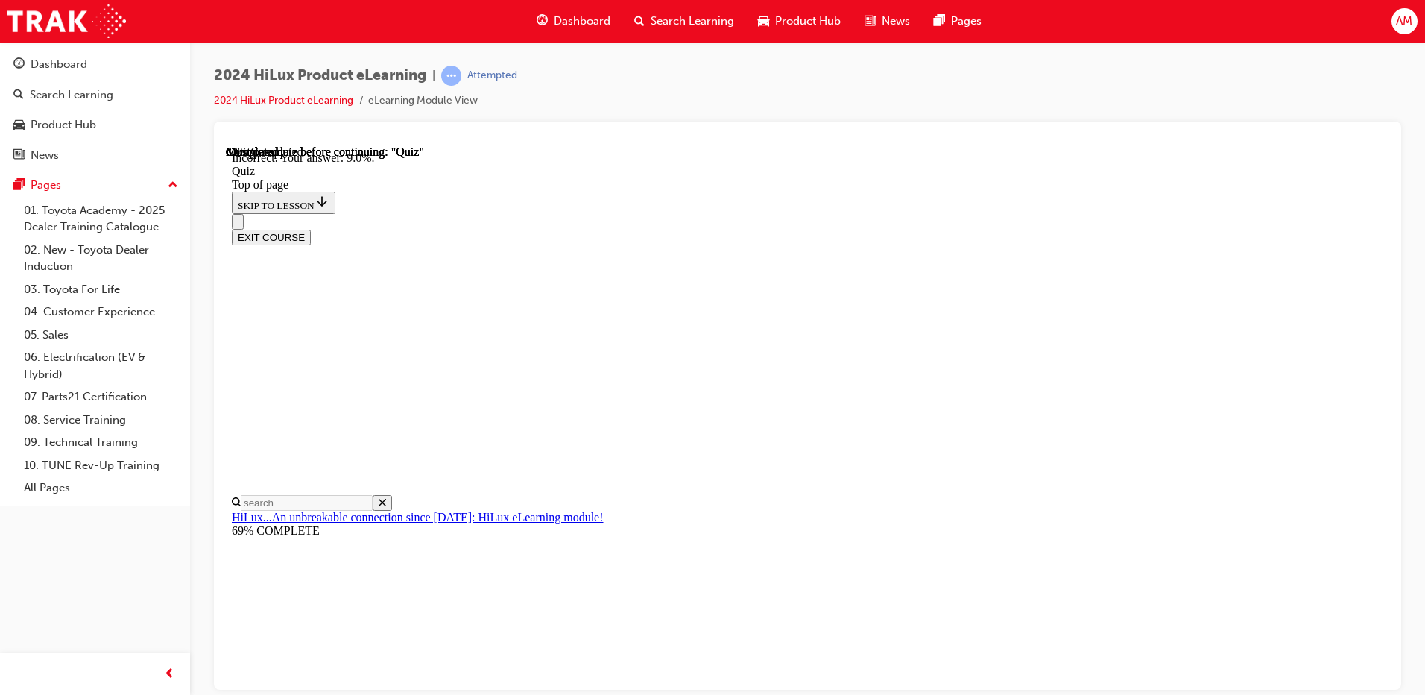
scroll to position [335, 0]
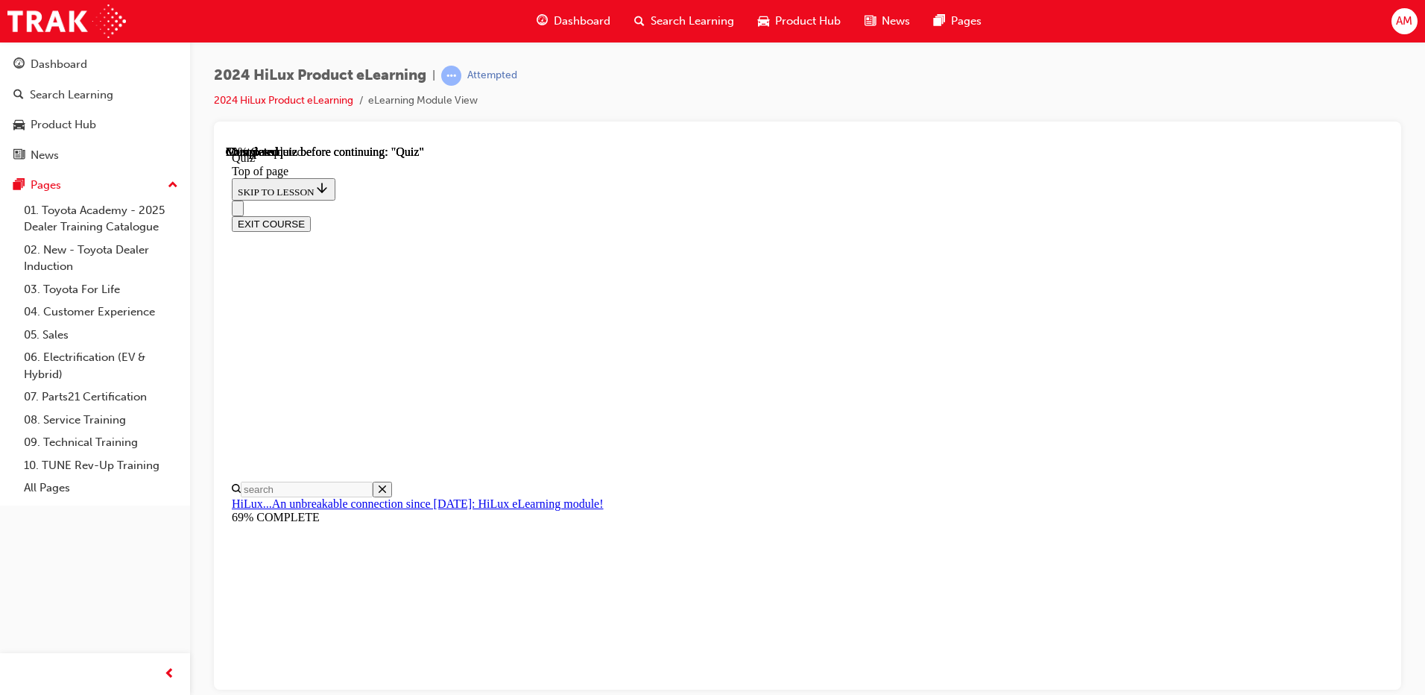
scroll to position [427, 0]
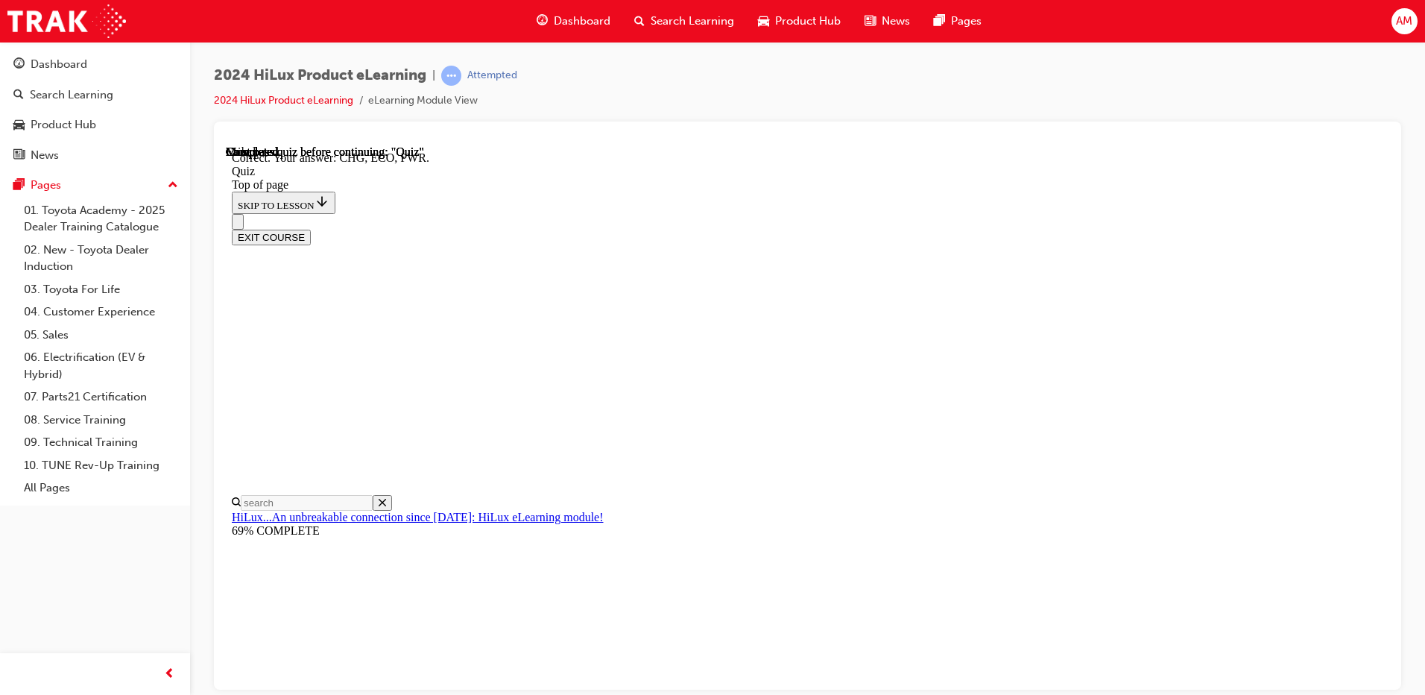
scroll to position [474, 0]
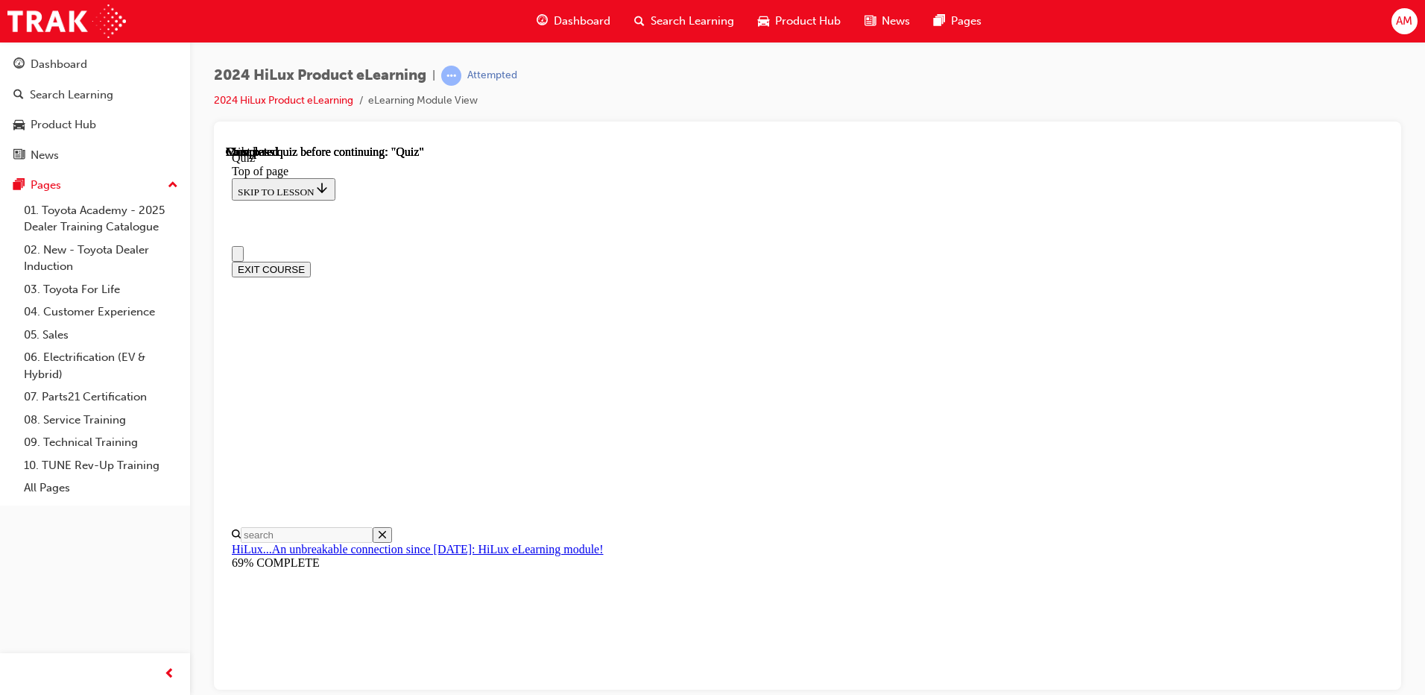
scroll to position [265, 0]
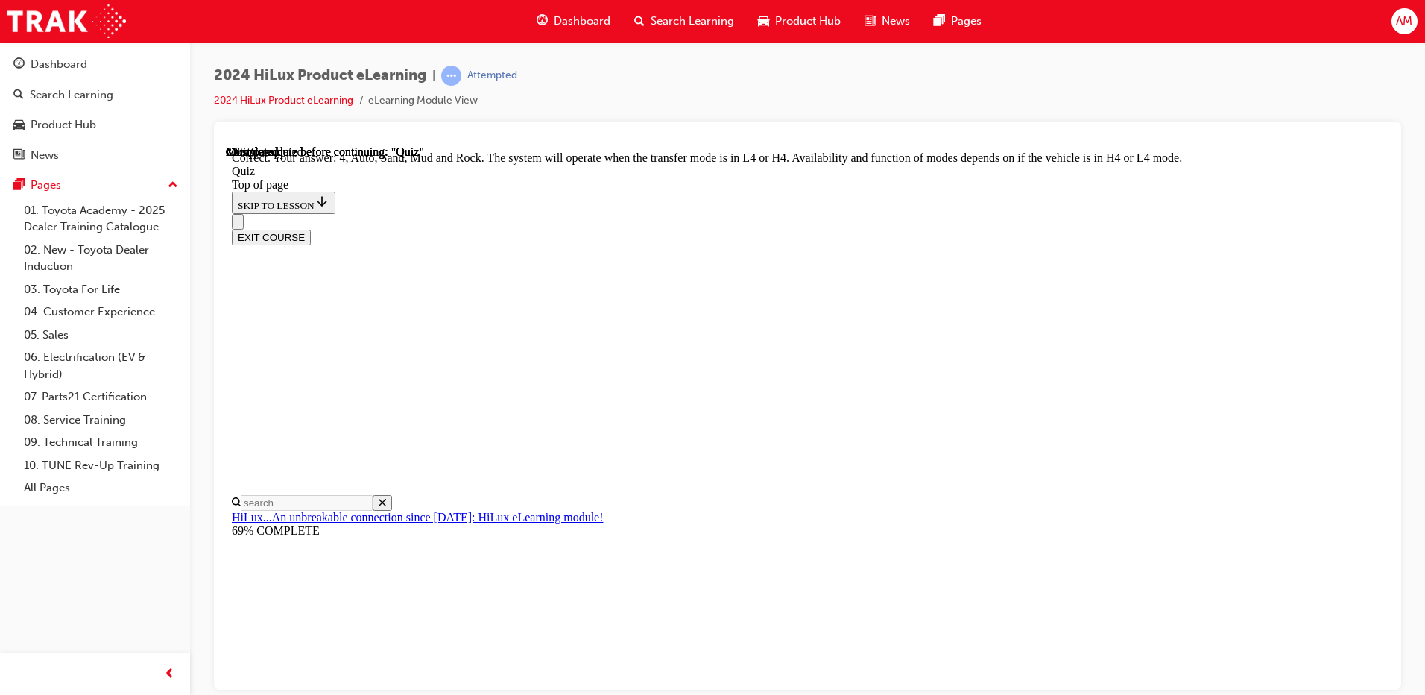
scroll to position [394, 0]
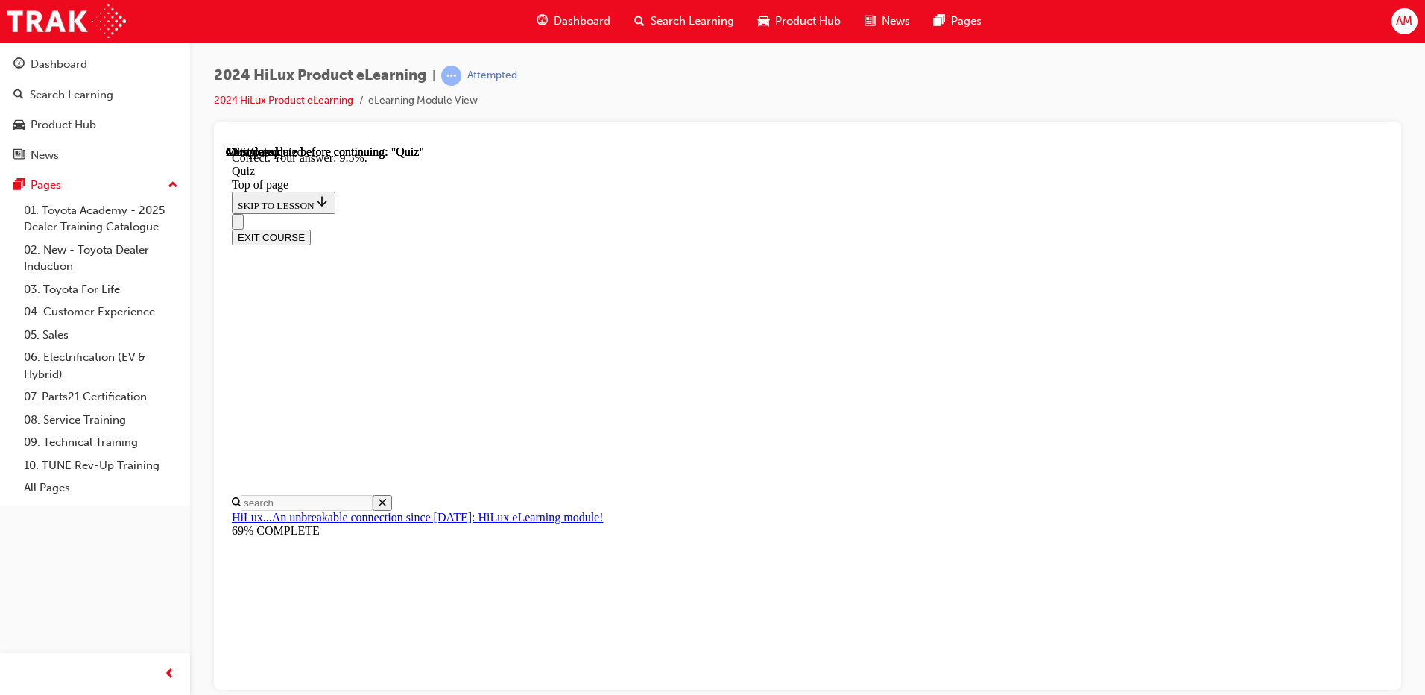
scroll to position [335, 0]
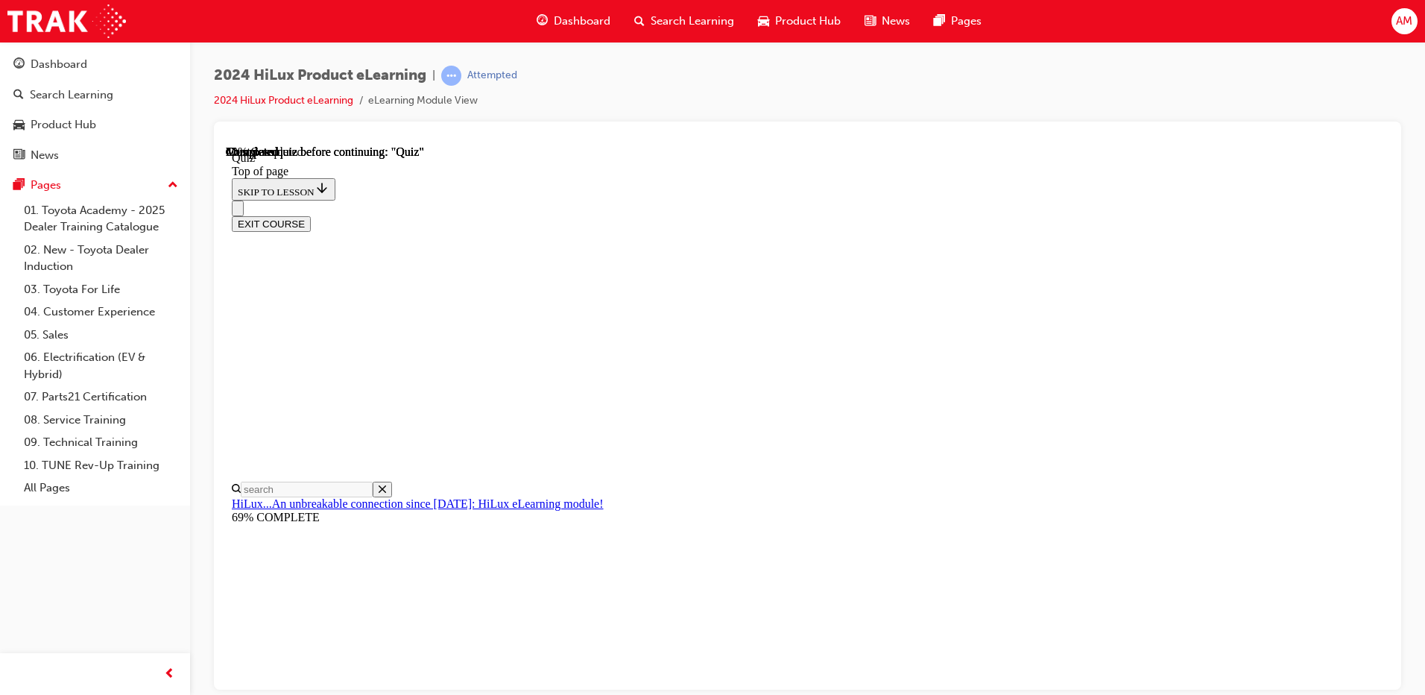
scroll to position [75, 0]
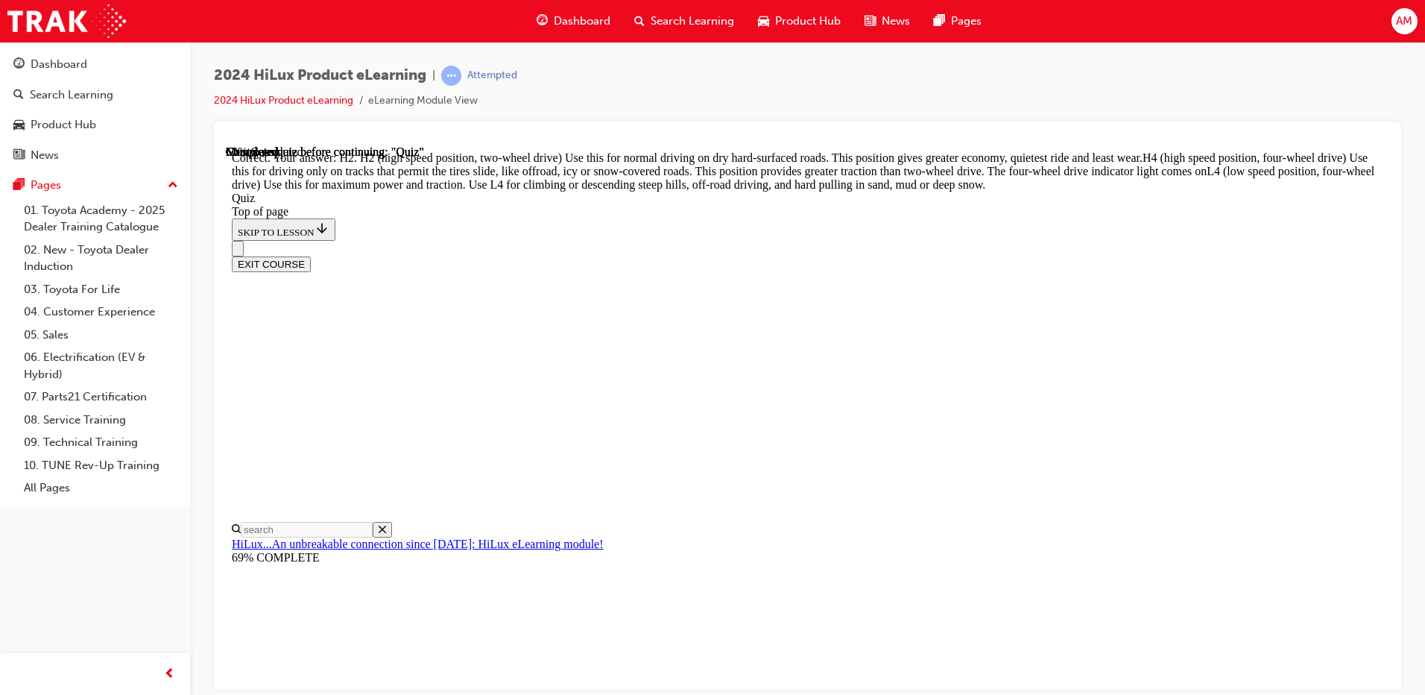
scroll to position [518, 0]
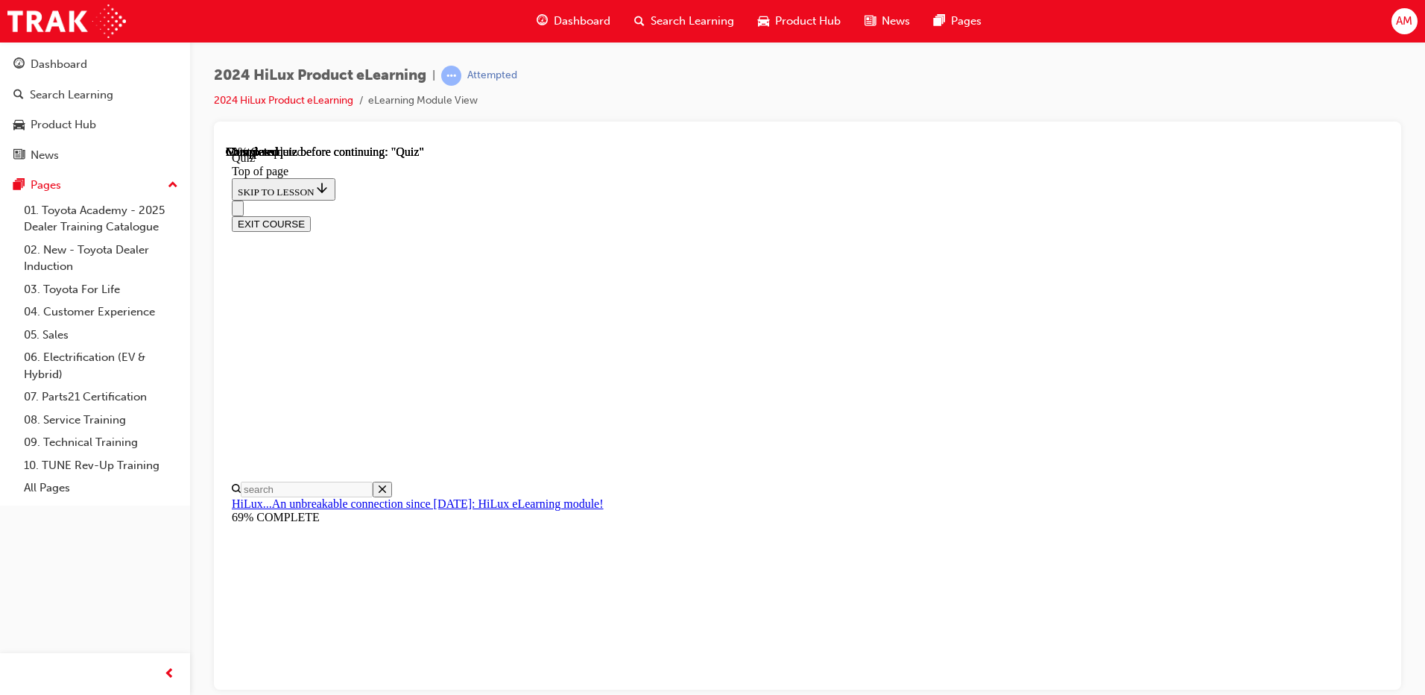
scroll to position [427, 0]
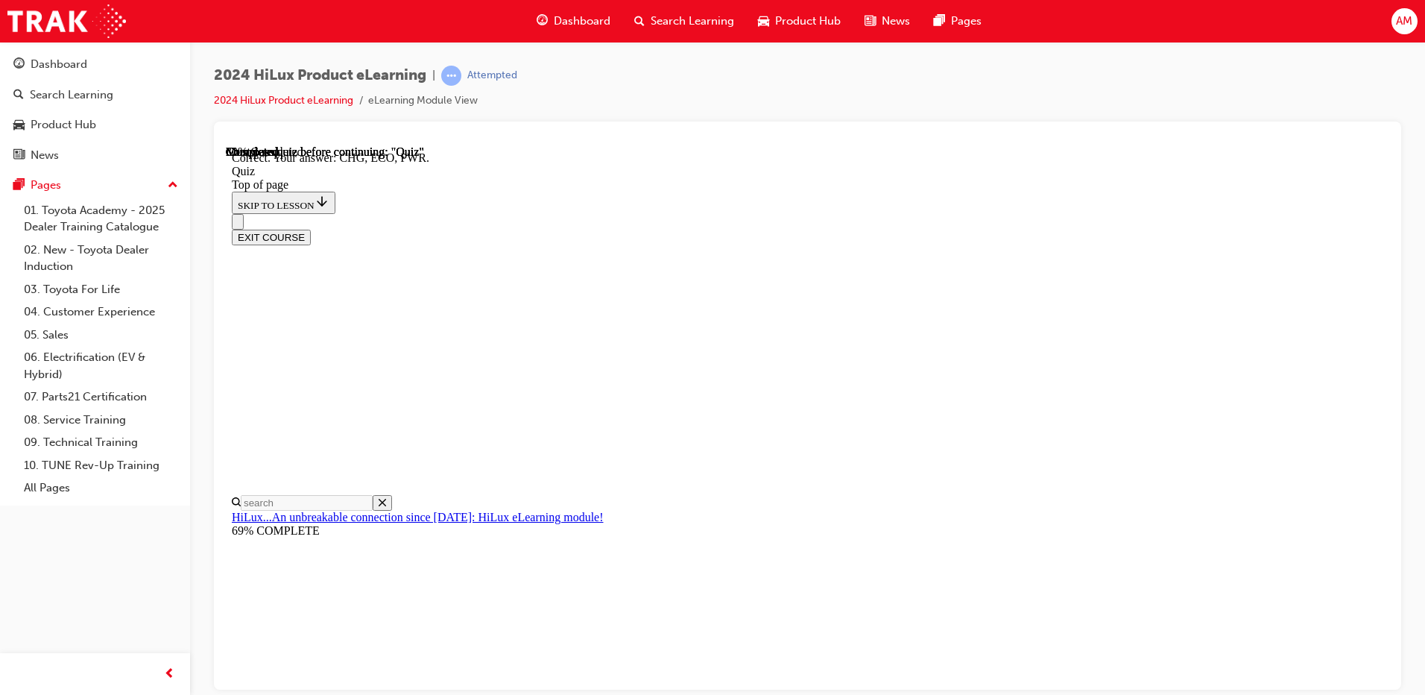
scroll to position [474, 0]
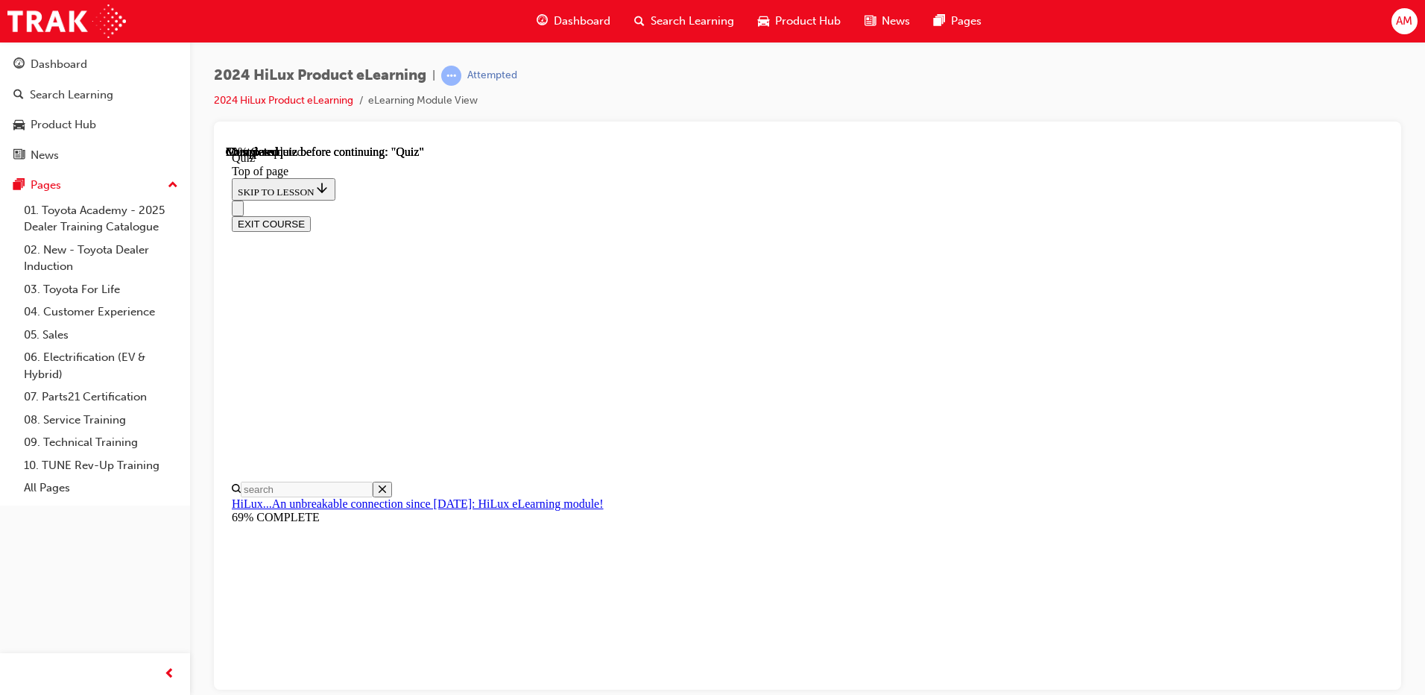
scroll to position [119, 0]
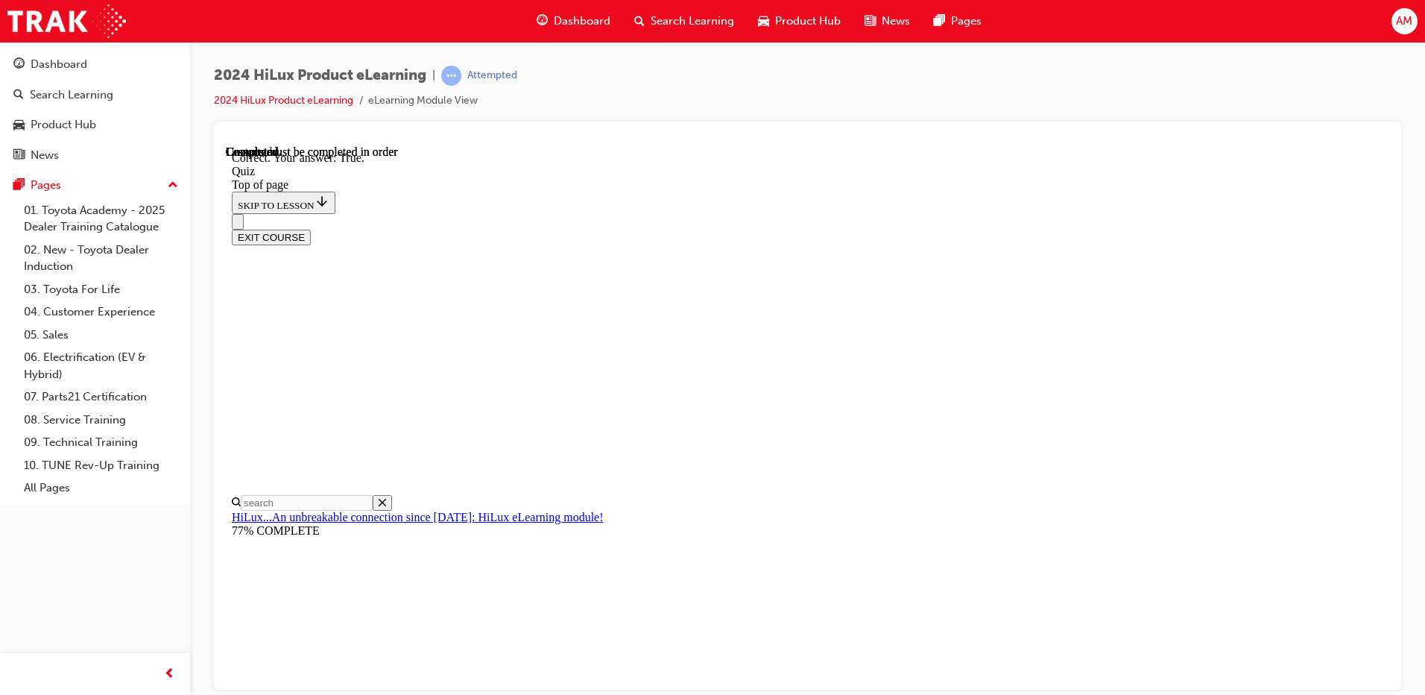
scroll to position [165, 0]
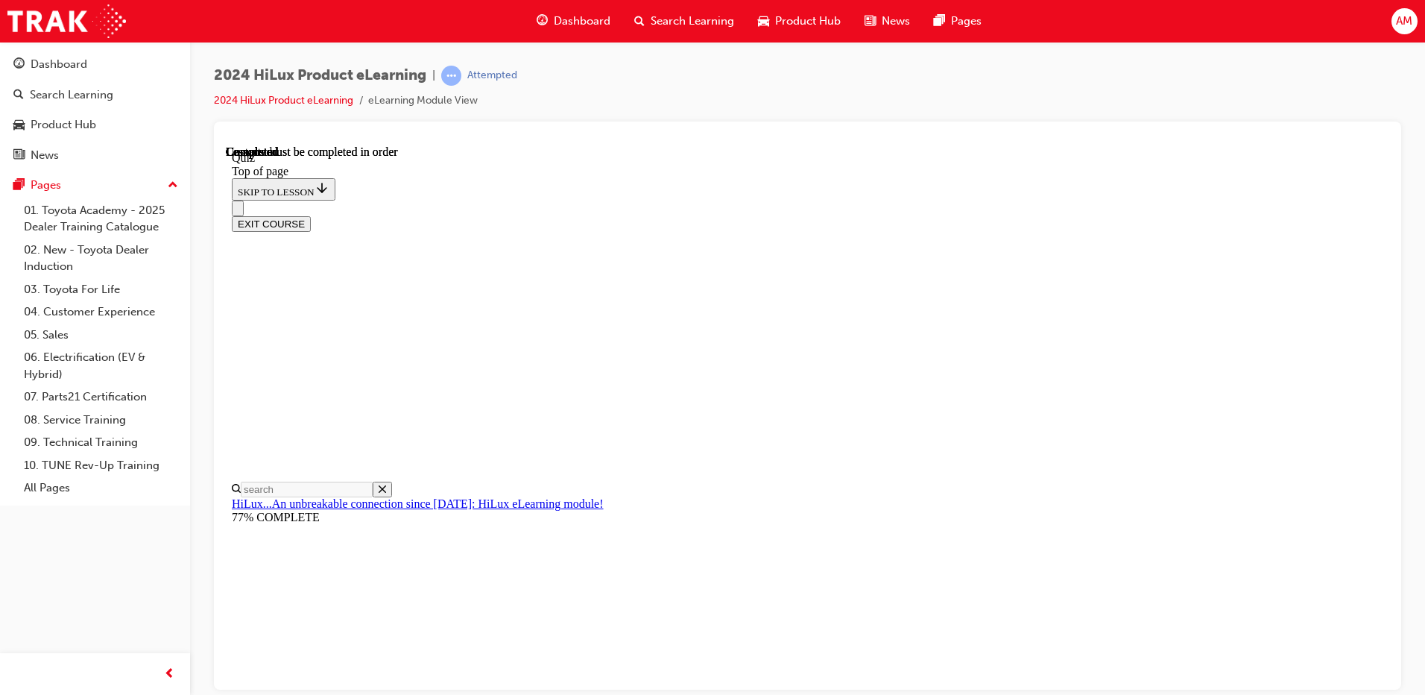
scroll to position [265, 0]
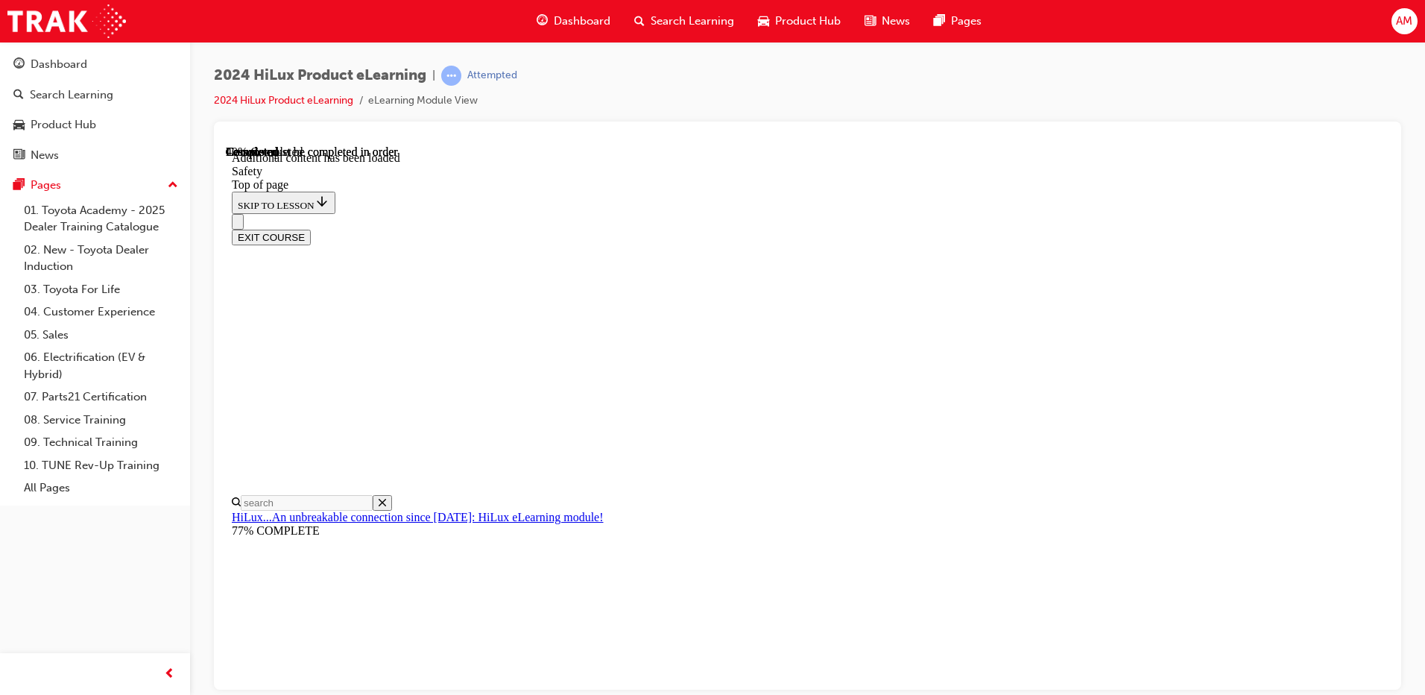
scroll to position [777, 0]
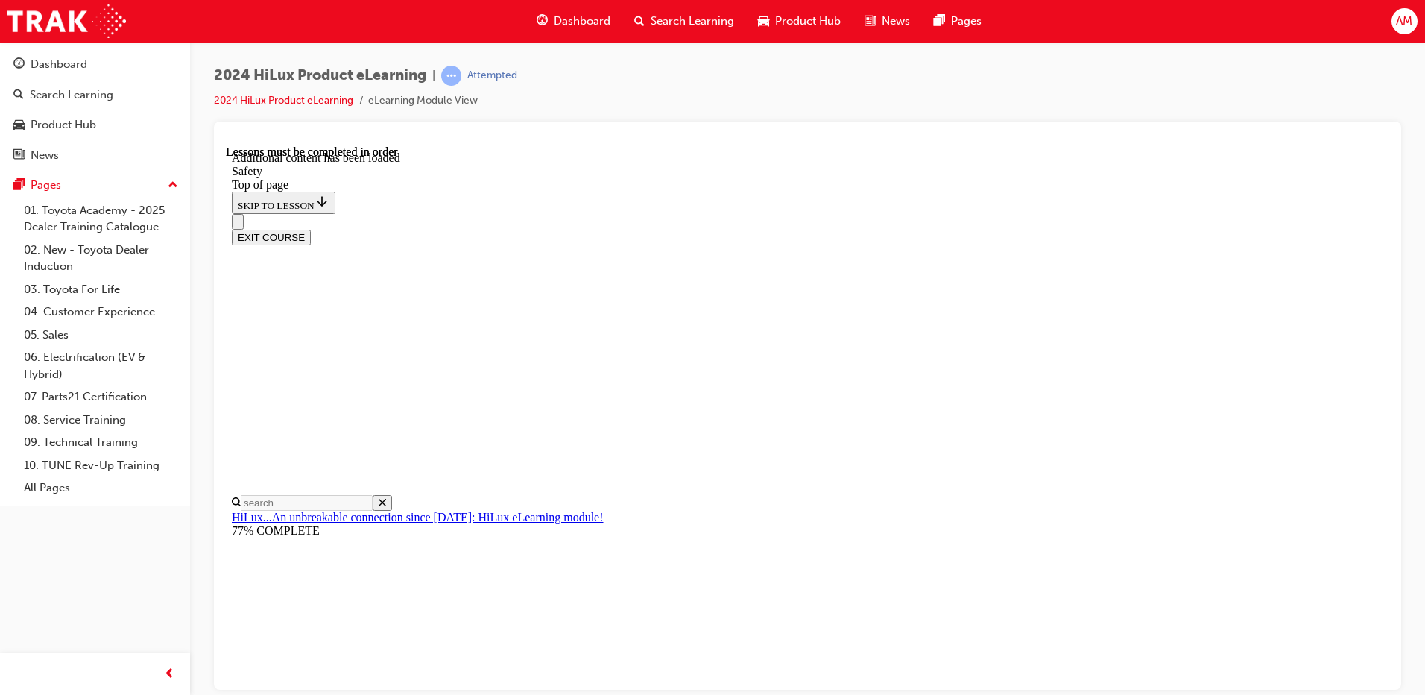
drag, startPoint x: 1096, startPoint y: 282, endPoint x: 1134, endPoint y: 297, distance: 41.1
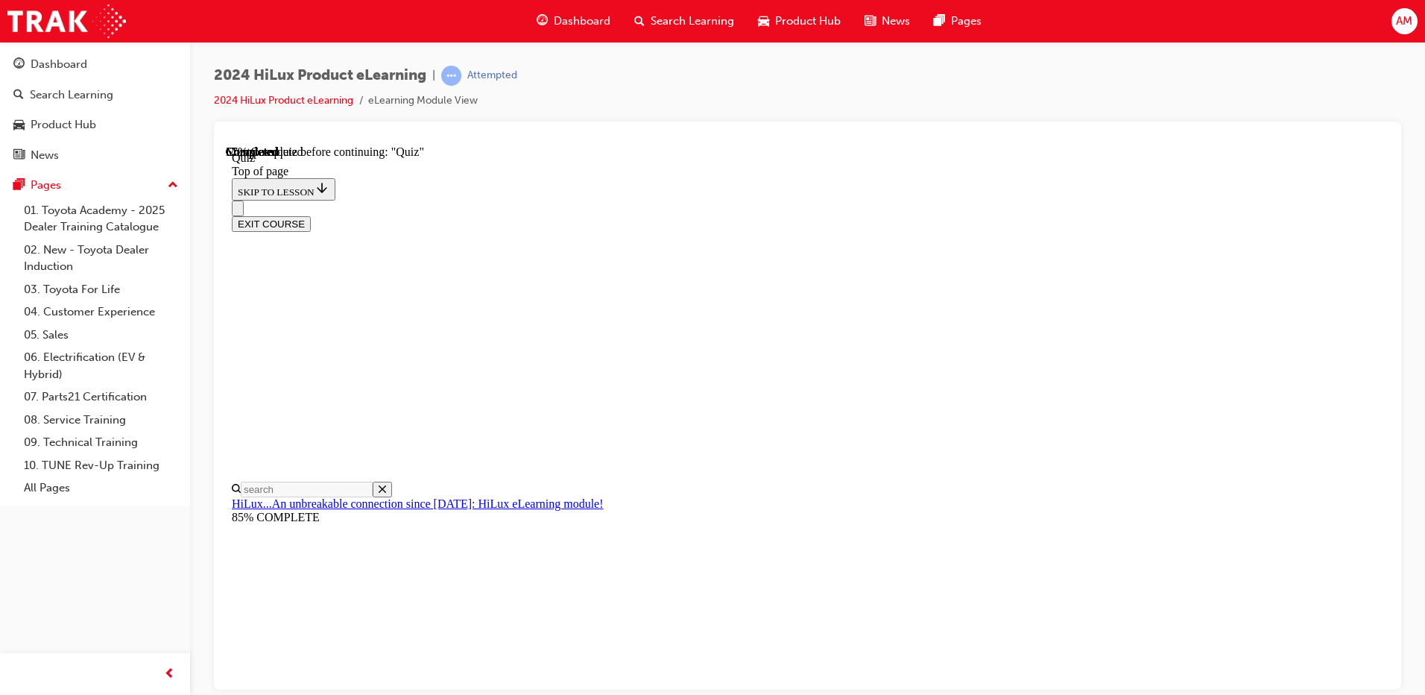
scroll to position [180, 0]
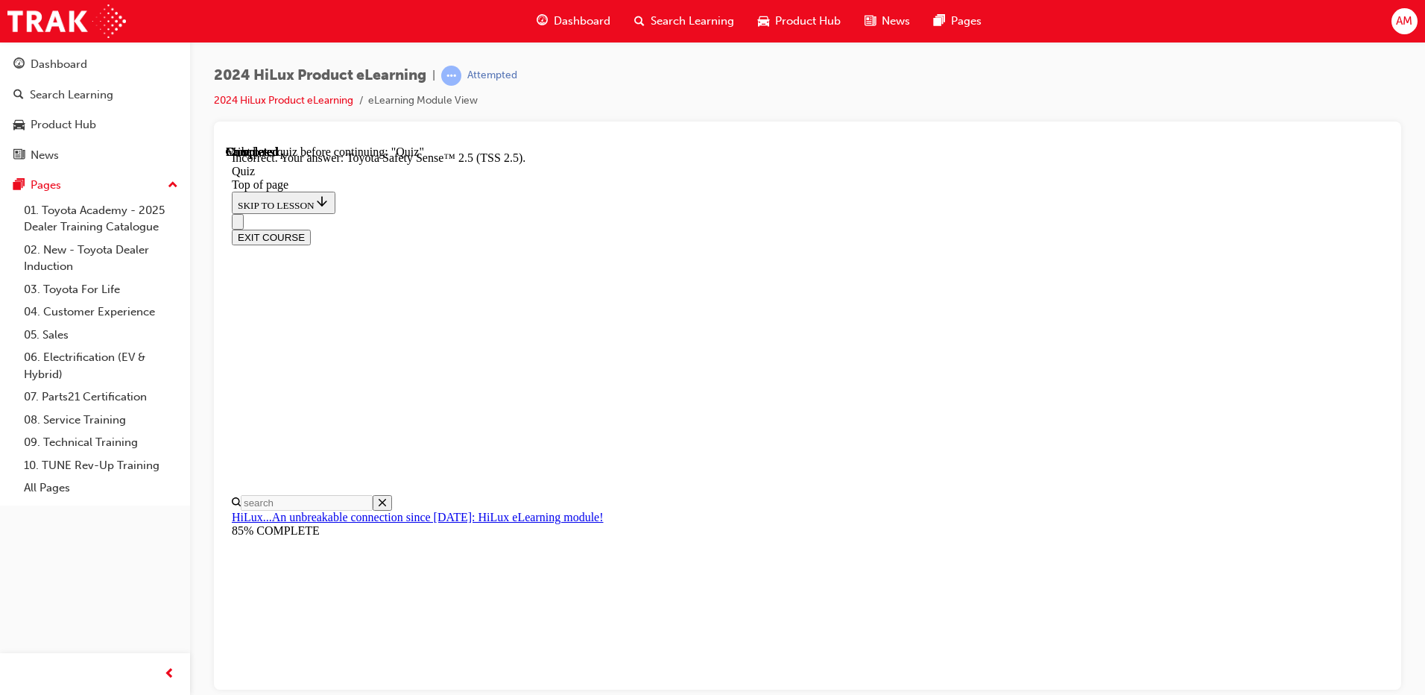
scroll to position [227, 0]
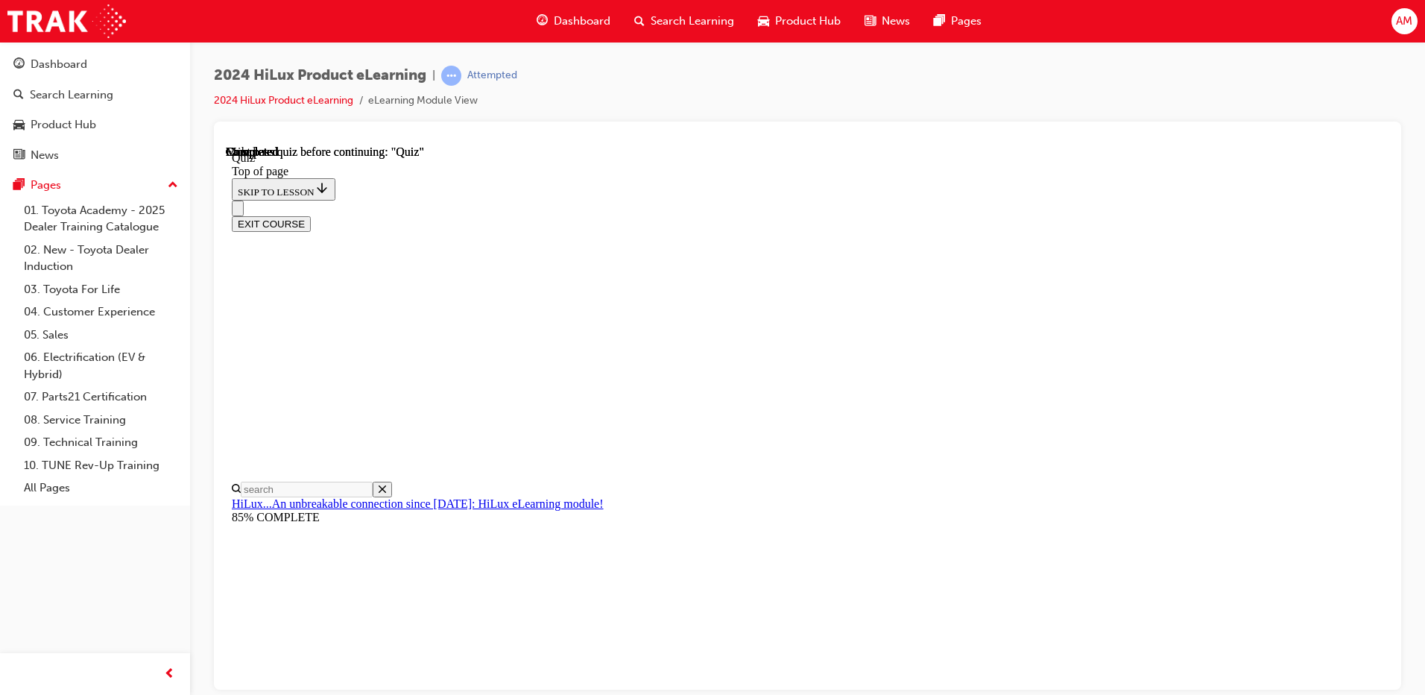
scroll to position [265, 0]
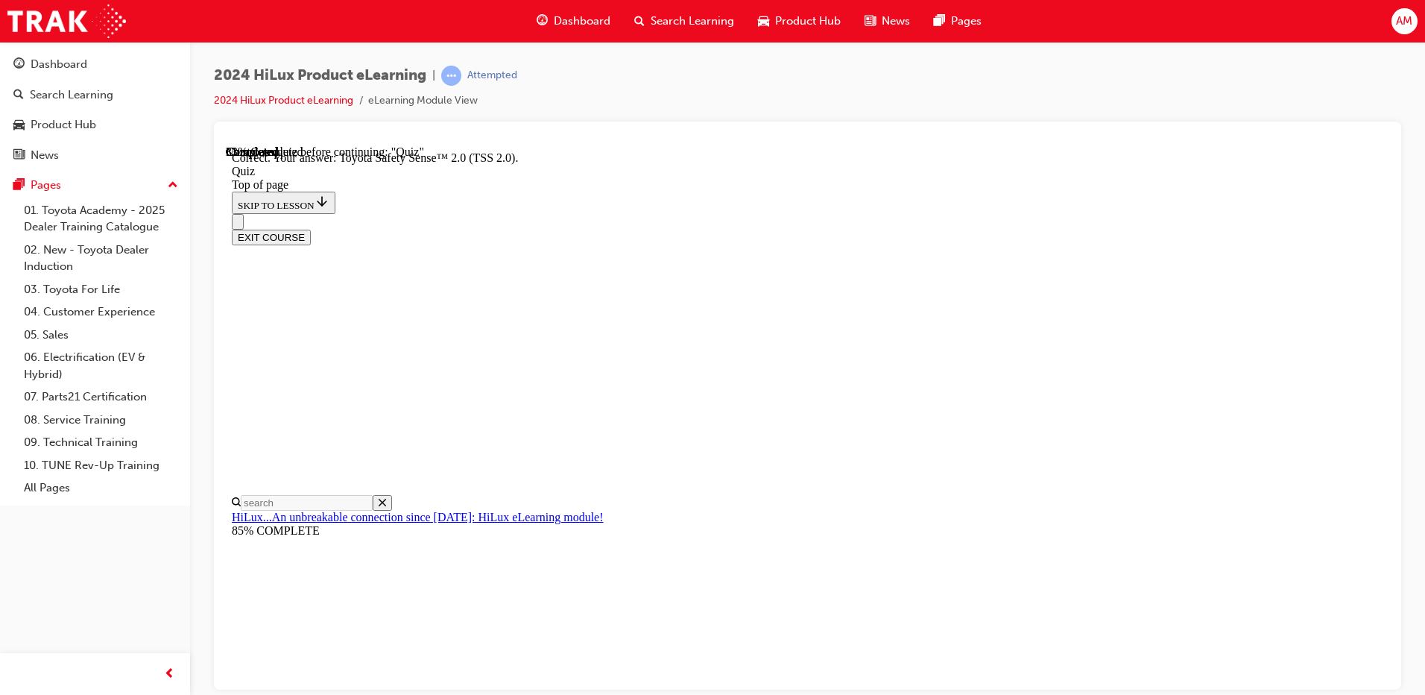
scroll to position [227, 0]
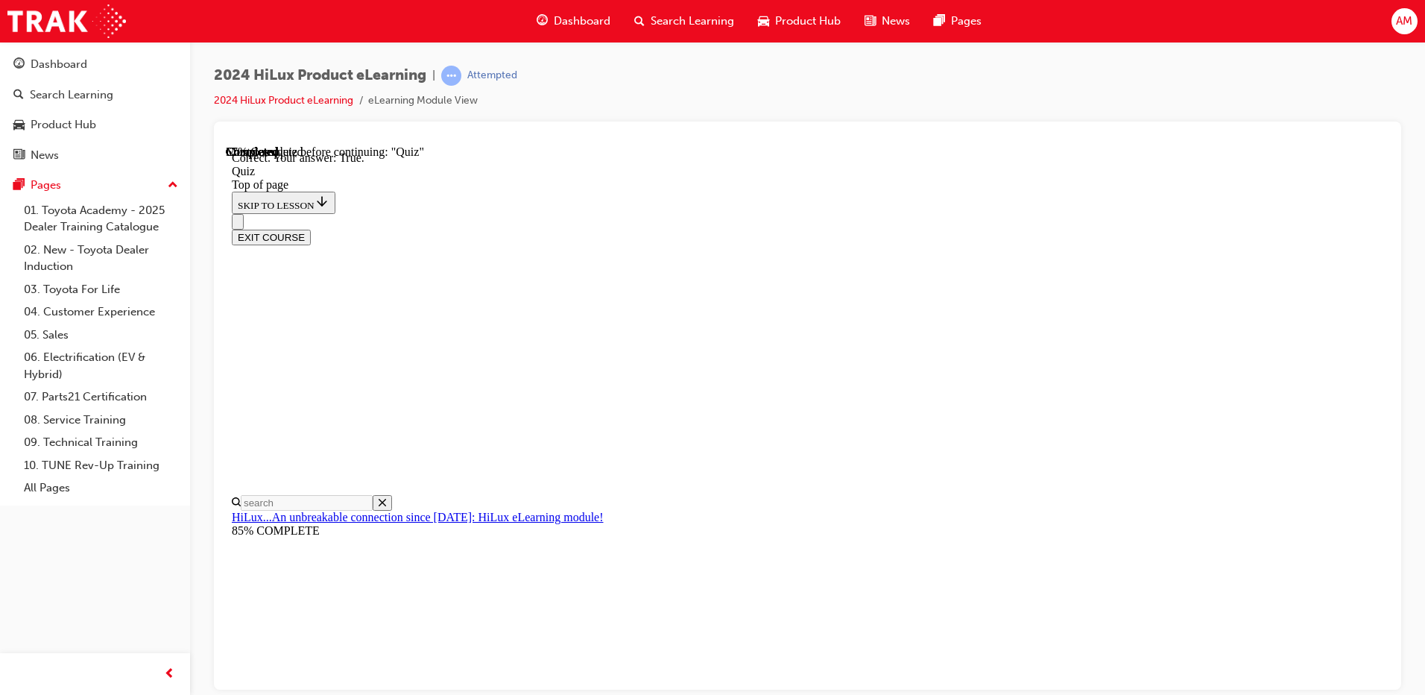
scroll to position [165, 0]
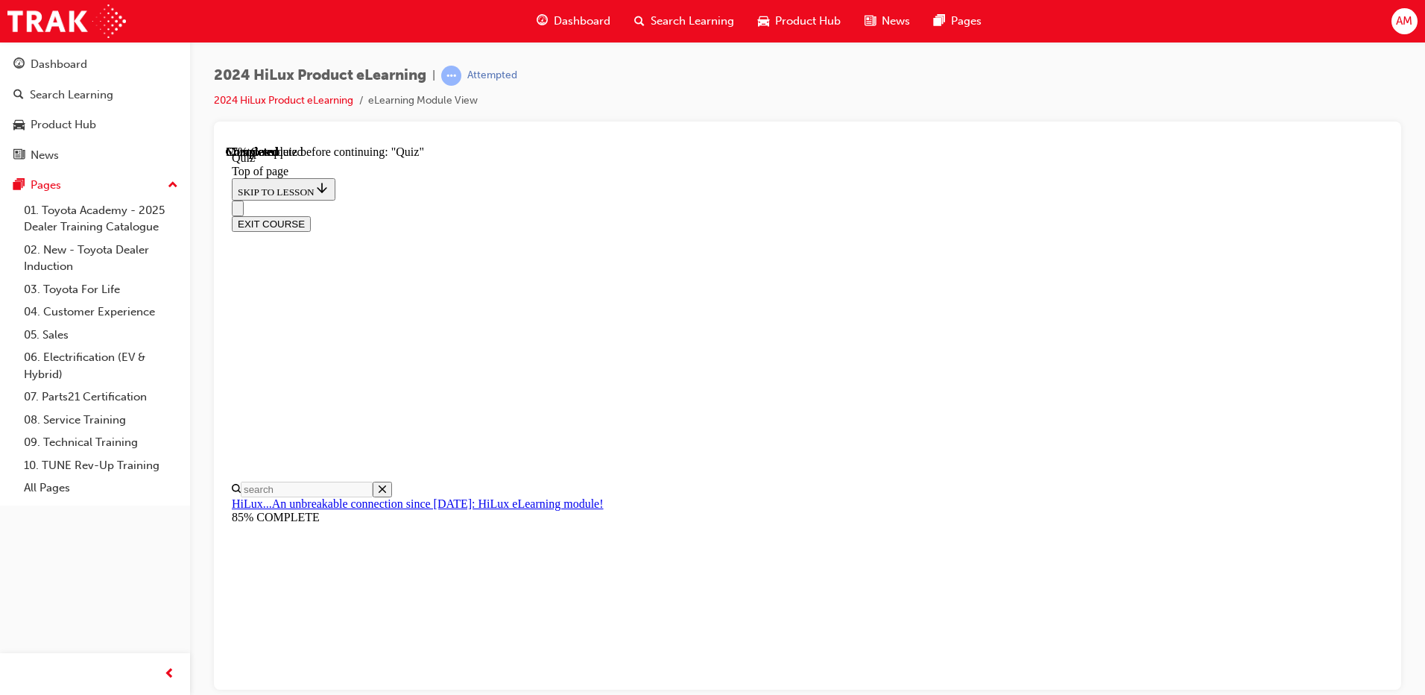
scroll to position [150, 0]
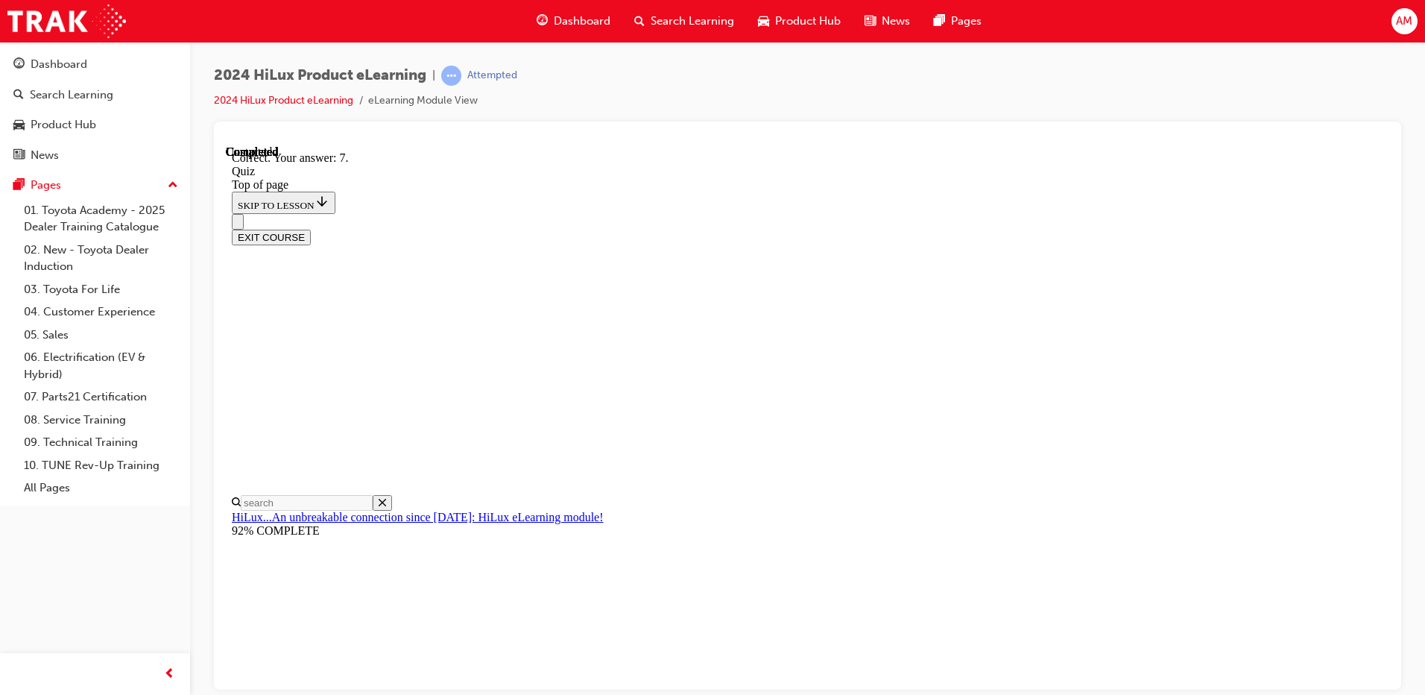
scroll to position [225, 0]
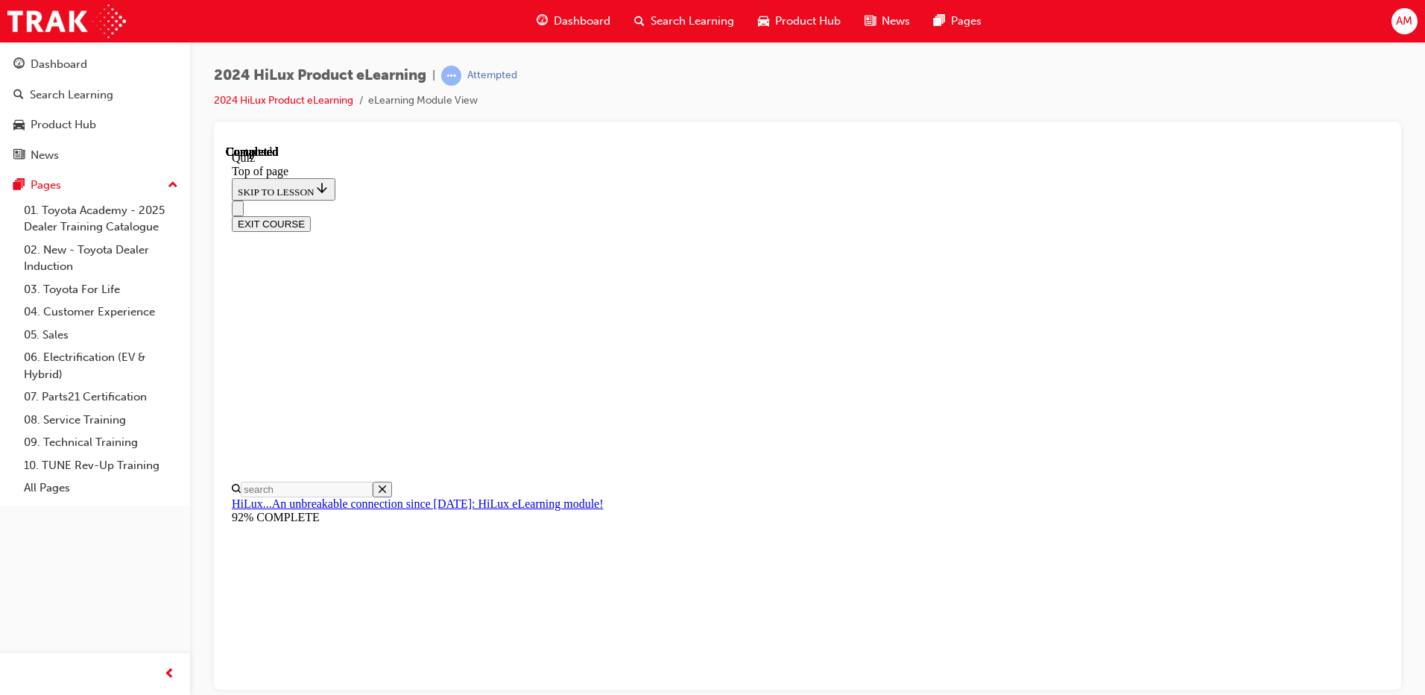
scroll to position [265, 0]
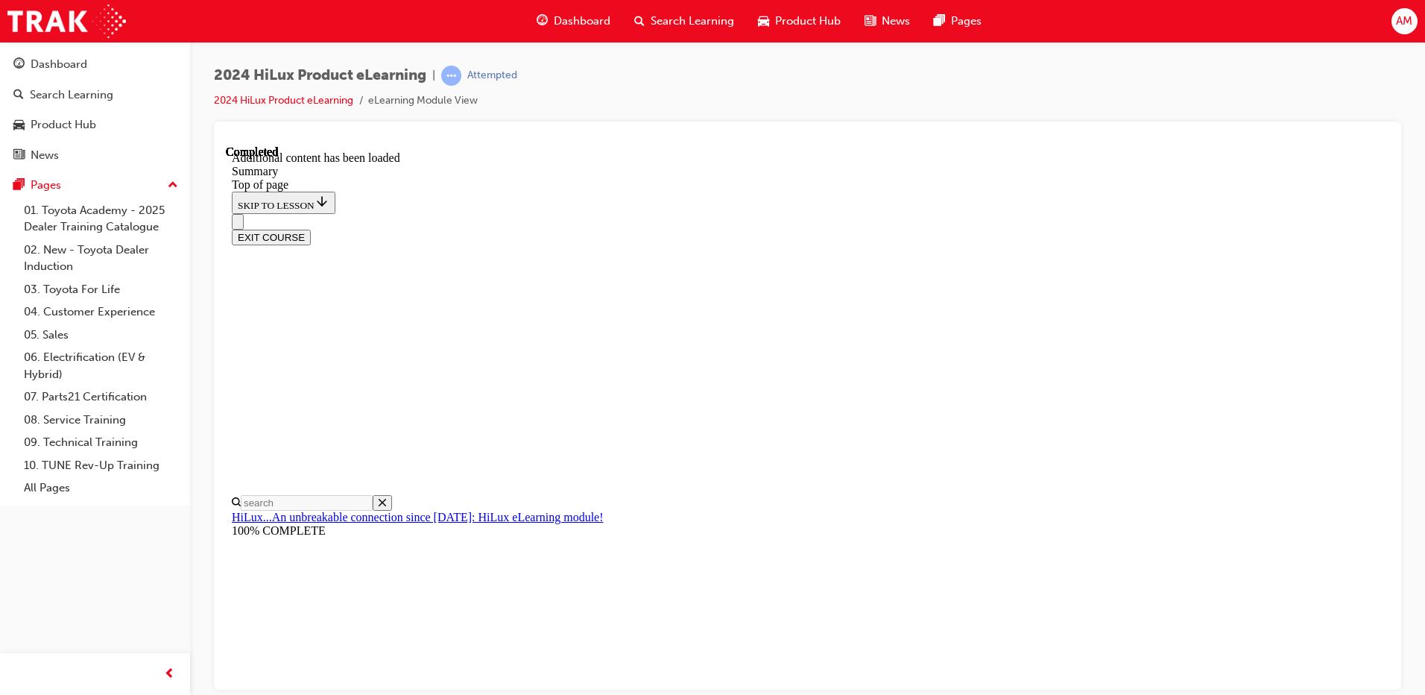
scroll to position [950, 0]
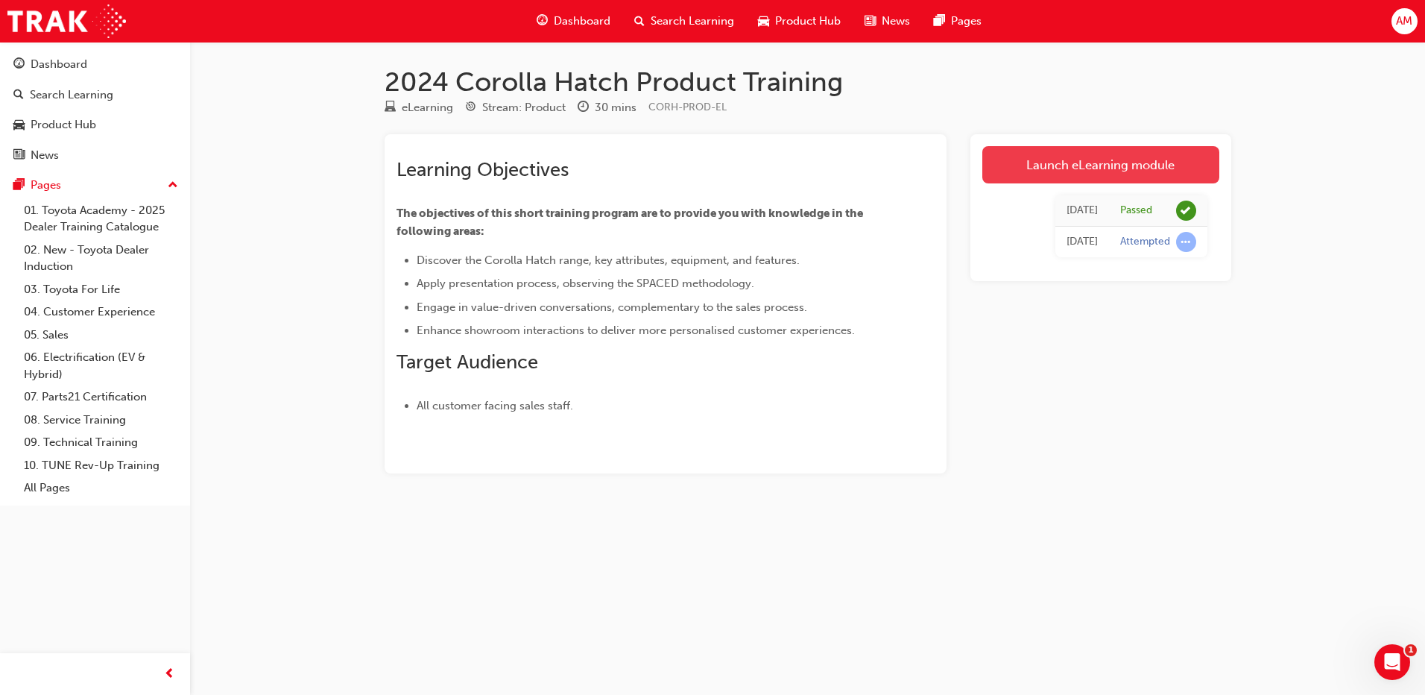
click at [1091, 168] on link "Launch eLearning module" at bounding box center [1100, 164] width 237 height 37
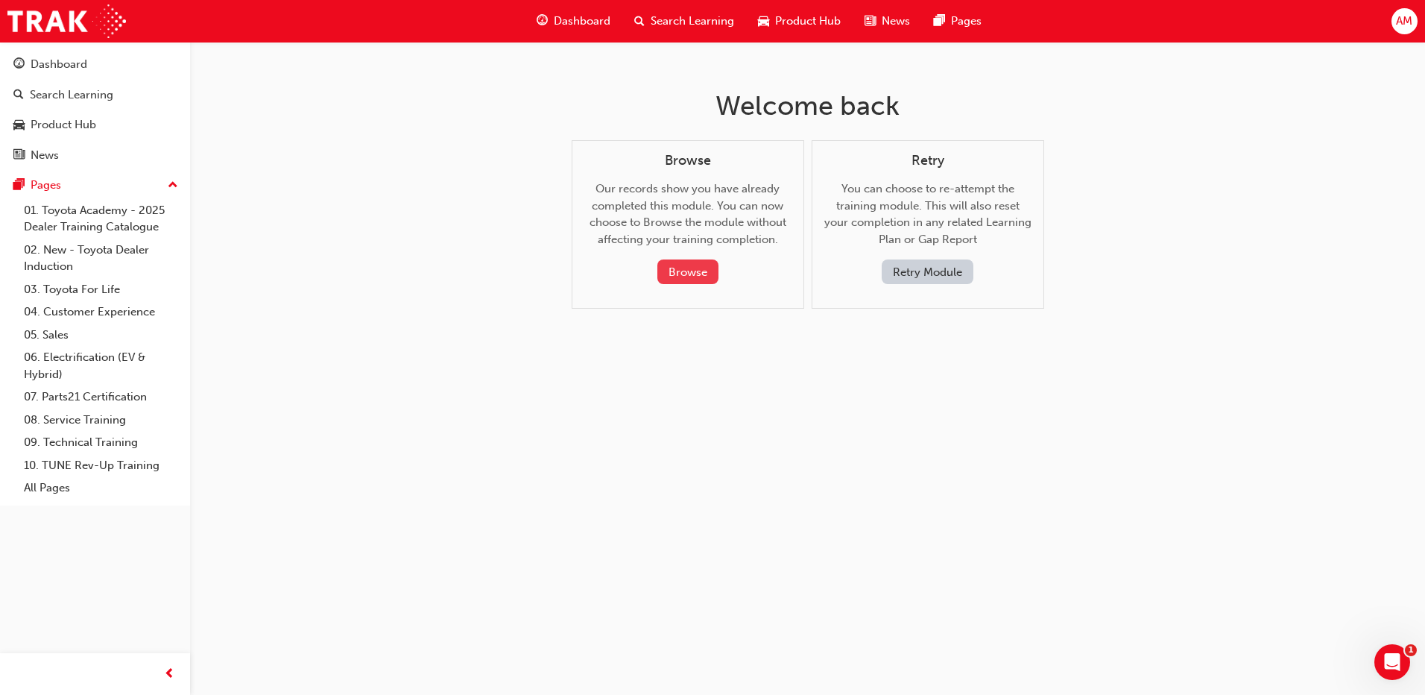
click at [709, 272] on button "Browse" at bounding box center [687, 271] width 61 height 25
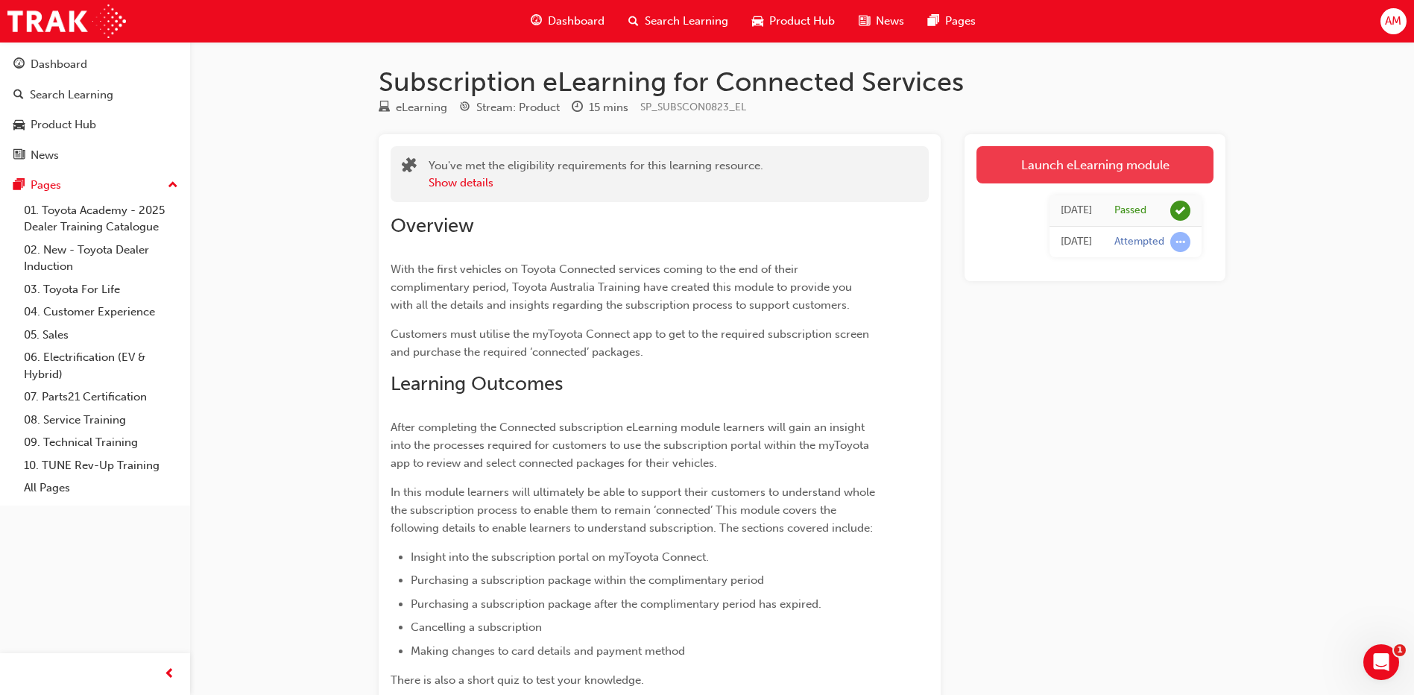
click at [1088, 174] on link "Launch eLearning module" at bounding box center [1094, 164] width 237 height 37
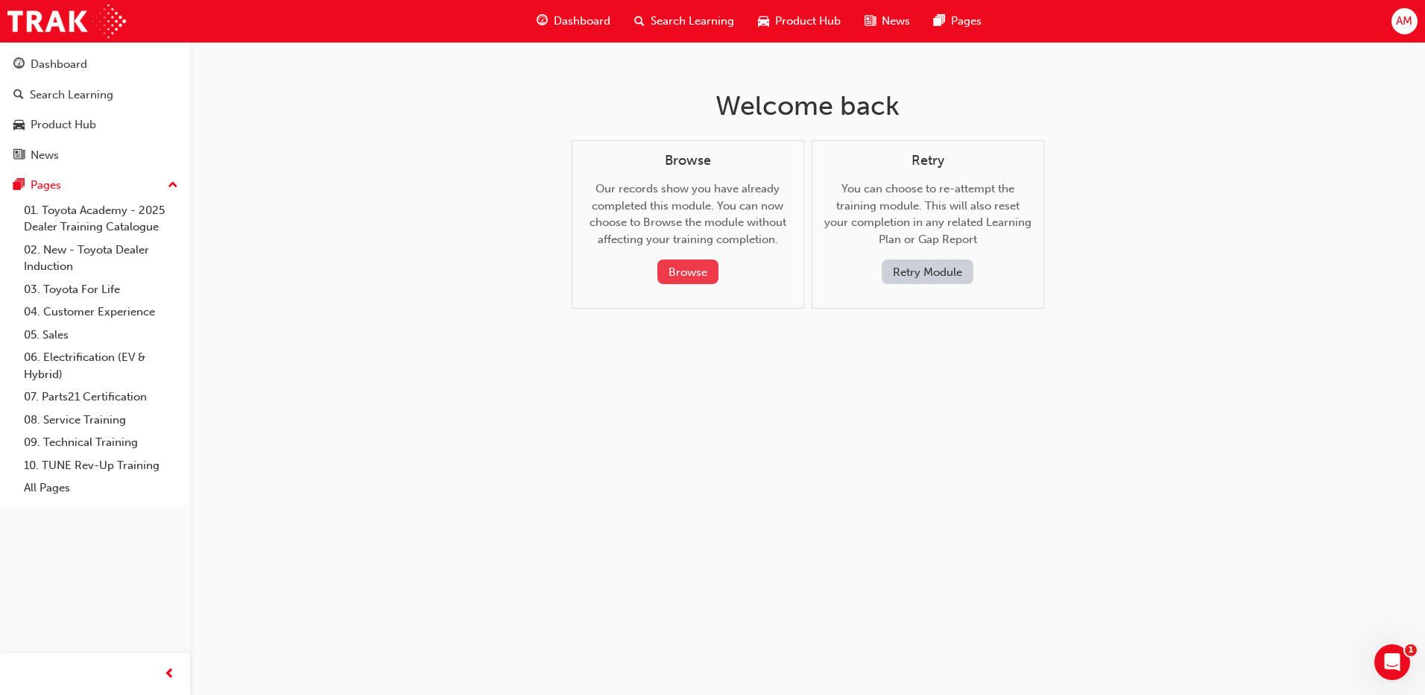
click at [698, 269] on button "Browse" at bounding box center [687, 271] width 61 height 25
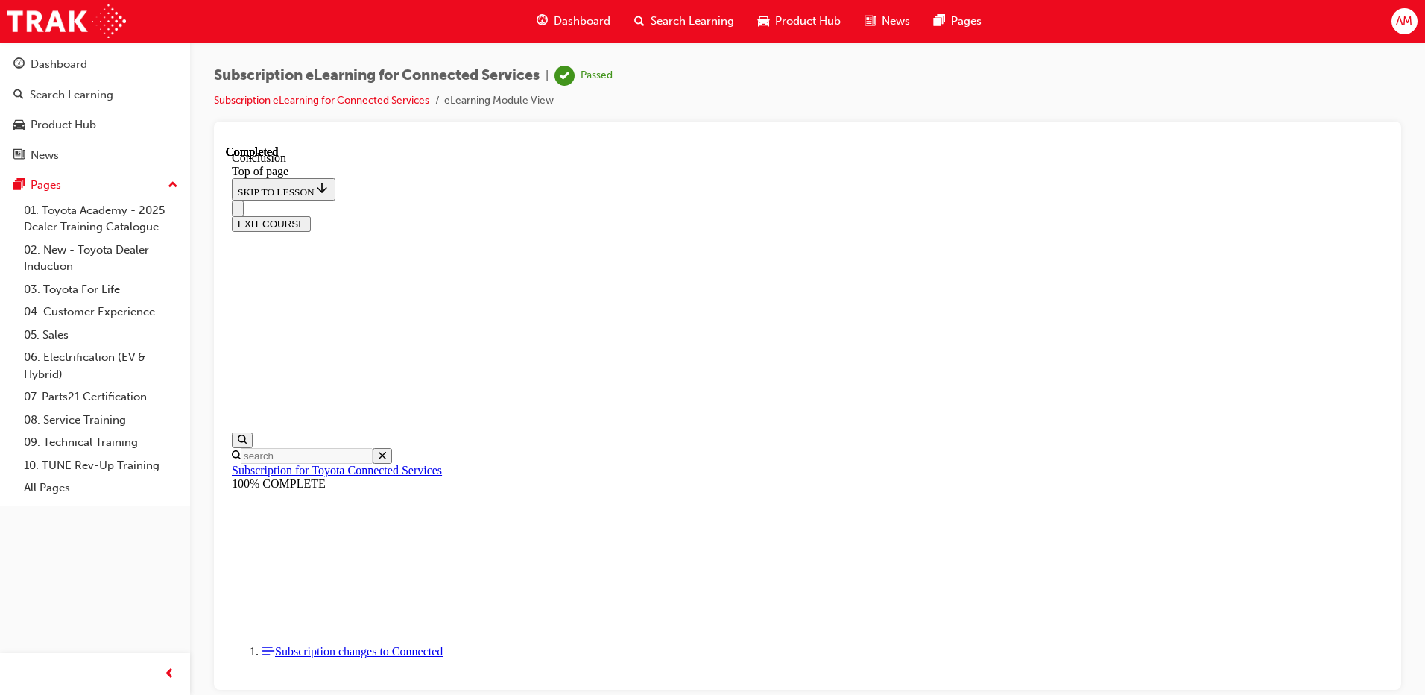
scroll to position [46, 0]
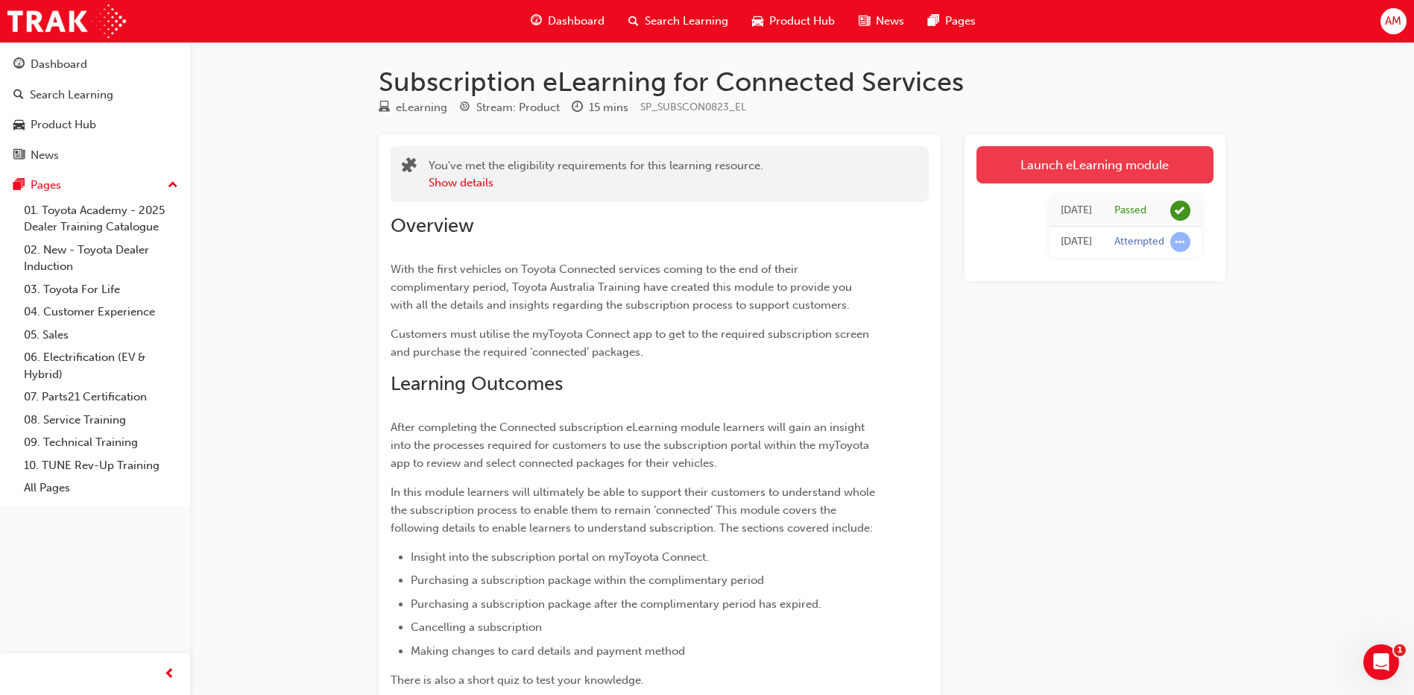
click at [1039, 170] on link "Launch eLearning module" at bounding box center [1094, 164] width 237 height 37
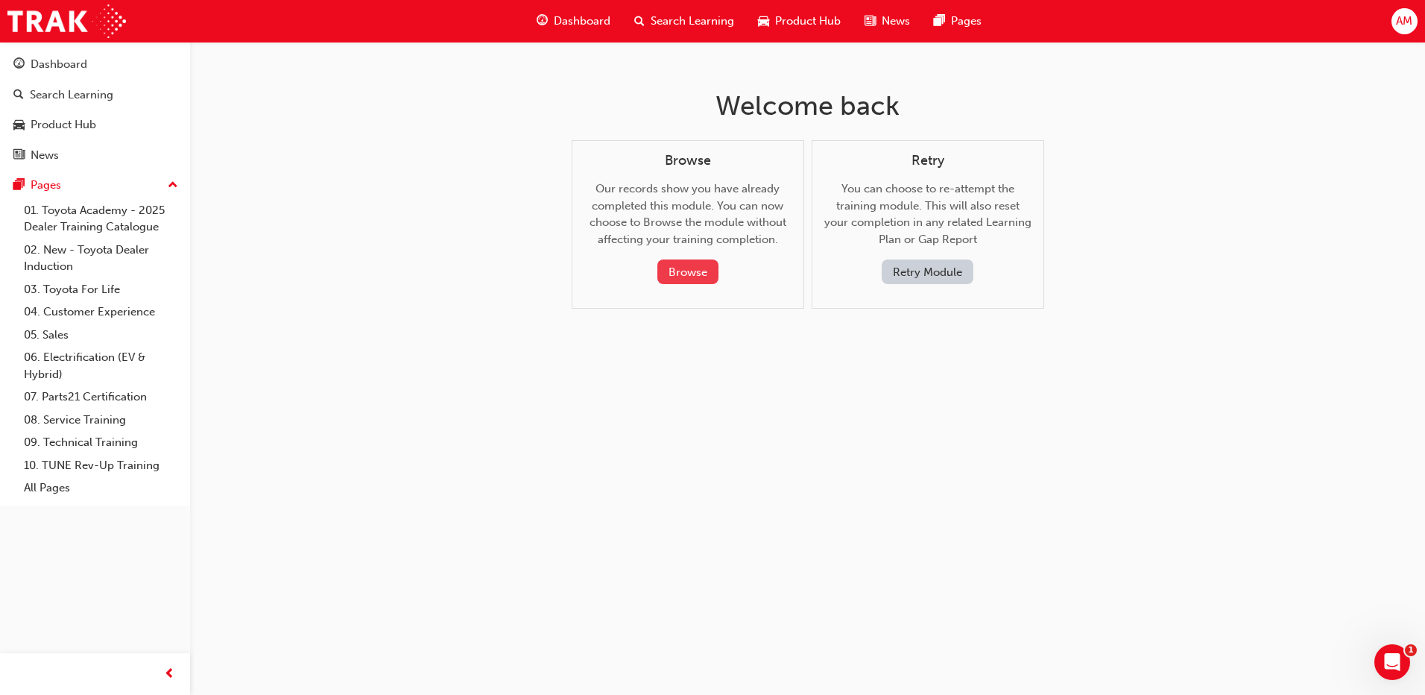
click at [679, 268] on button "Browse" at bounding box center [687, 271] width 61 height 25
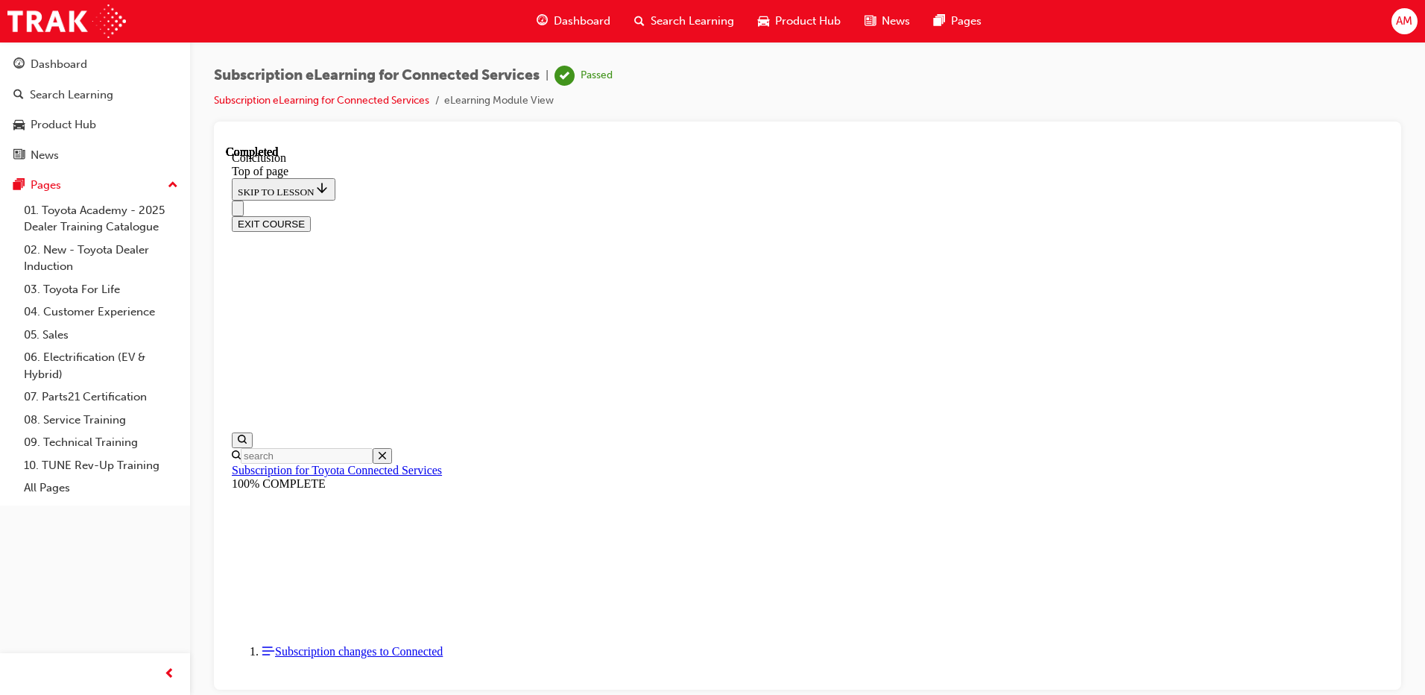
scroll to position [46, 0]
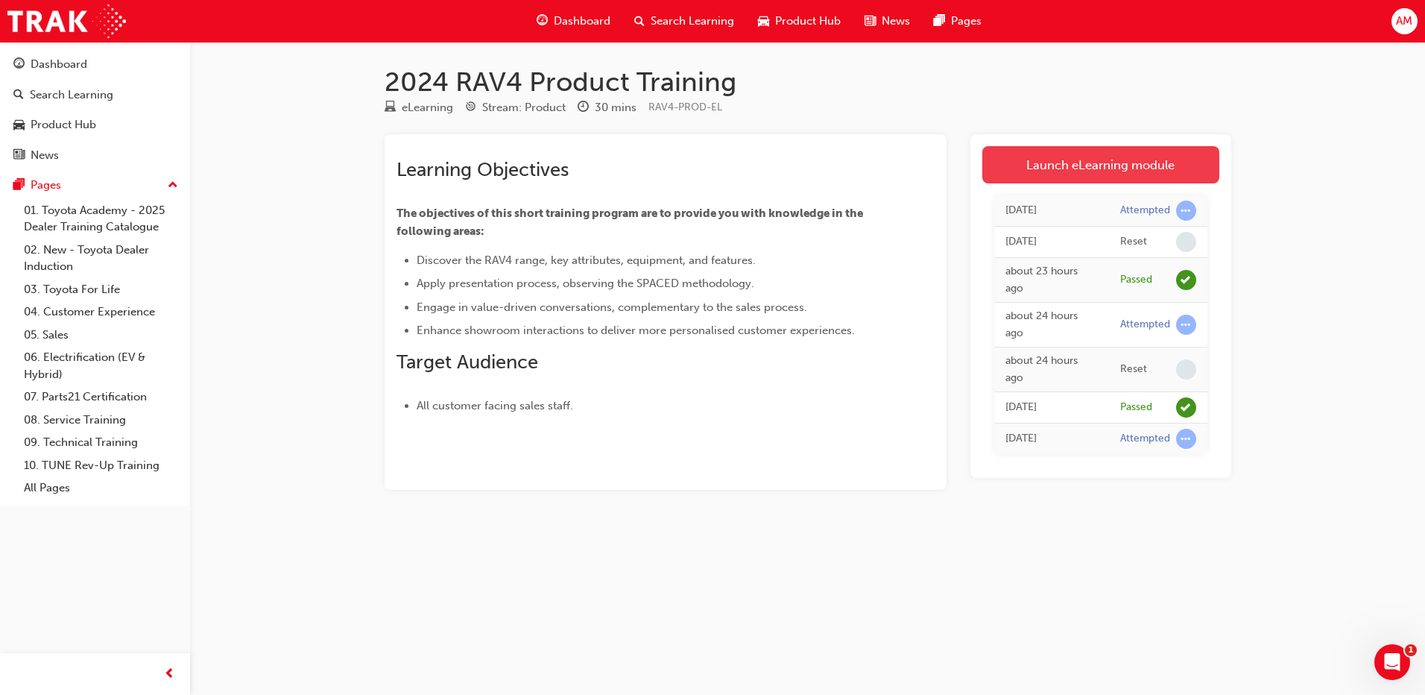
click at [1058, 172] on link "Launch eLearning module" at bounding box center [1100, 164] width 237 height 37
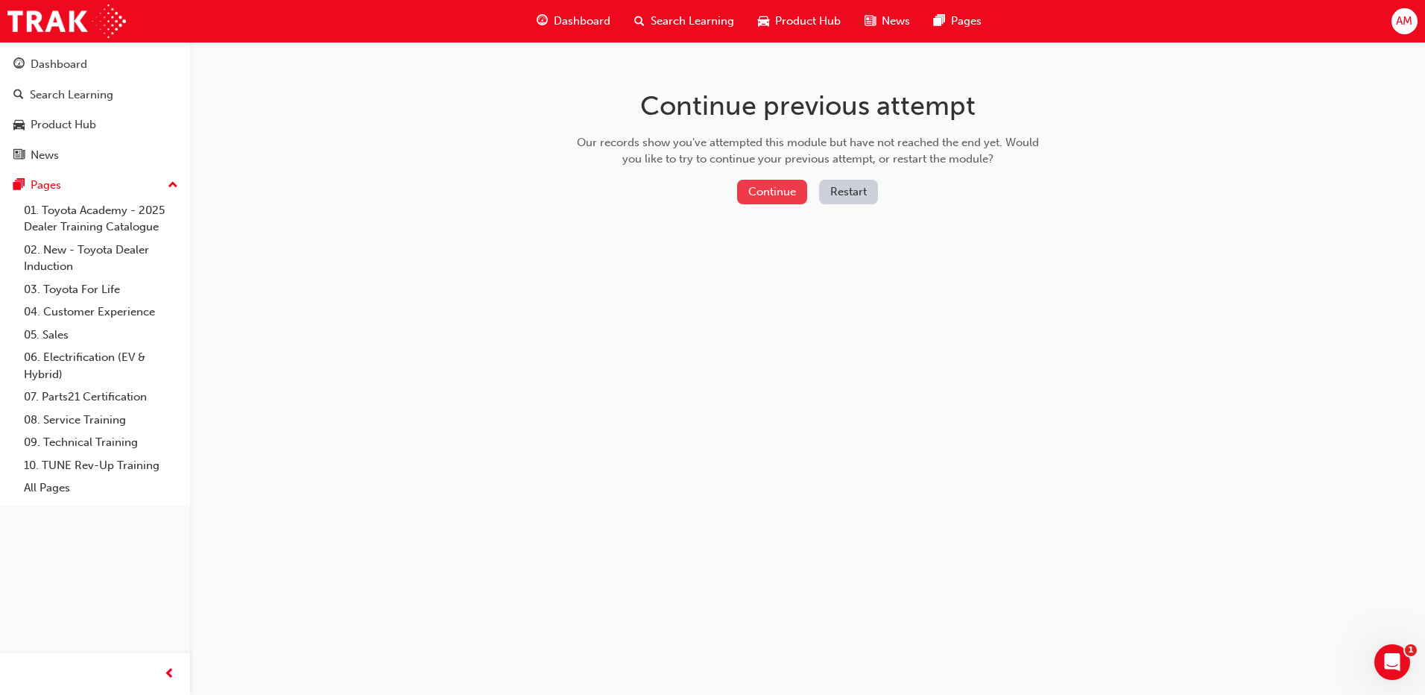
click at [794, 192] on button "Continue" at bounding box center [772, 192] width 70 height 25
